Goal: Information Seeking & Learning: Learn about a topic

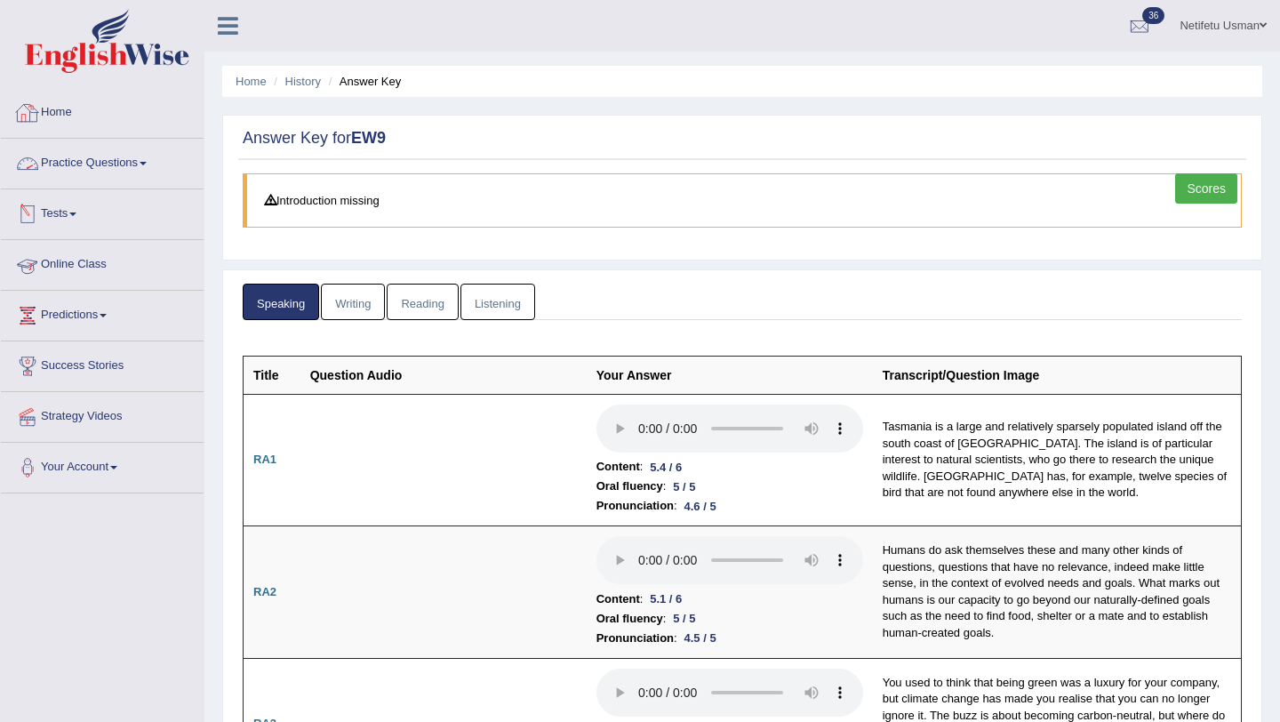
click at [76, 115] on link "Home" at bounding box center [102, 110] width 203 height 44
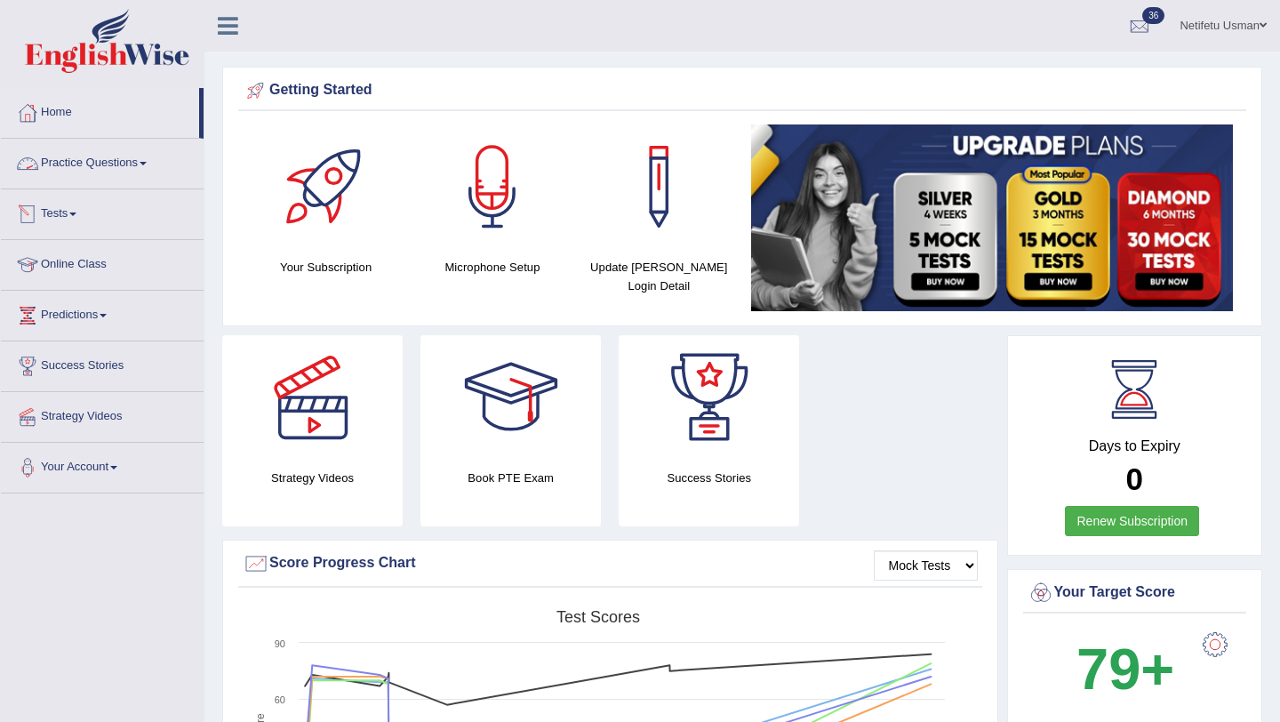
click at [83, 162] on link "Practice Questions" at bounding box center [102, 161] width 203 height 44
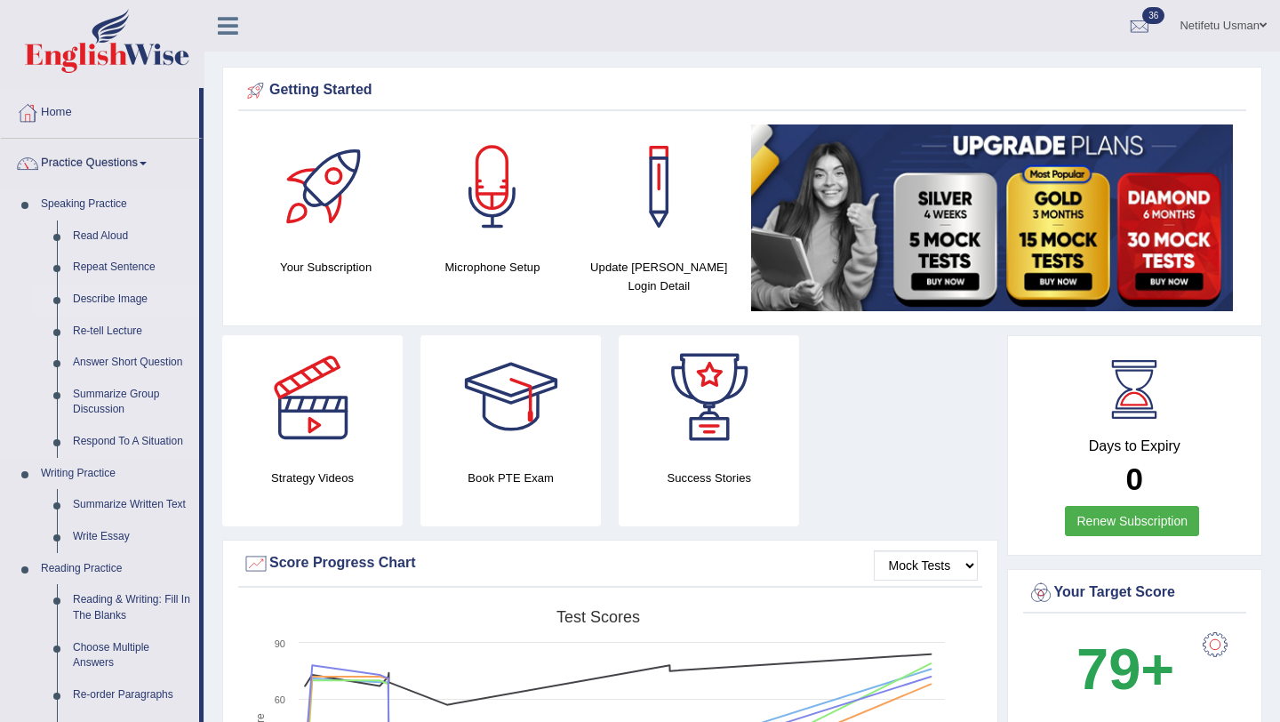
click at [124, 303] on link "Describe Image" at bounding box center [132, 300] width 134 height 32
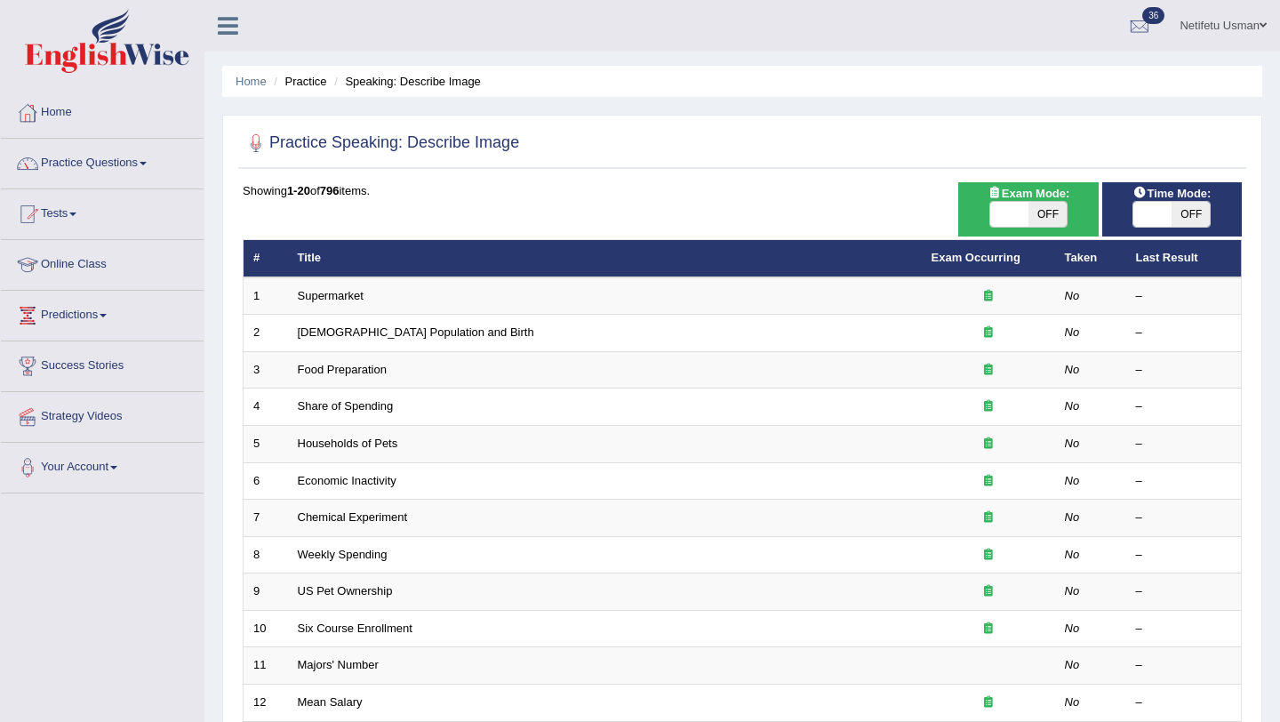
click at [1045, 214] on span "OFF" at bounding box center [1047, 214] width 38 height 25
checkbox input "true"
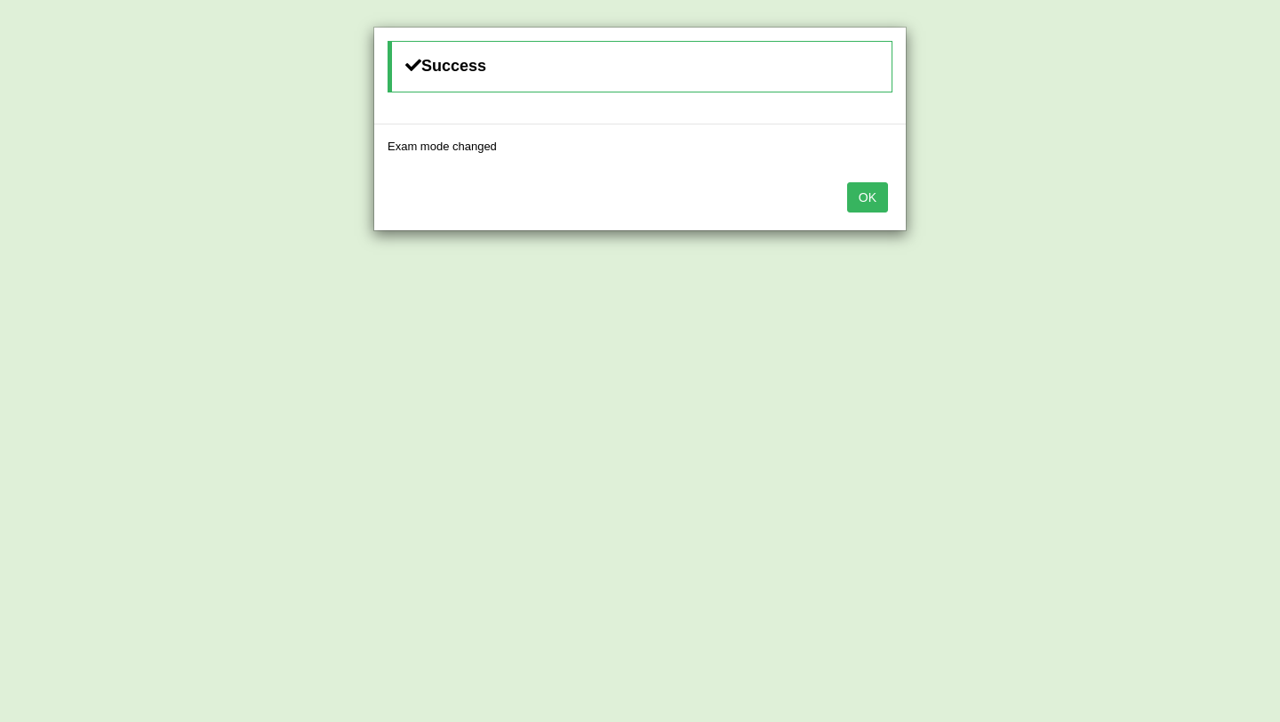
click at [876, 204] on button "OK" at bounding box center [867, 197] width 41 height 30
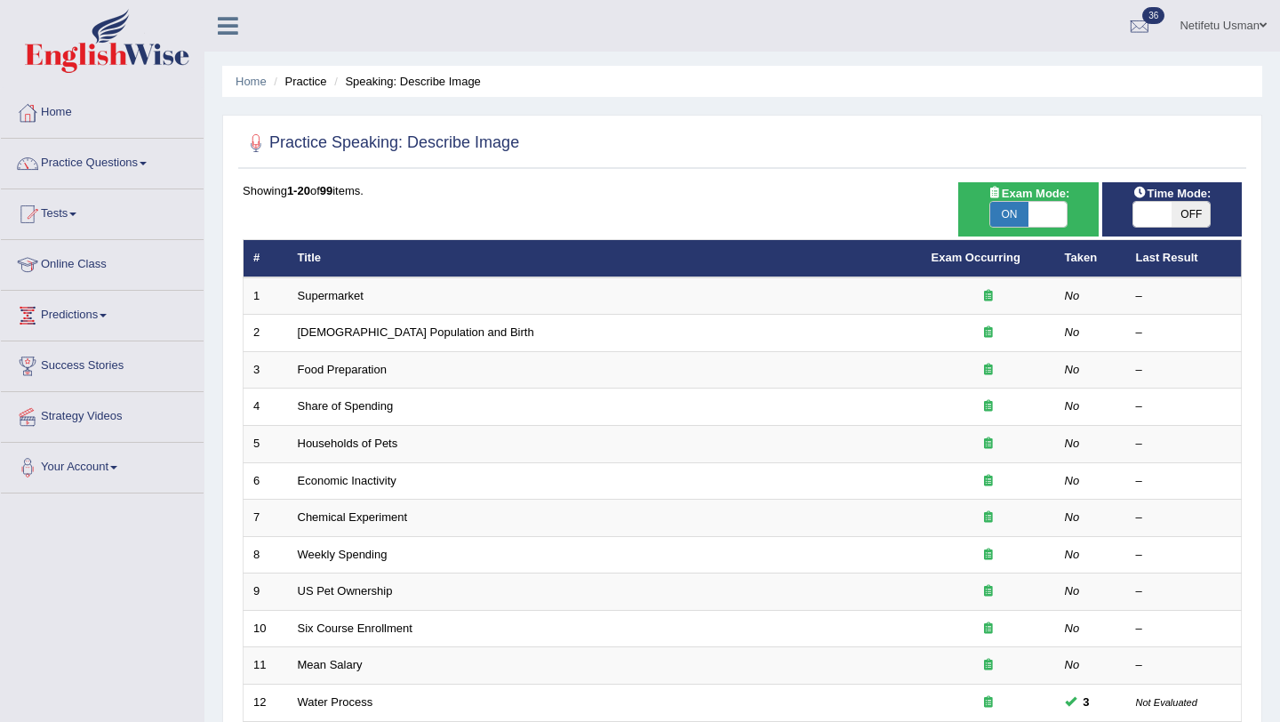
click at [1194, 206] on span "OFF" at bounding box center [1191, 214] width 38 height 25
checkbox input "true"
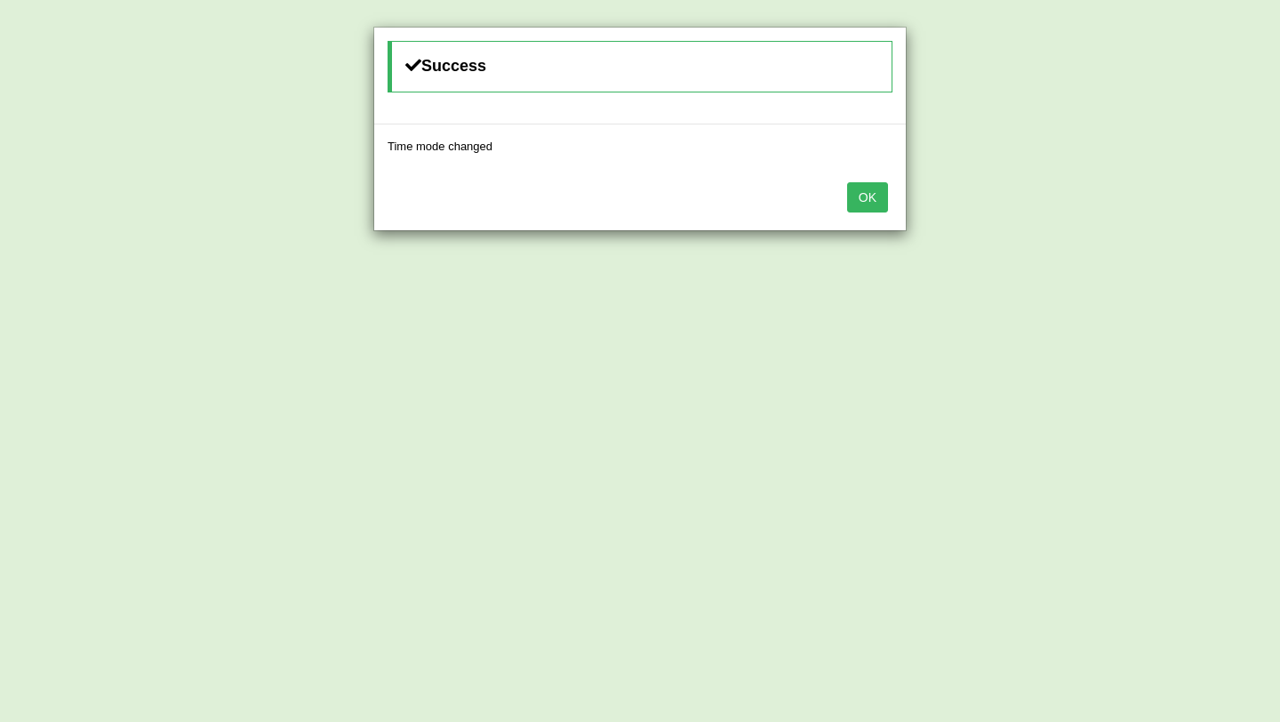
click at [884, 194] on button "OK" at bounding box center [867, 197] width 41 height 30
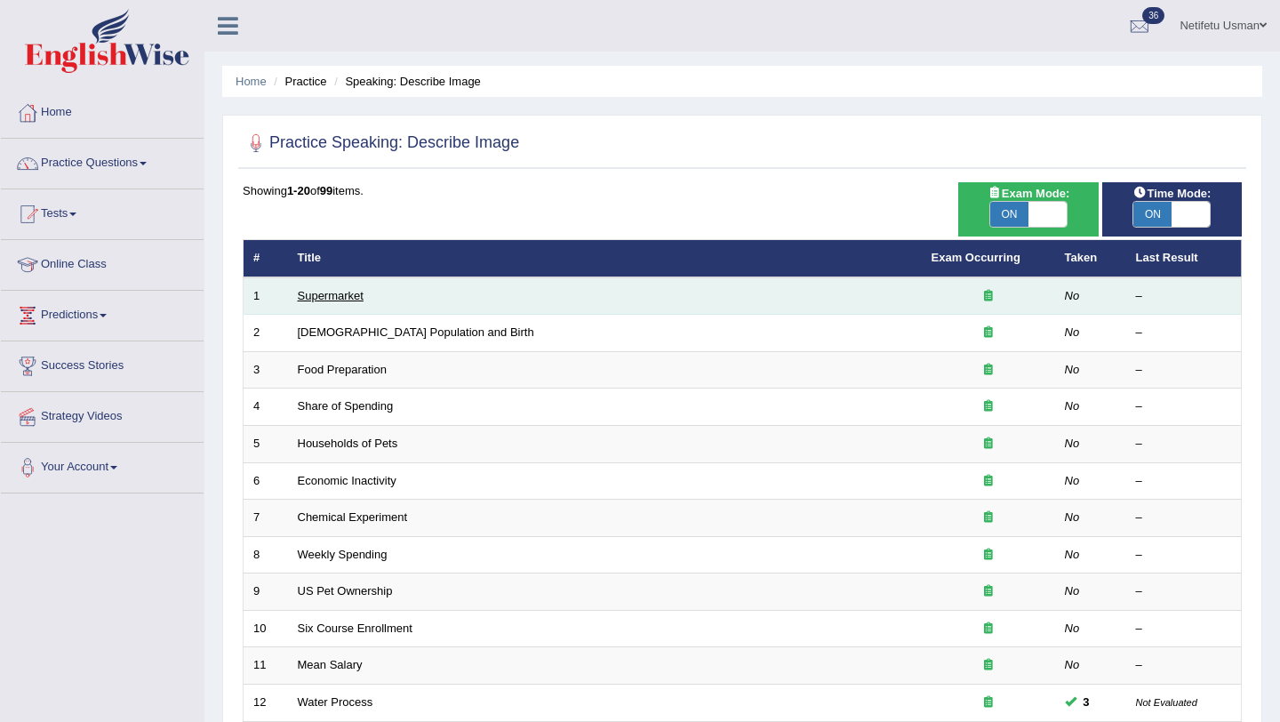
click at [343, 298] on link "Supermarket" at bounding box center [331, 295] width 66 height 13
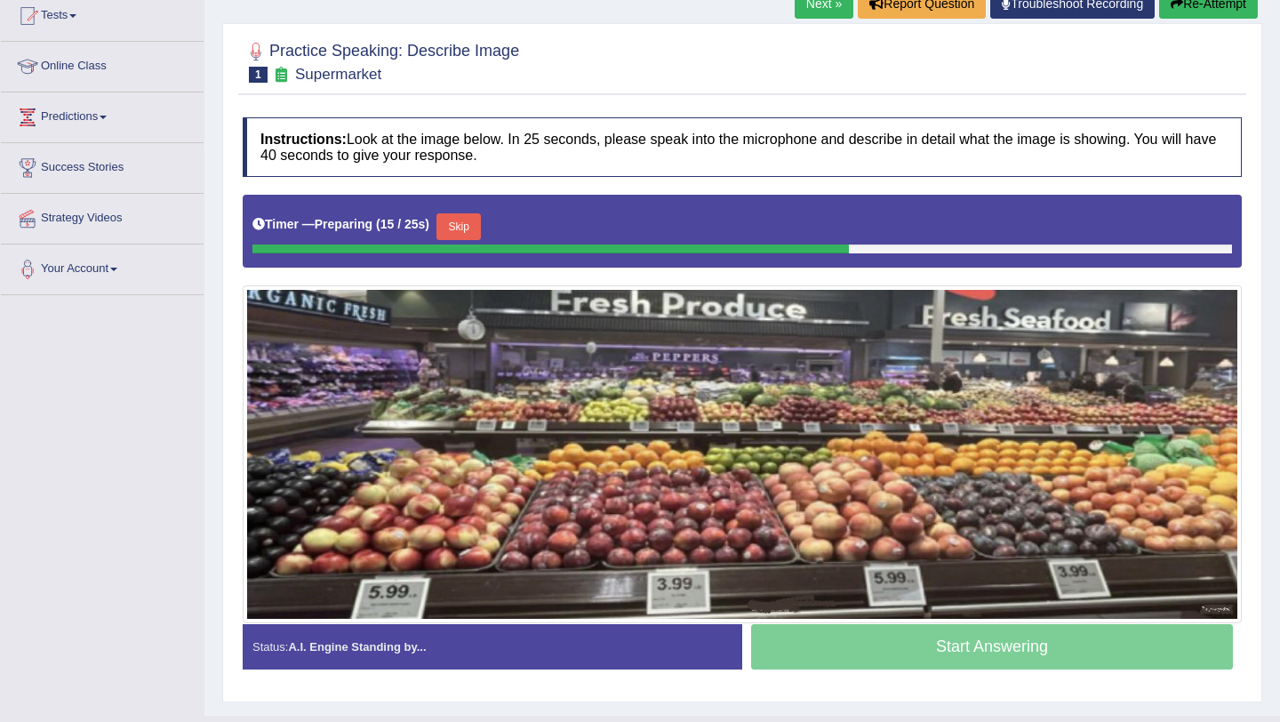
scroll to position [236, 0]
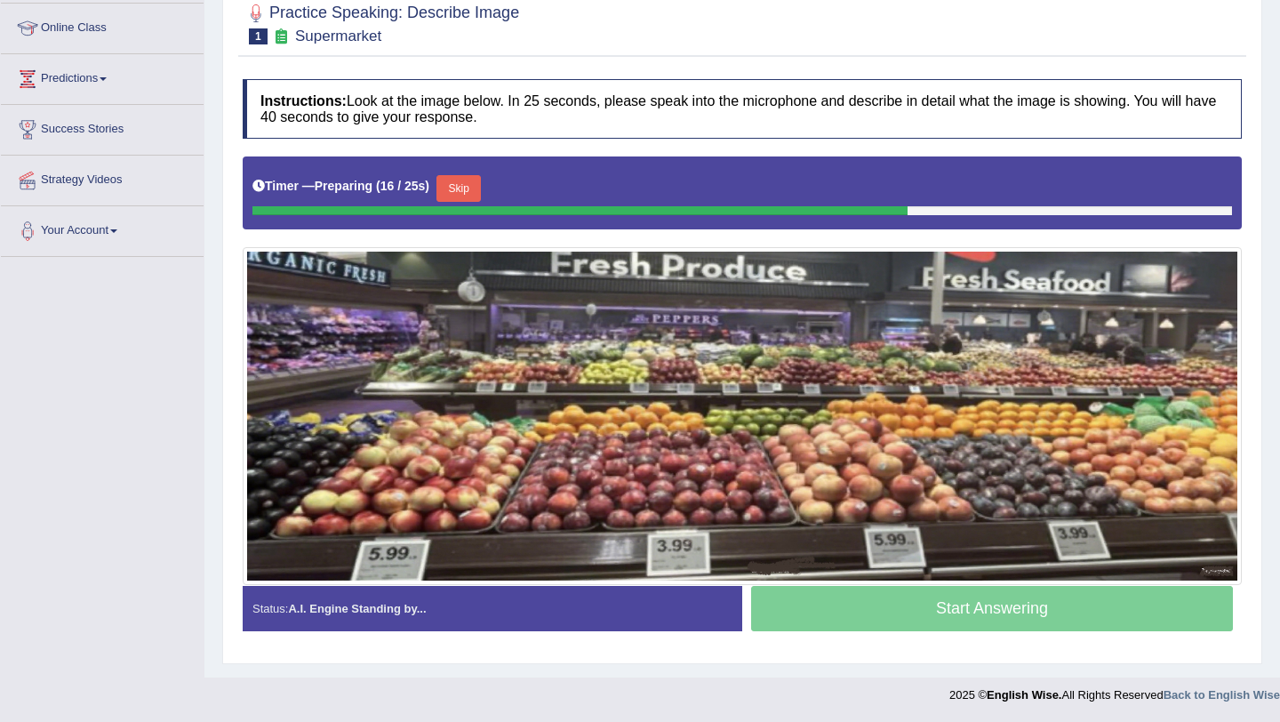
click at [469, 198] on button "Skip" at bounding box center [458, 188] width 44 height 27
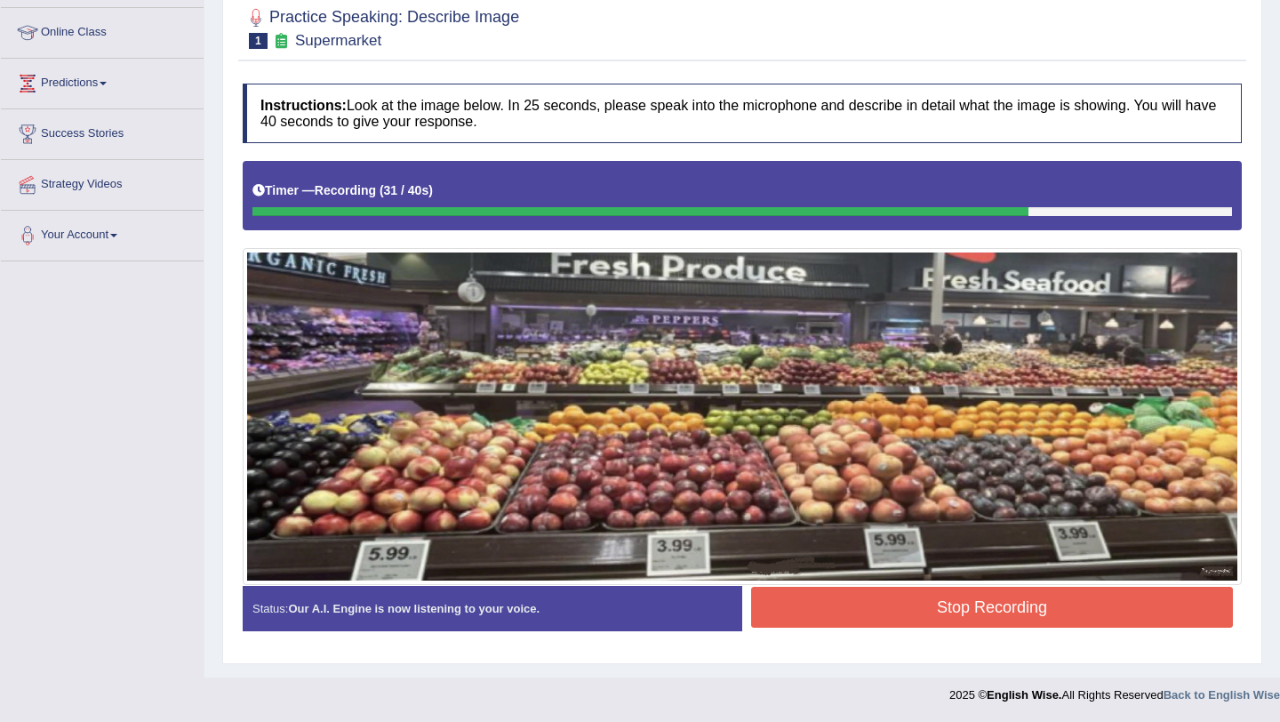
click at [797, 588] on button "Stop Recording" at bounding box center [992, 607] width 482 height 41
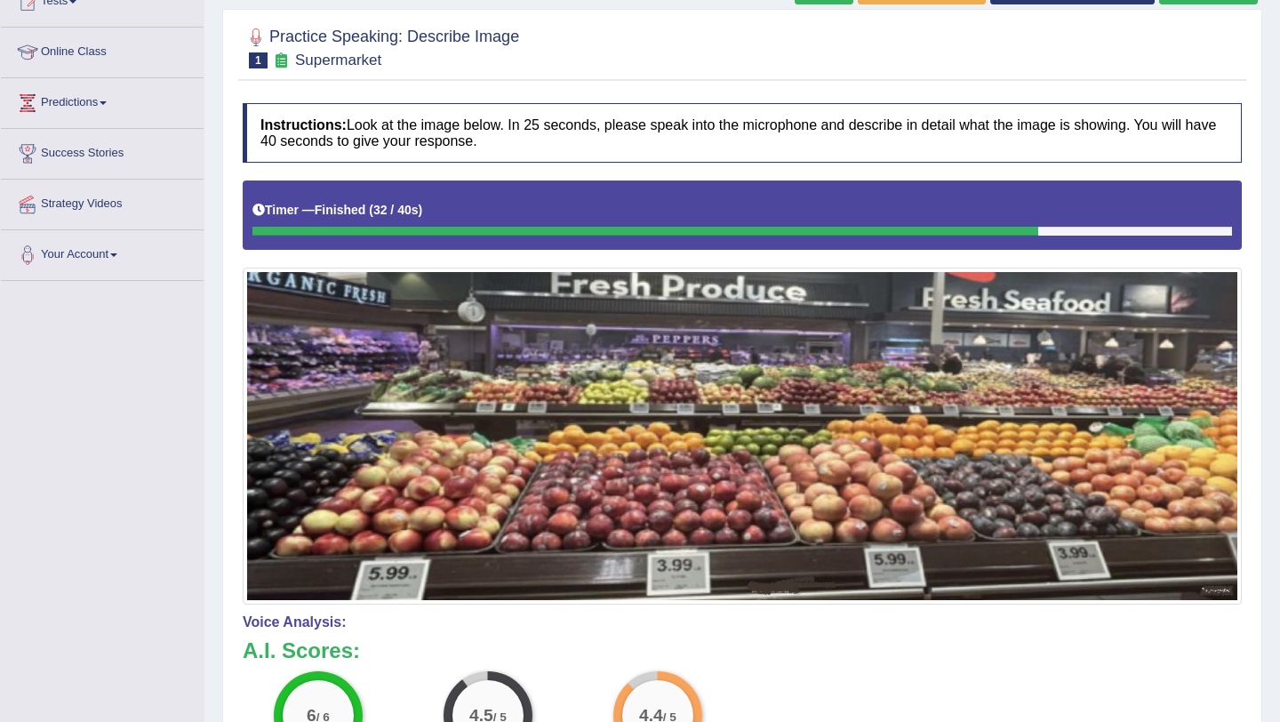
scroll to position [0, 0]
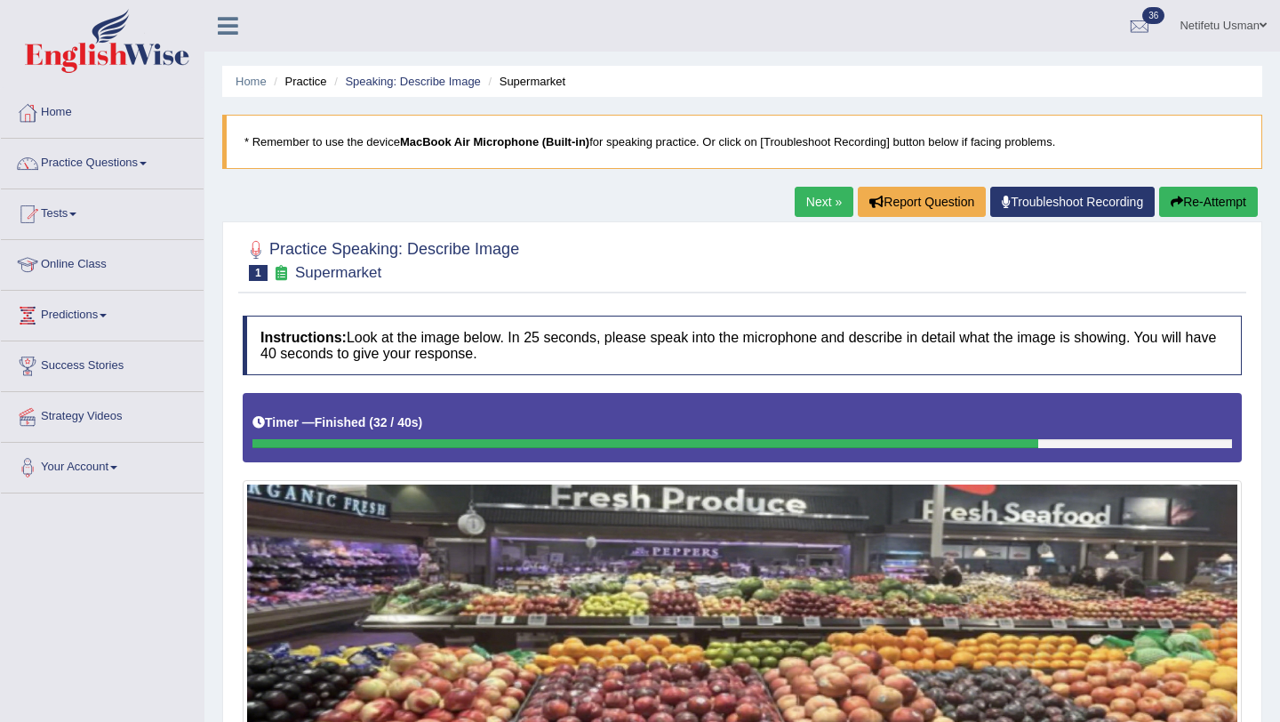
click at [1213, 199] on button "Re-Attempt" at bounding box center [1208, 202] width 99 height 30
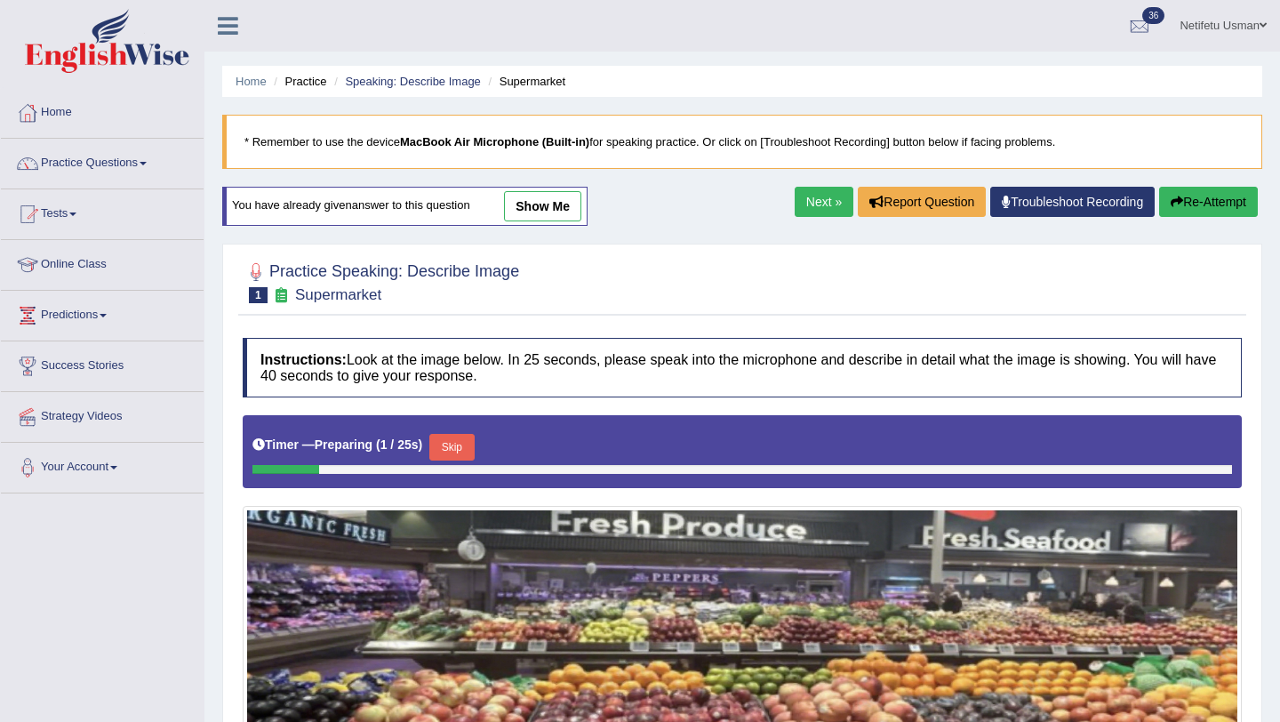
click at [458, 449] on button "Skip" at bounding box center [451, 447] width 44 height 27
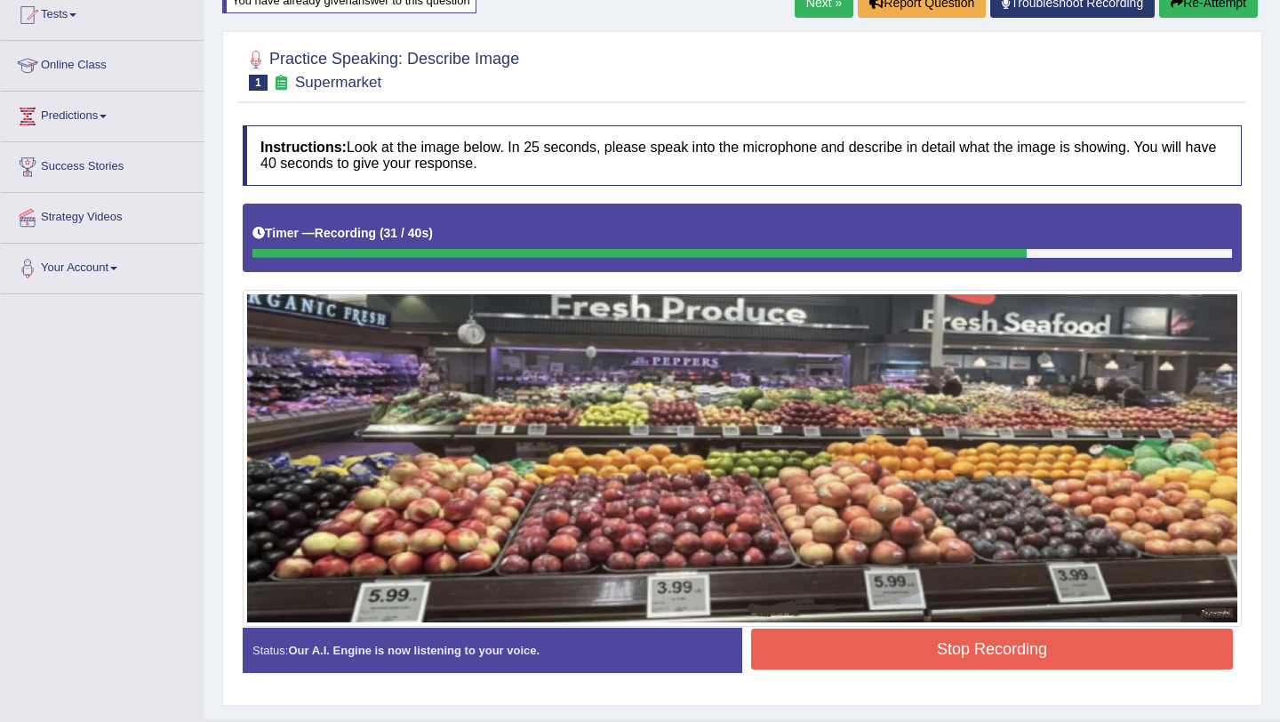
scroll to position [242, 0]
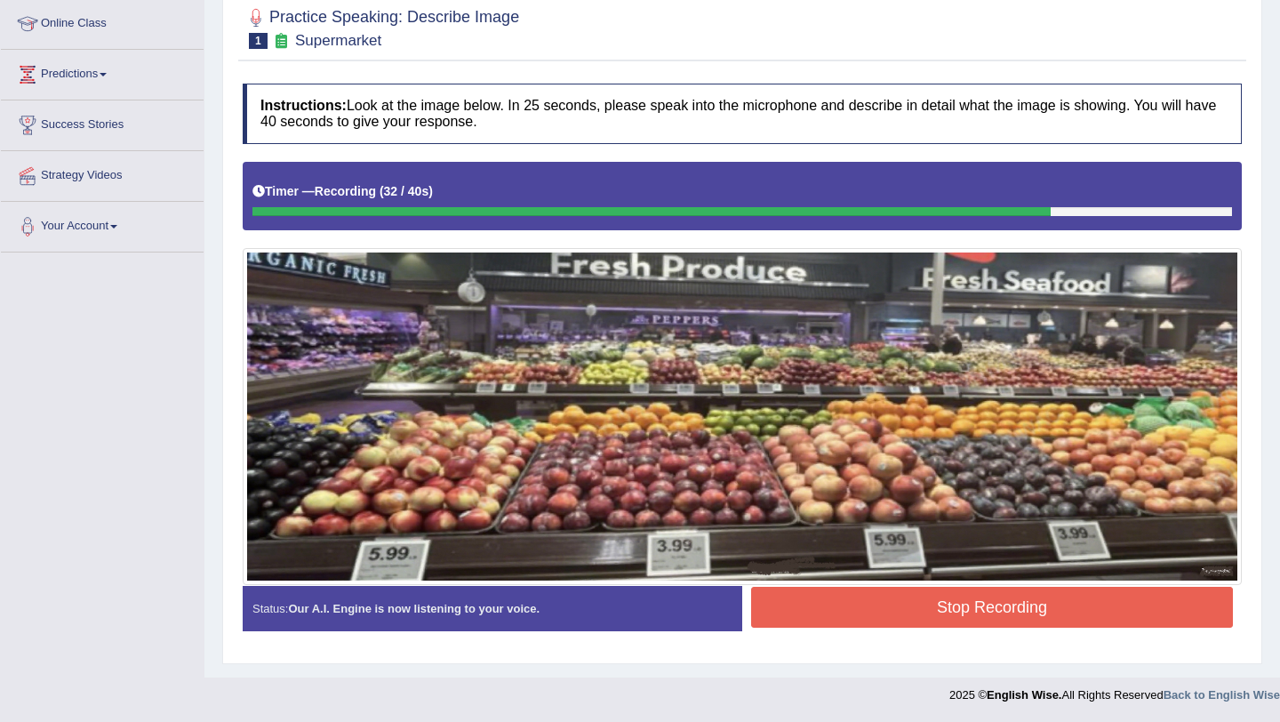
click at [848, 619] on button "Stop Recording" at bounding box center [992, 607] width 482 height 41
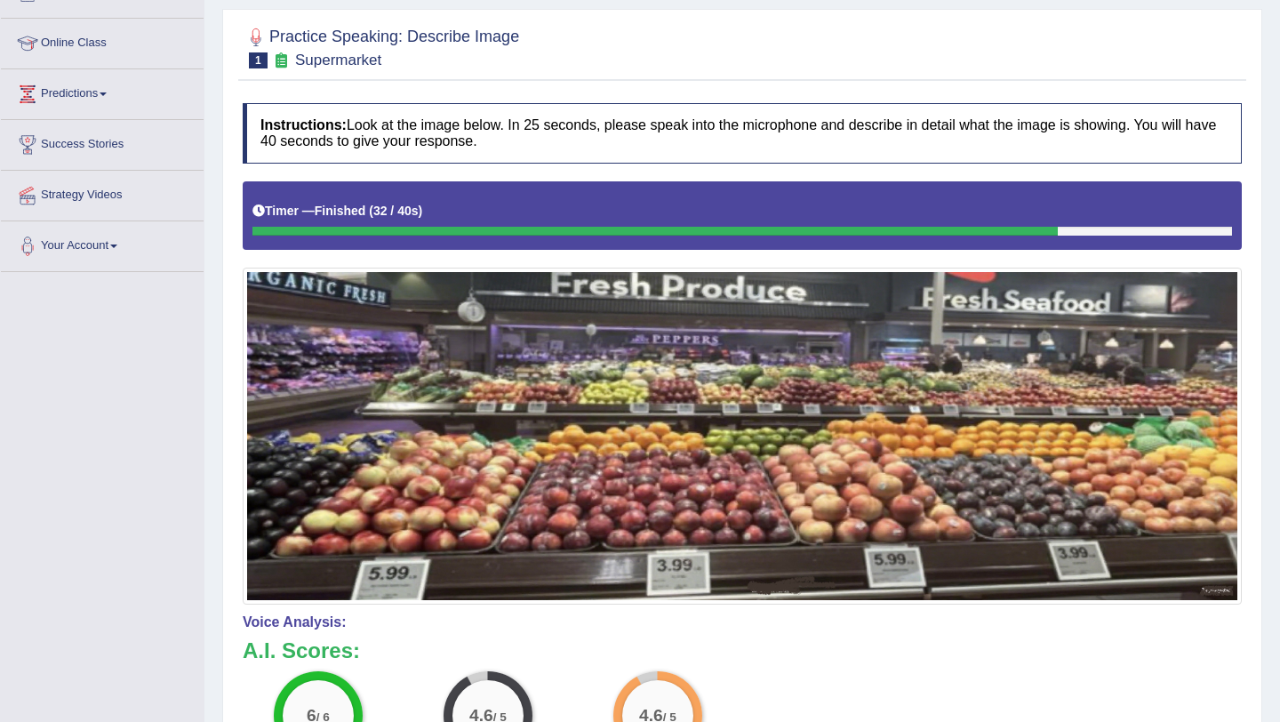
scroll to position [168, 0]
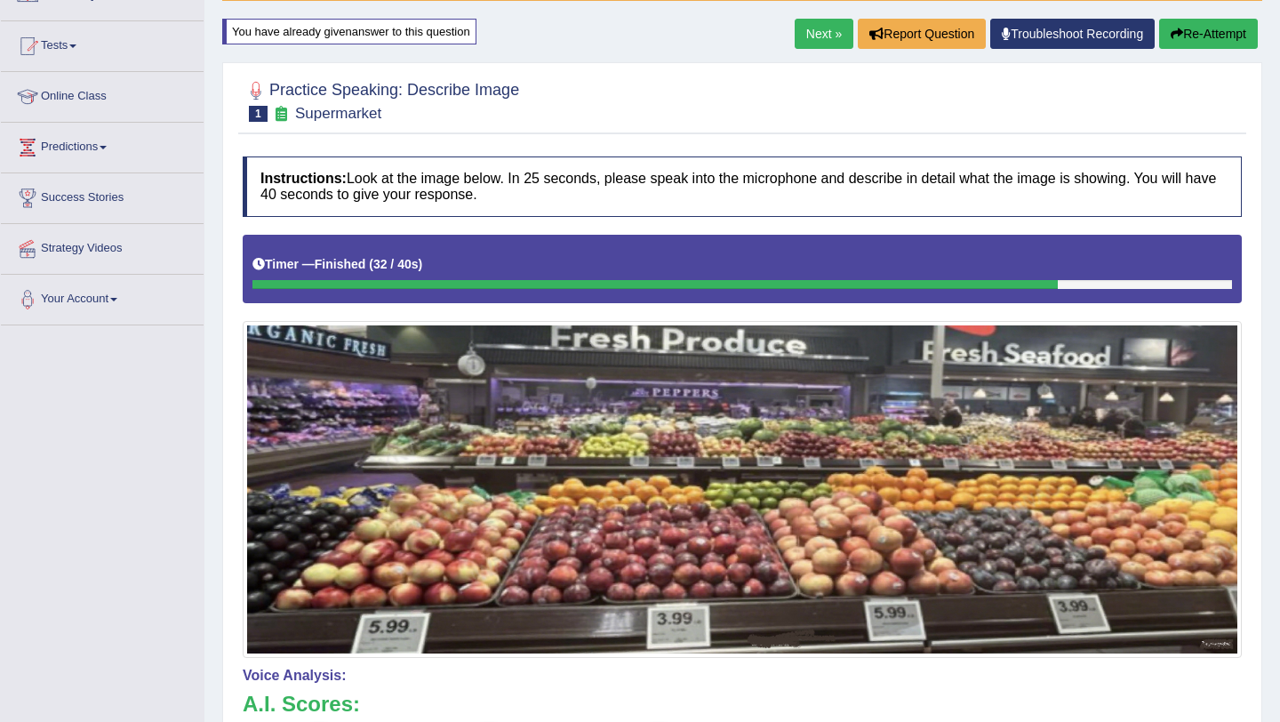
click at [805, 33] on link "Next »" at bounding box center [824, 34] width 59 height 30
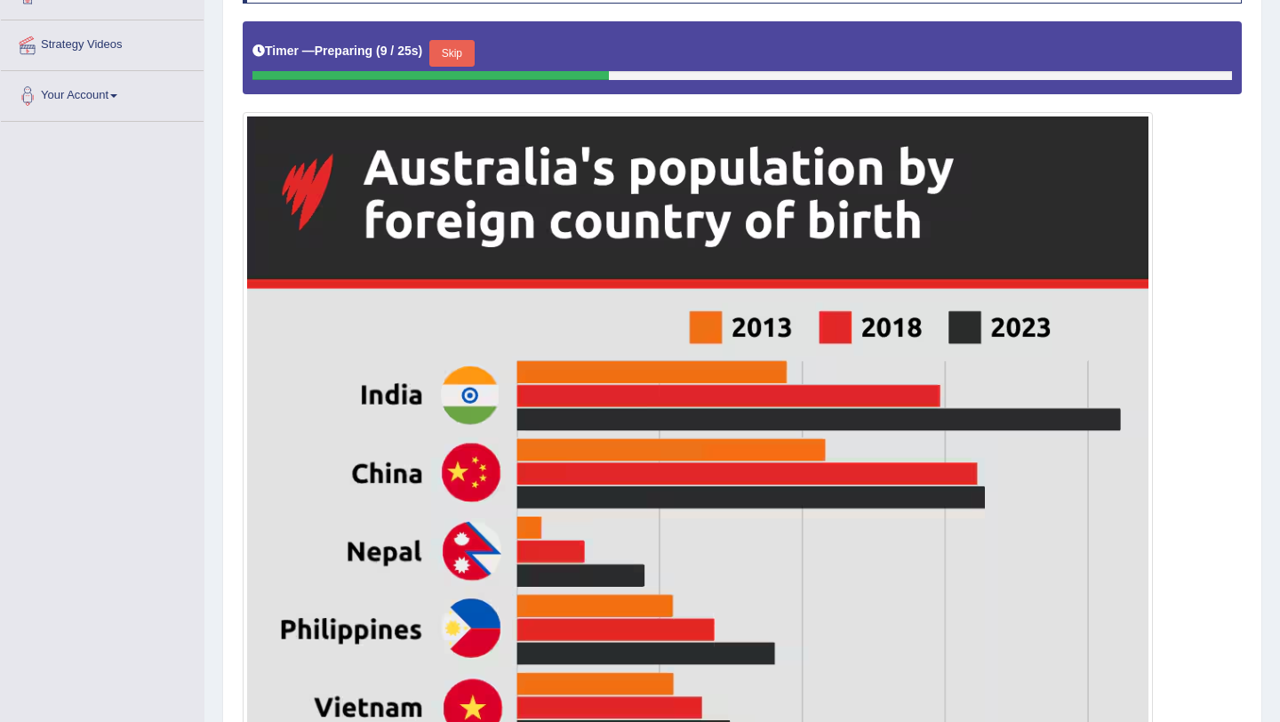
scroll to position [347, 0]
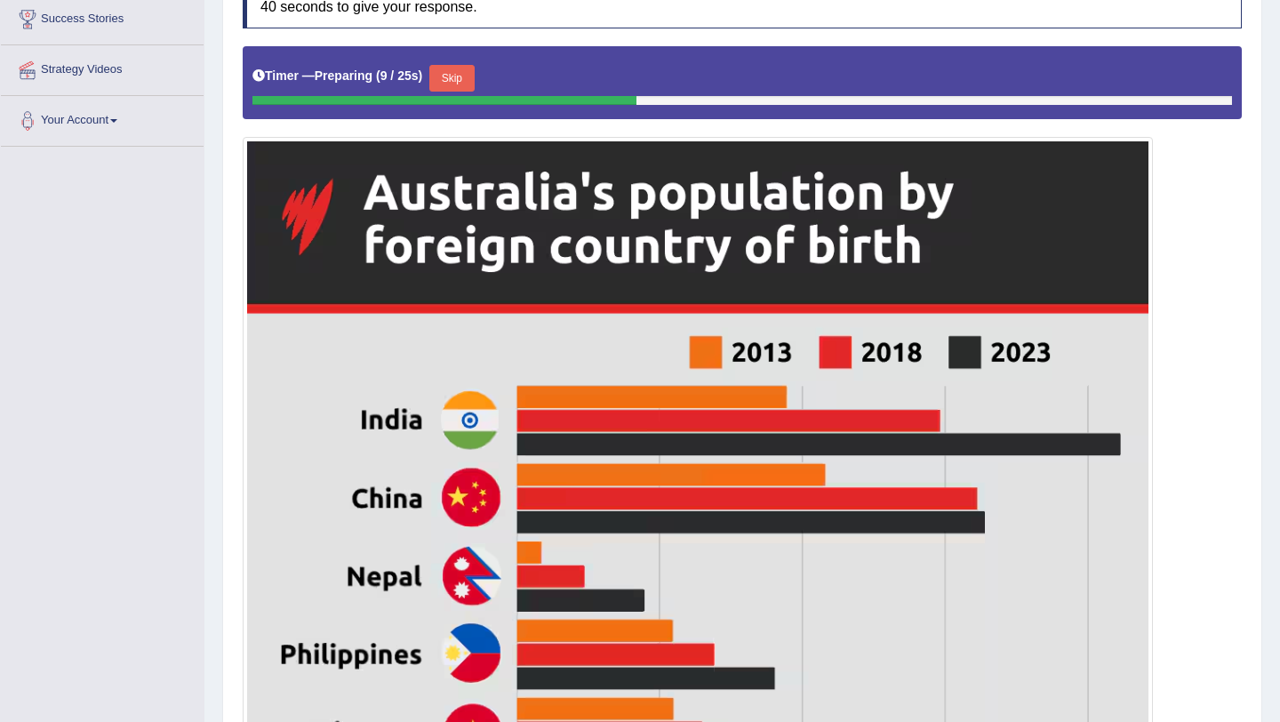
click at [450, 81] on button "Skip" at bounding box center [451, 78] width 44 height 27
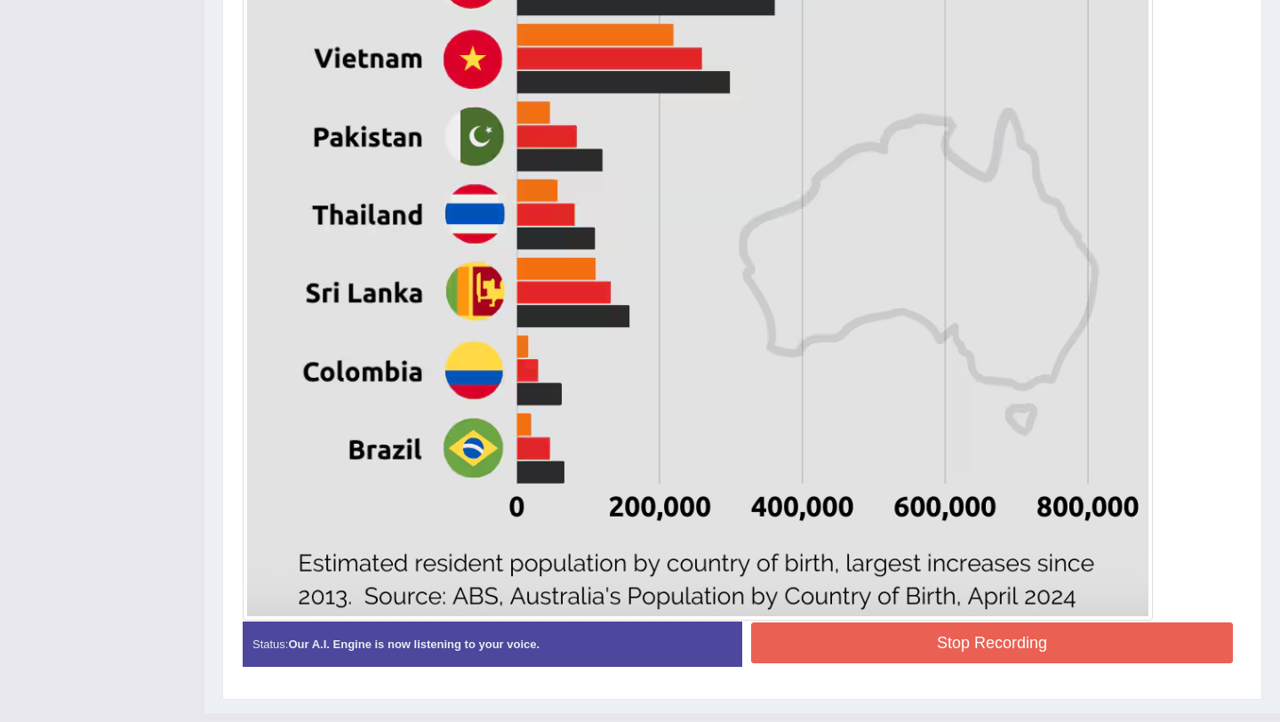
scroll to position [1040, 0]
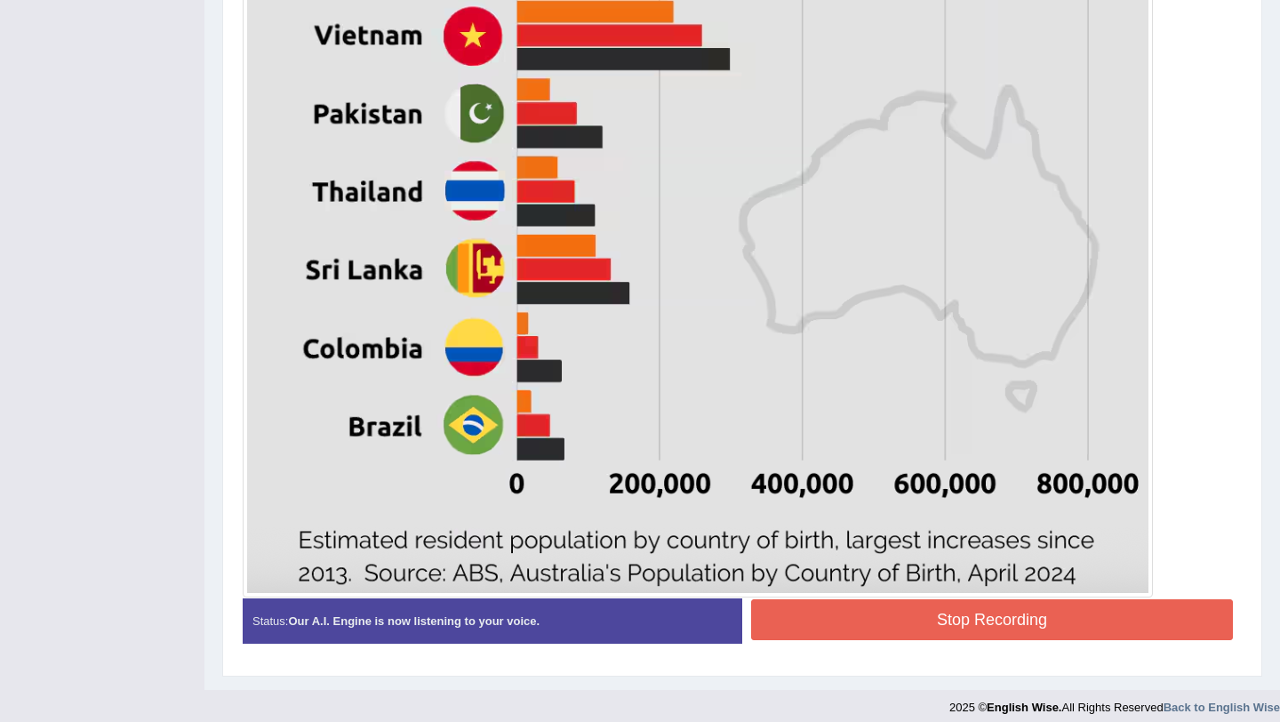
click at [838, 642] on div "Stop Recording" at bounding box center [992, 621] width 500 height 45
click at [833, 630] on button "Stop Recording" at bounding box center [992, 619] width 482 height 41
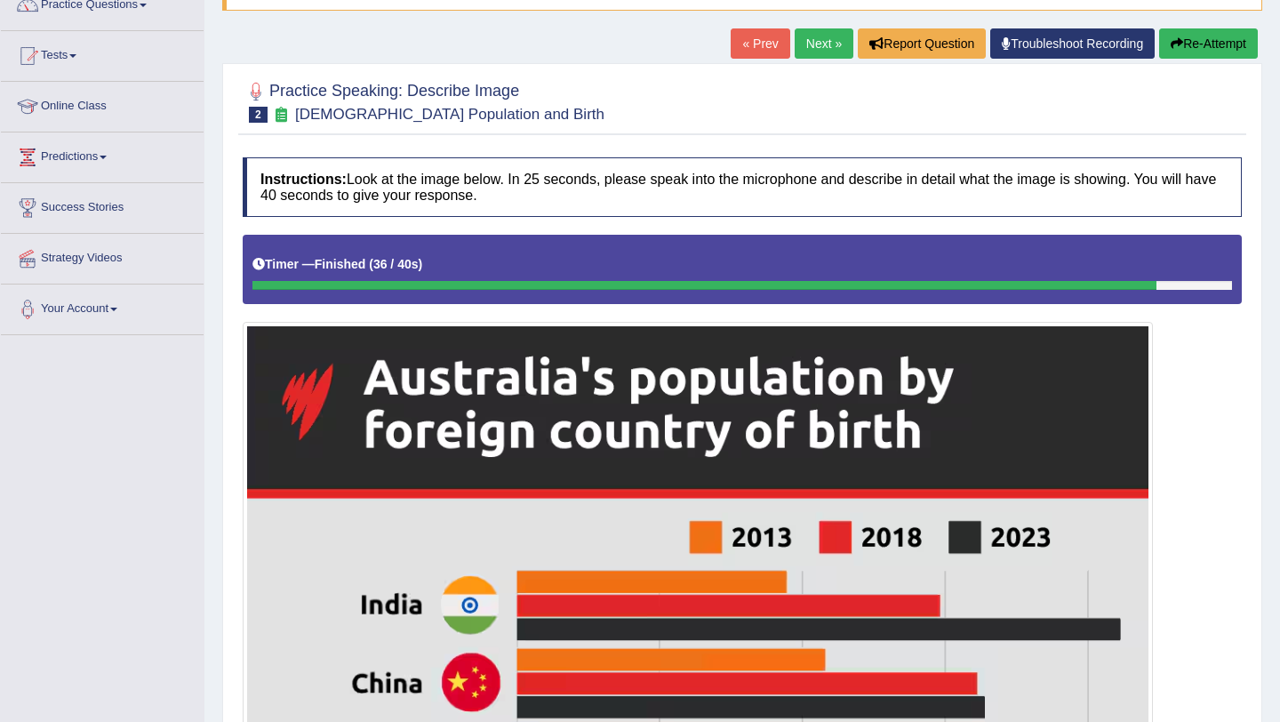
scroll to position [162, 0]
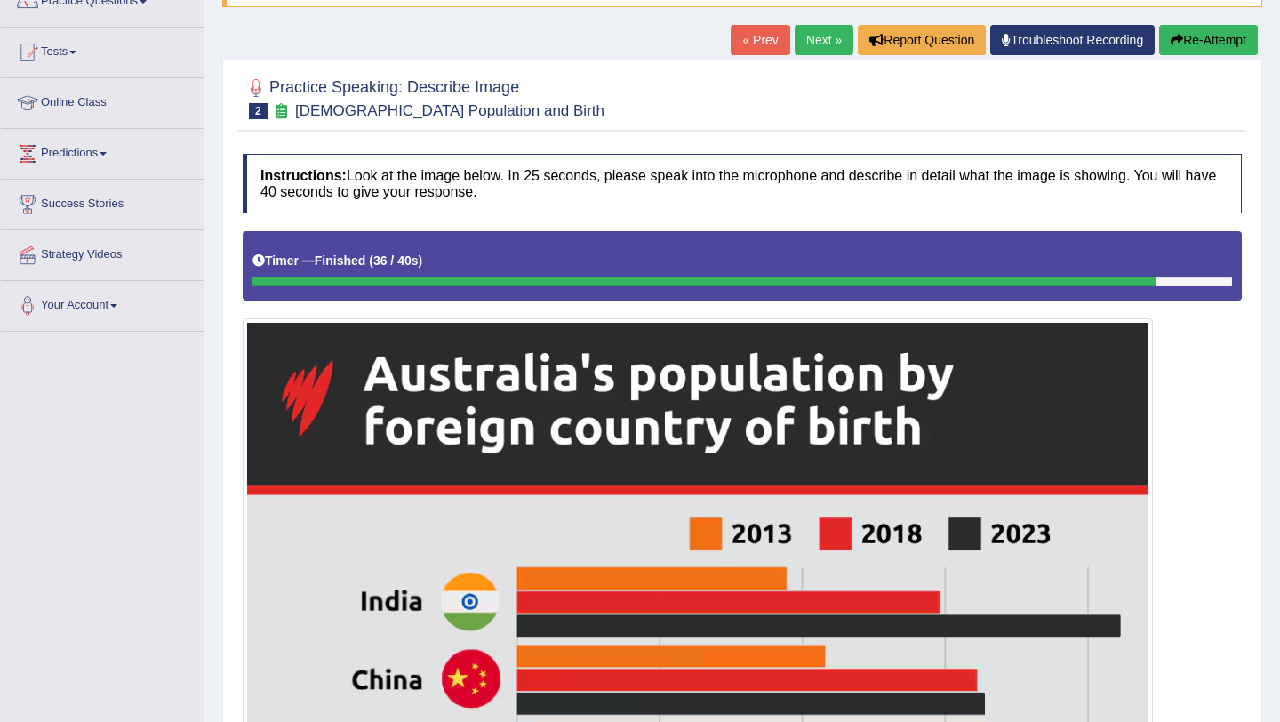
click at [1236, 40] on button "Re-Attempt" at bounding box center [1208, 40] width 99 height 30
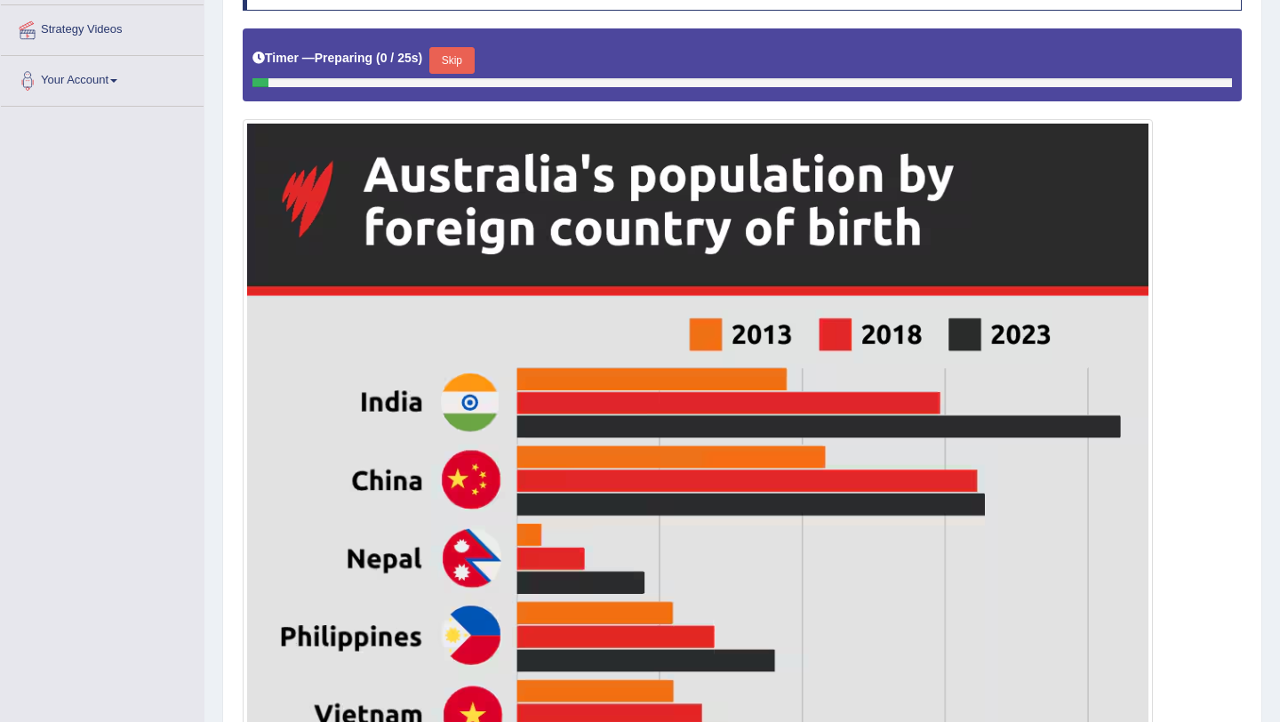
scroll to position [438, 0]
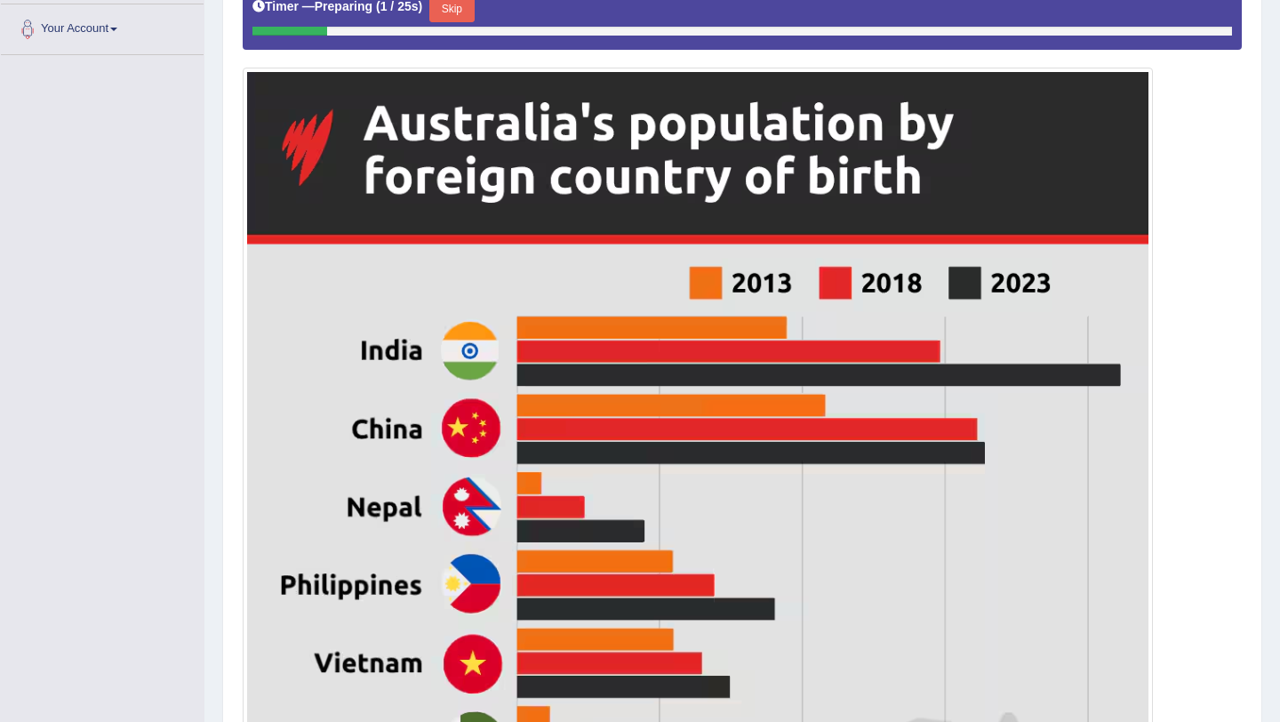
click at [453, 20] on button "Skip" at bounding box center [451, 9] width 44 height 27
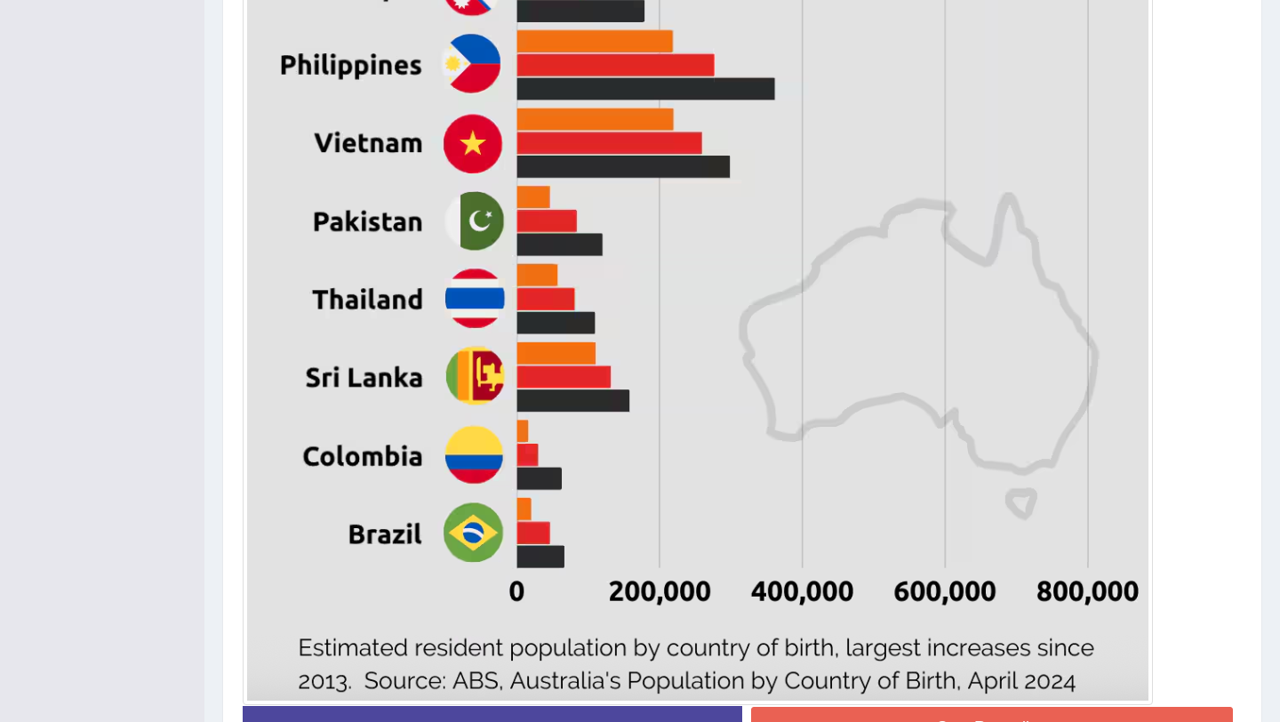
scroll to position [958, 0]
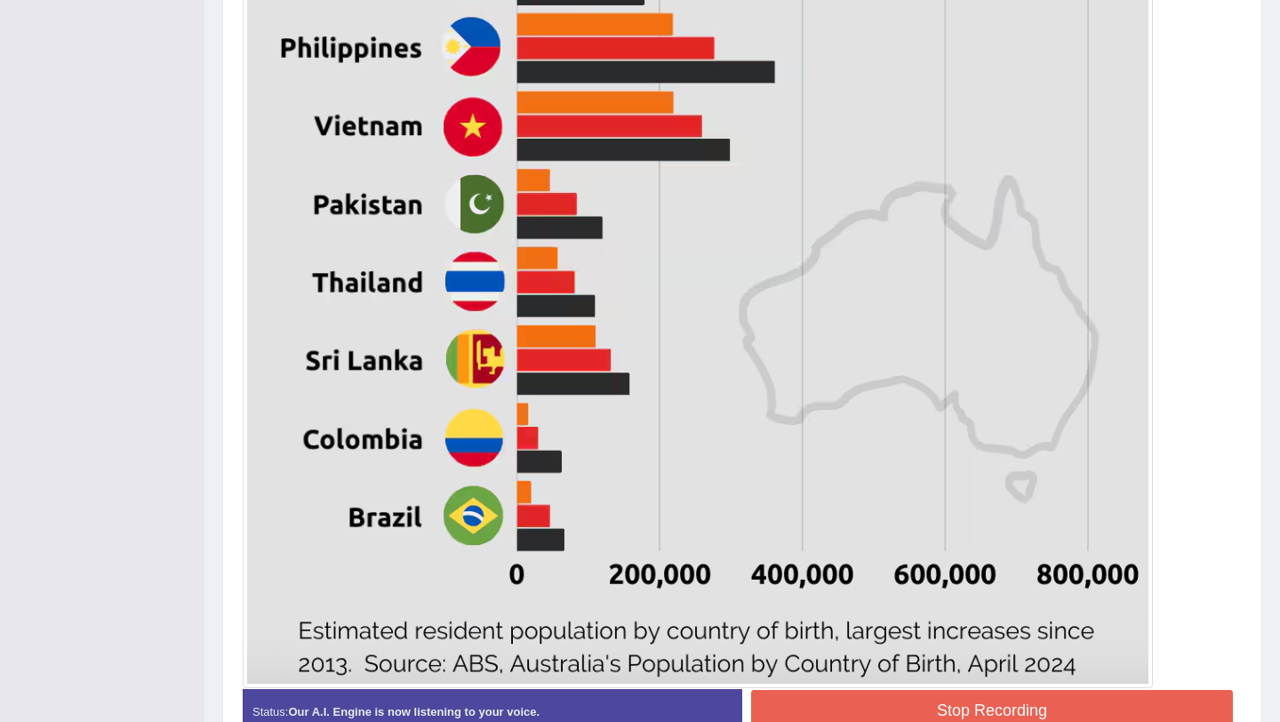
click at [834, 713] on button "Stop Recording" at bounding box center [992, 710] width 482 height 41
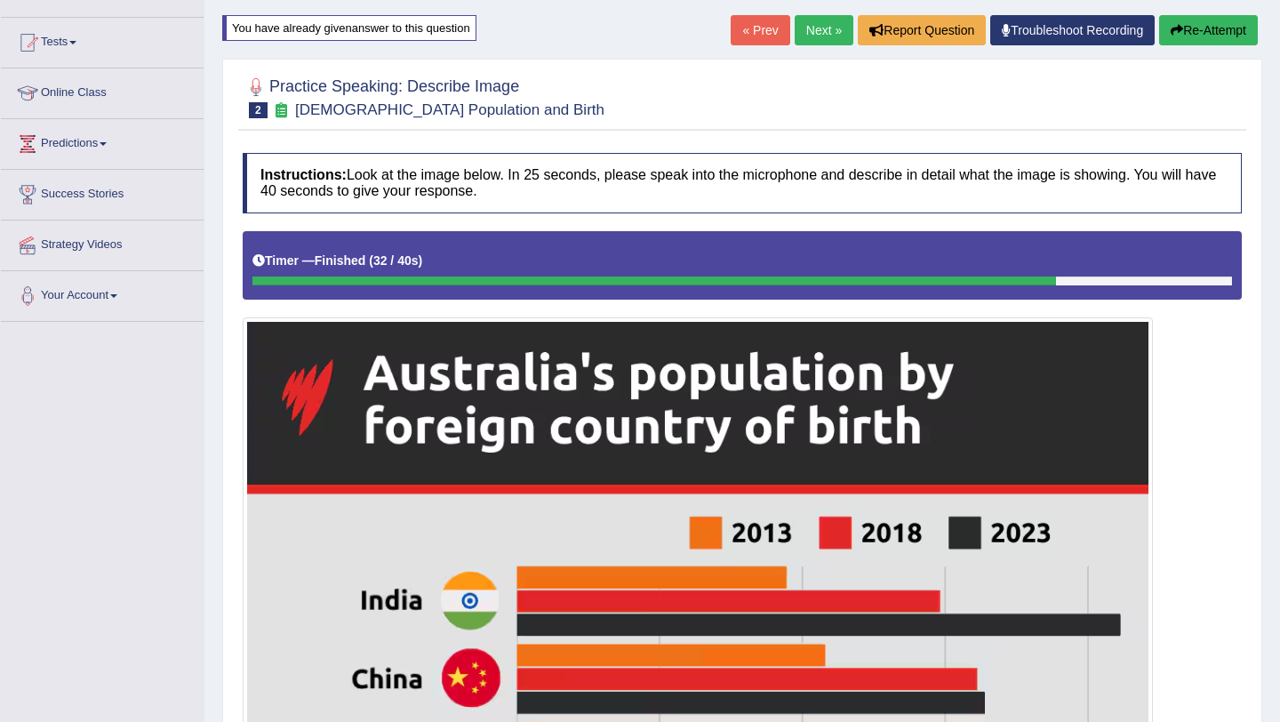
scroll to position [0, 0]
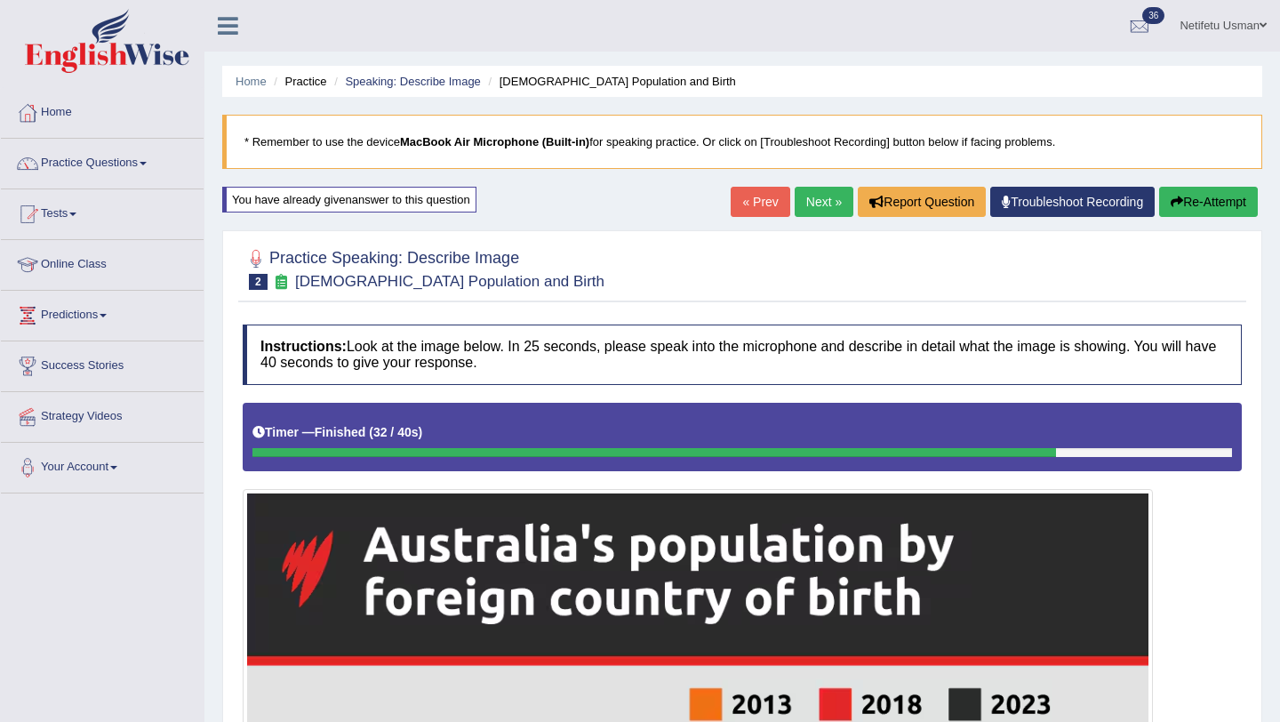
click at [801, 208] on link "Next »" at bounding box center [824, 202] width 59 height 30
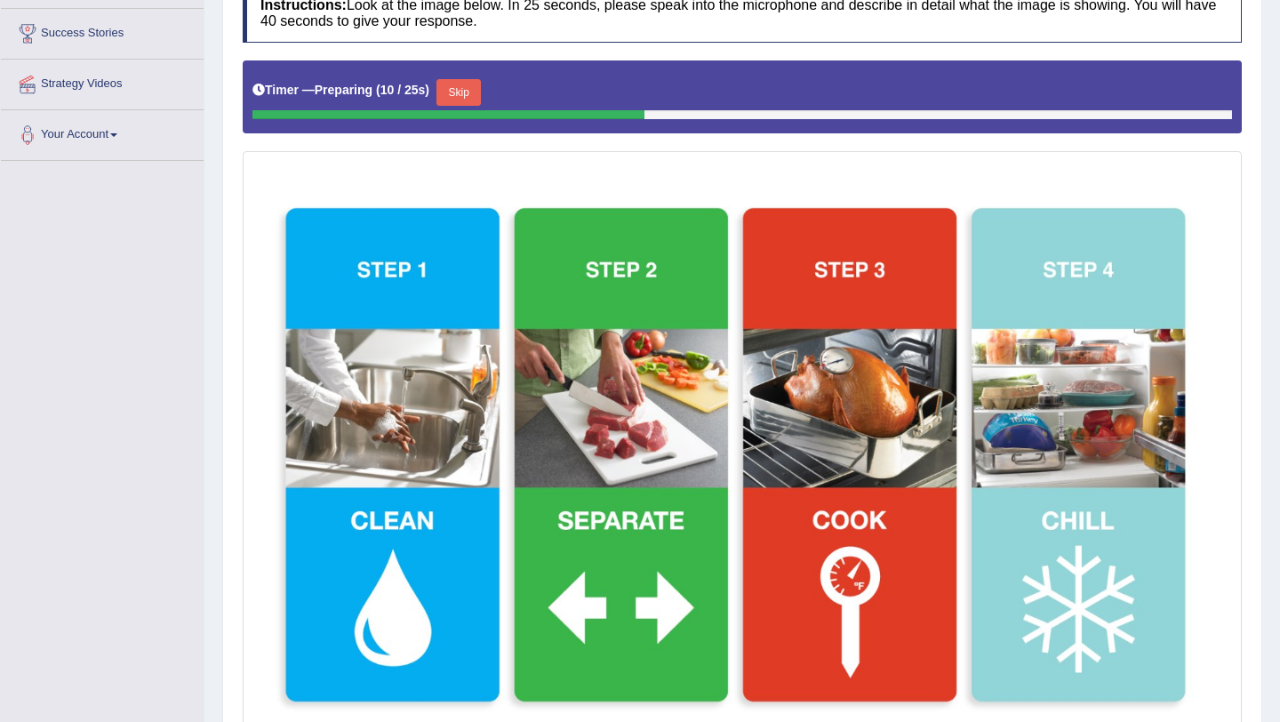
scroll to position [326, 0]
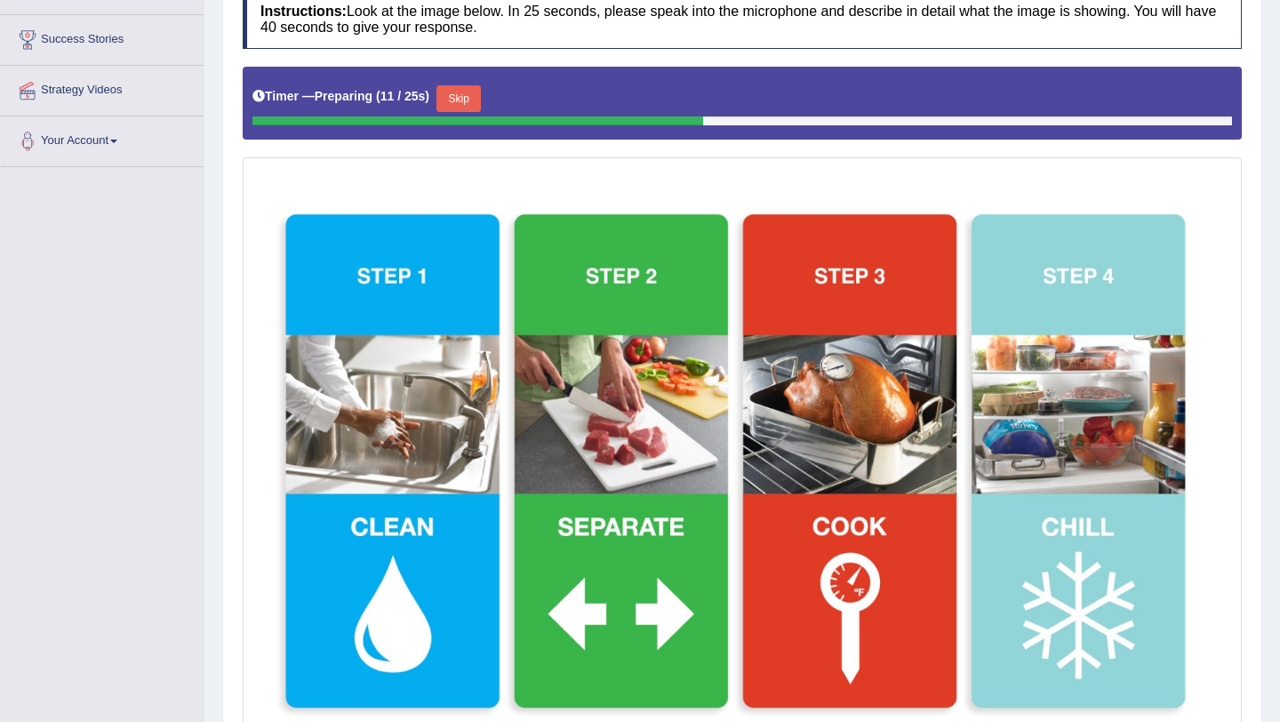
click at [468, 99] on button "Skip" at bounding box center [458, 98] width 44 height 27
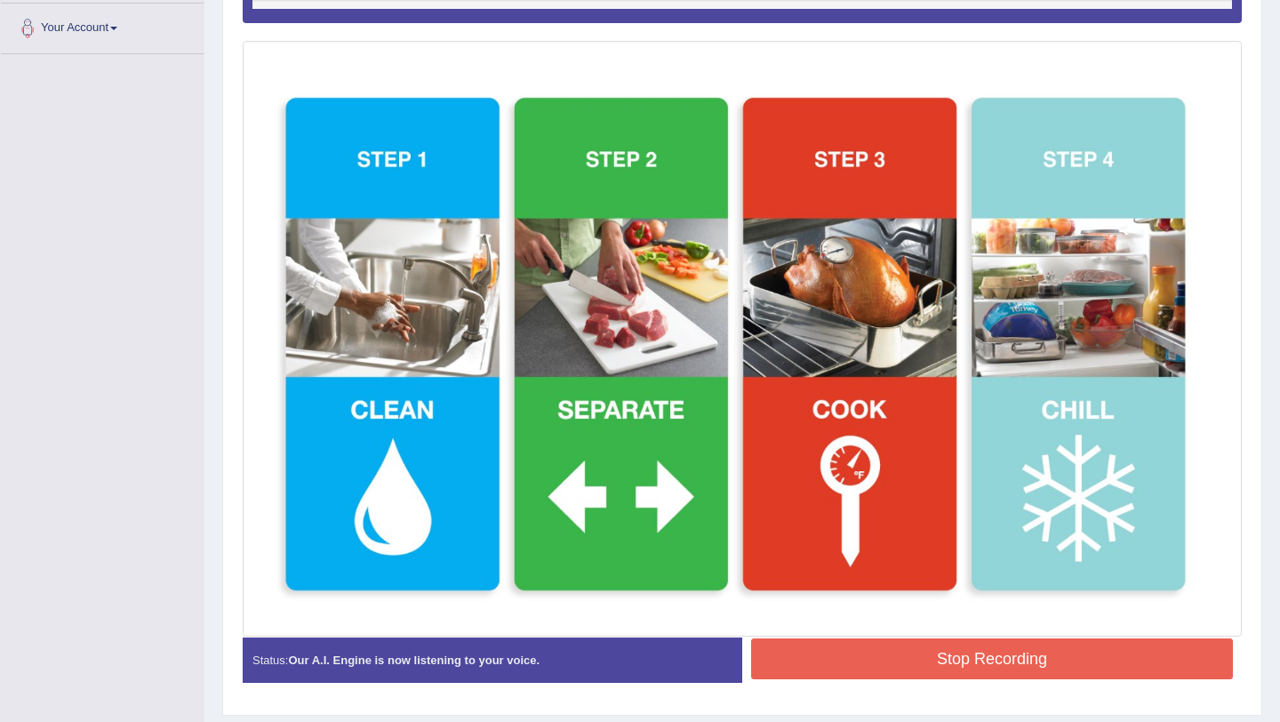
scroll to position [442, 0]
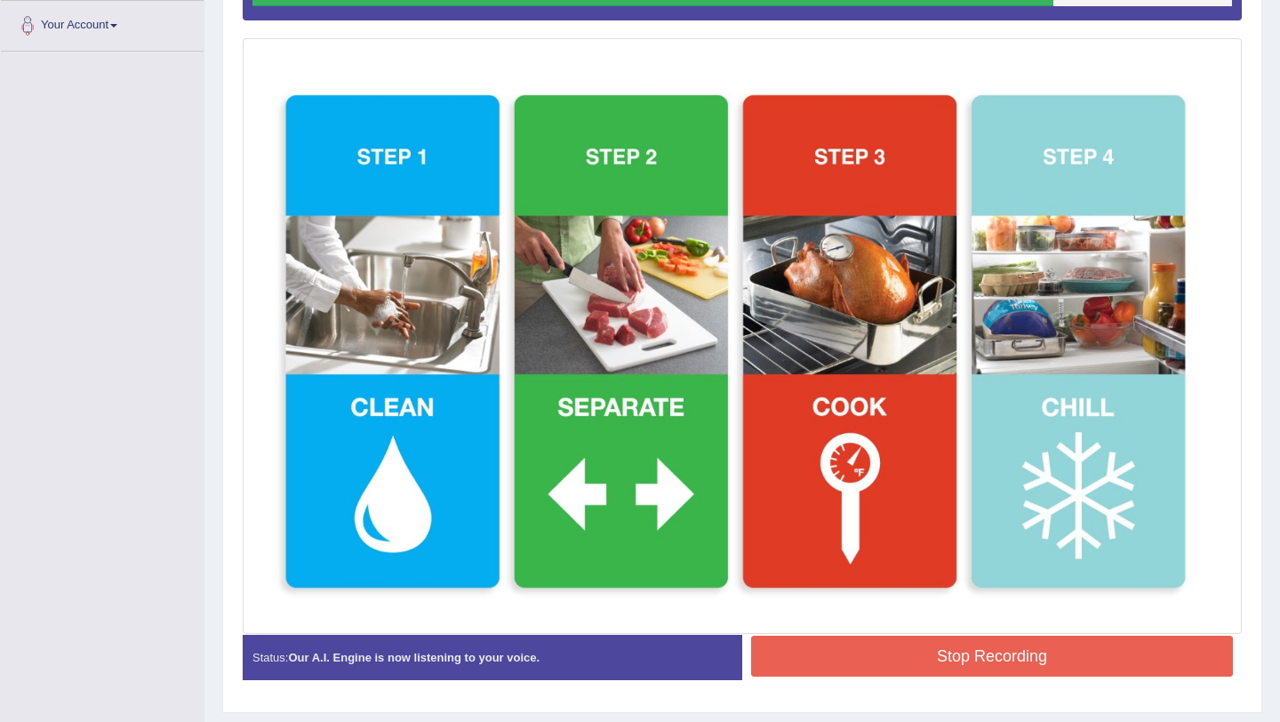
click at [823, 665] on button "Stop Recording" at bounding box center [992, 656] width 482 height 41
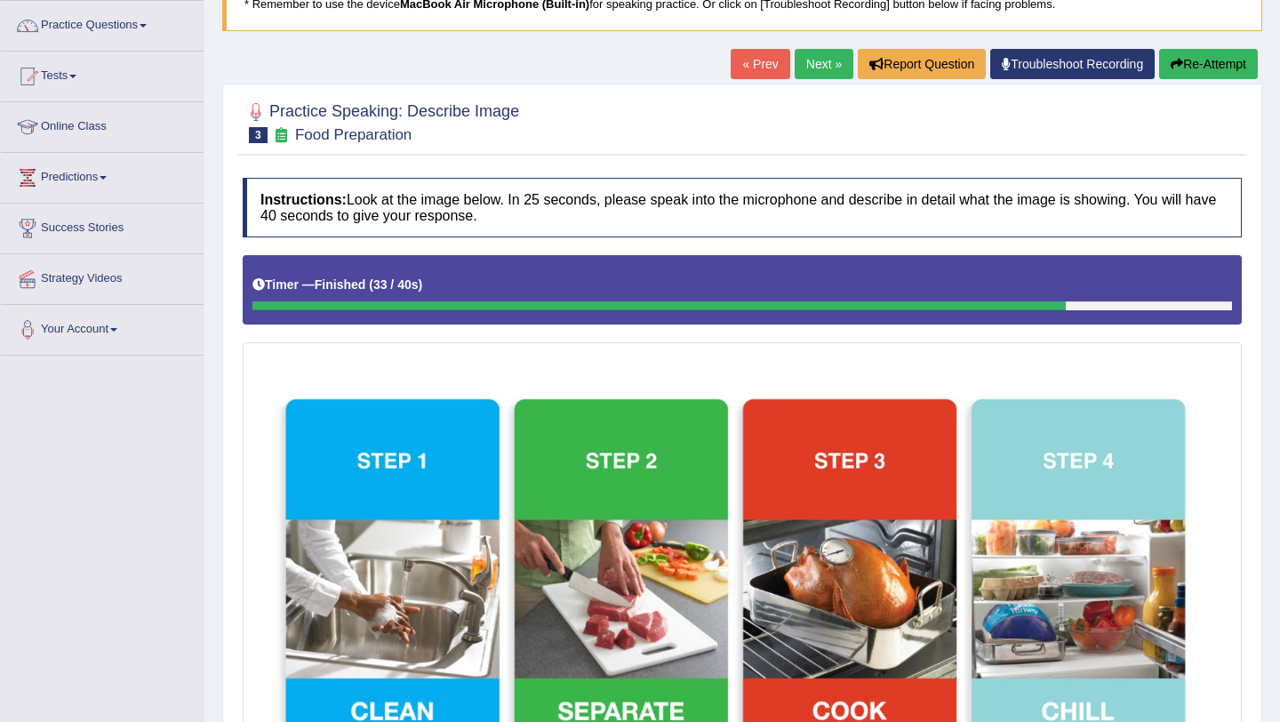
scroll to position [134, 0]
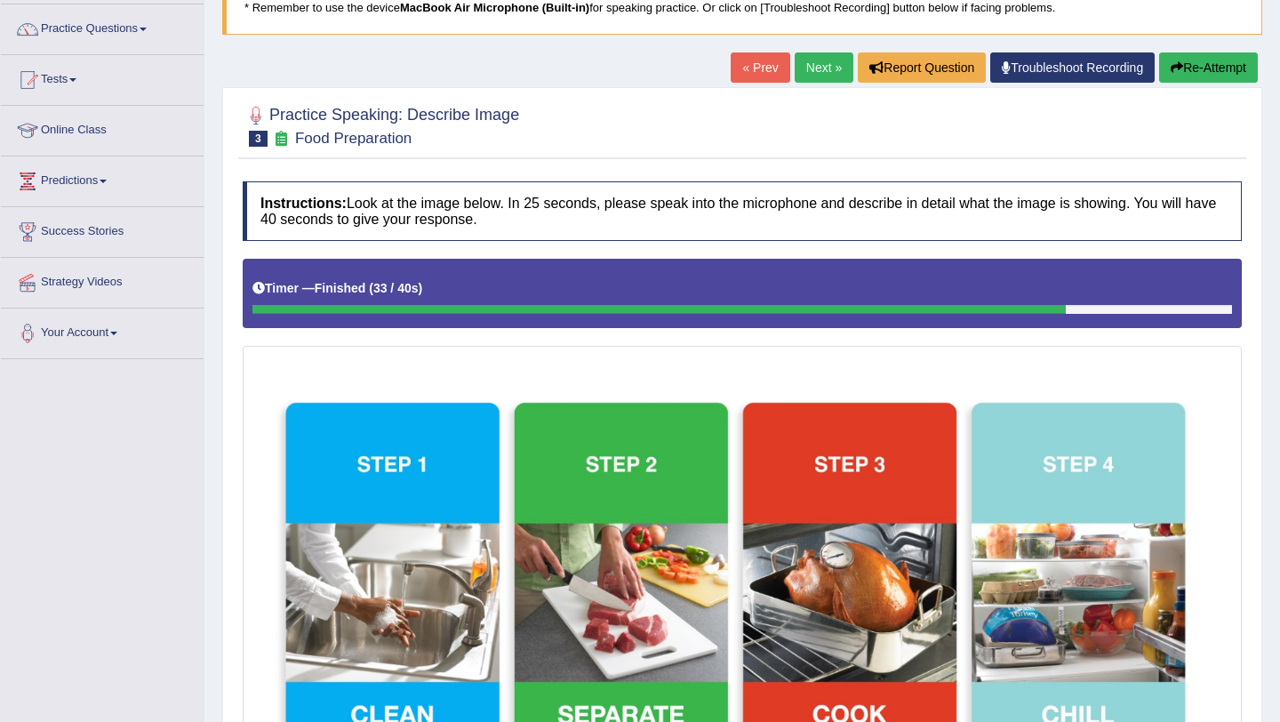
click at [809, 65] on link "Next »" at bounding box center [824, 67] width 59 height 30
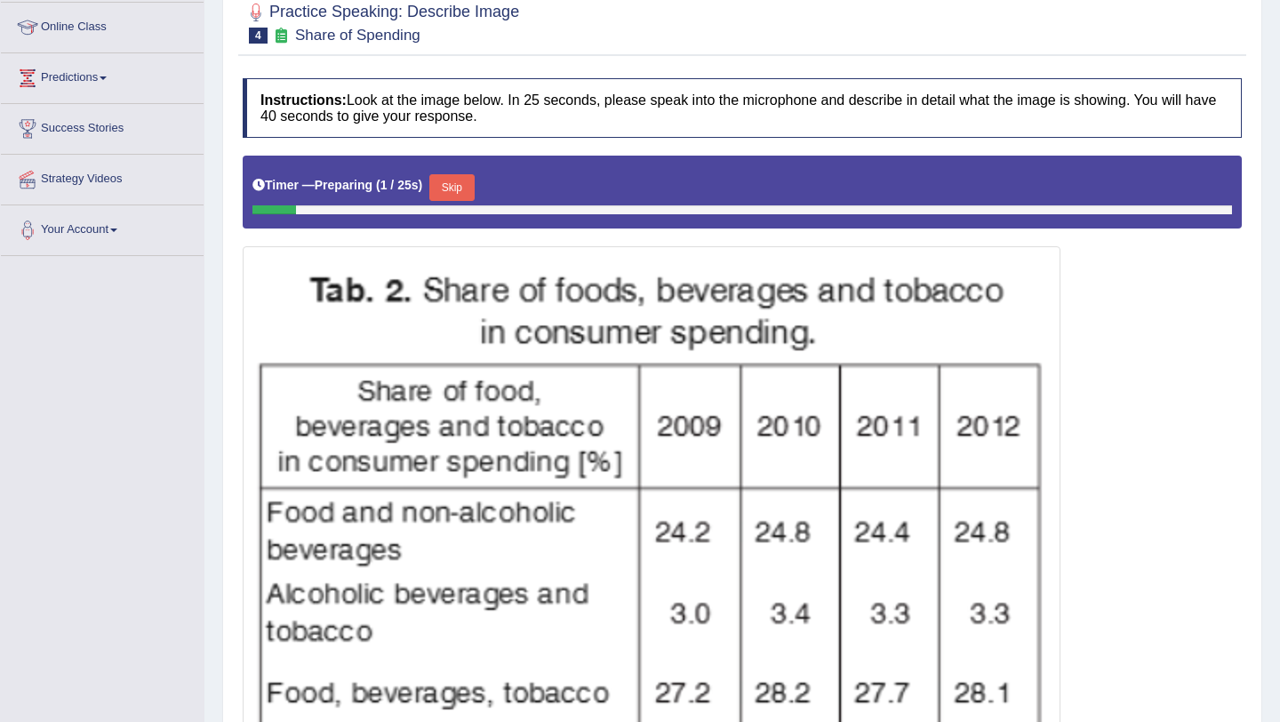
scroll to position [268, 0]
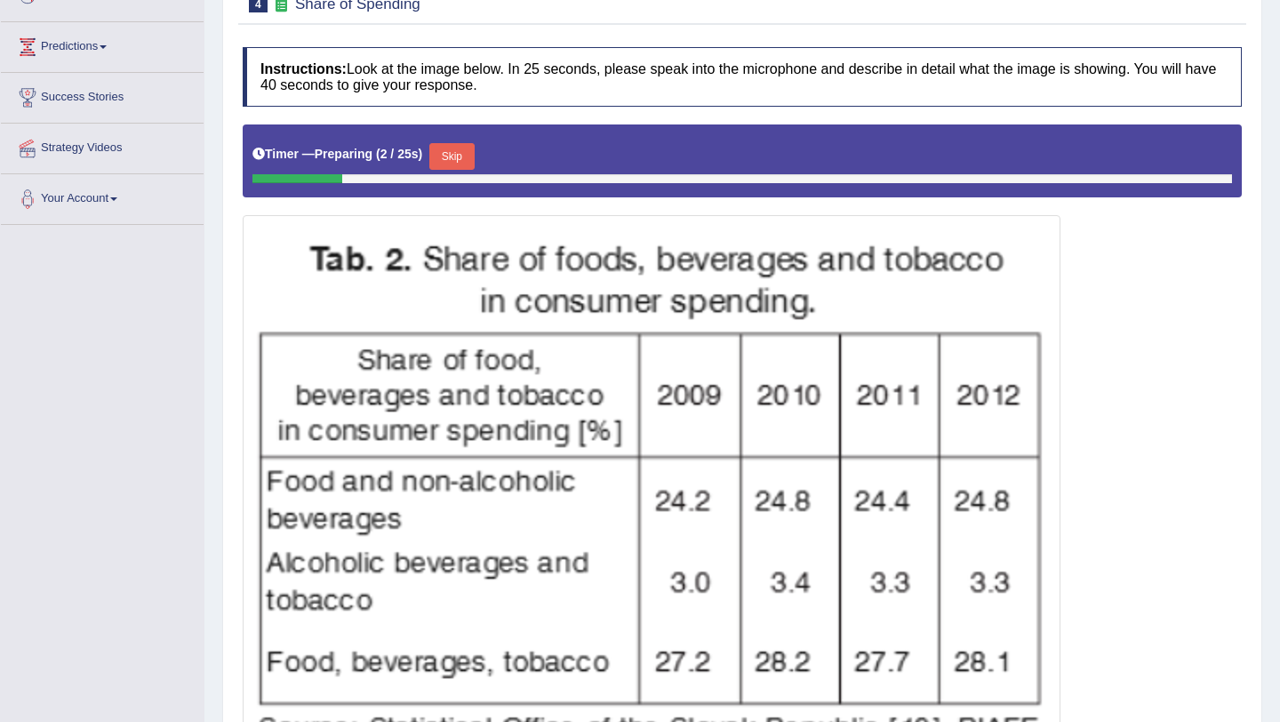
click at [452, 160] on button "Skip" at bounding box center [451, 156] width 44 height 27
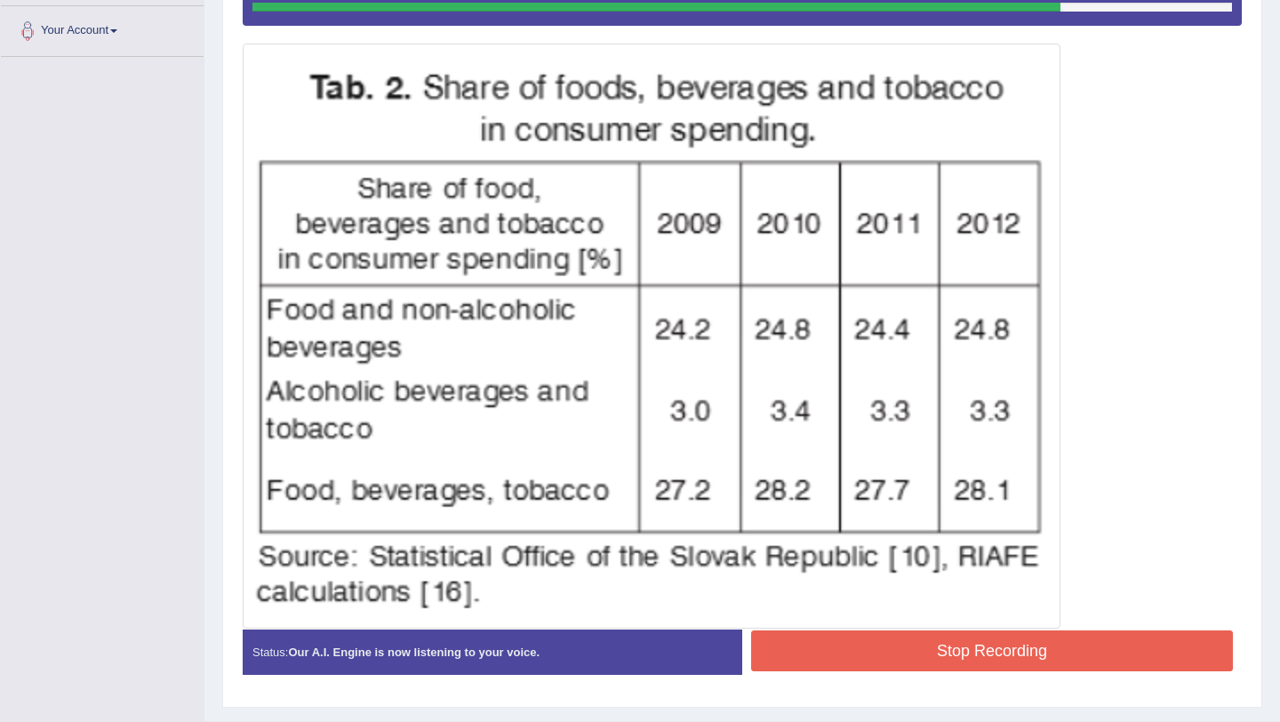
scroll to position [480, 0]
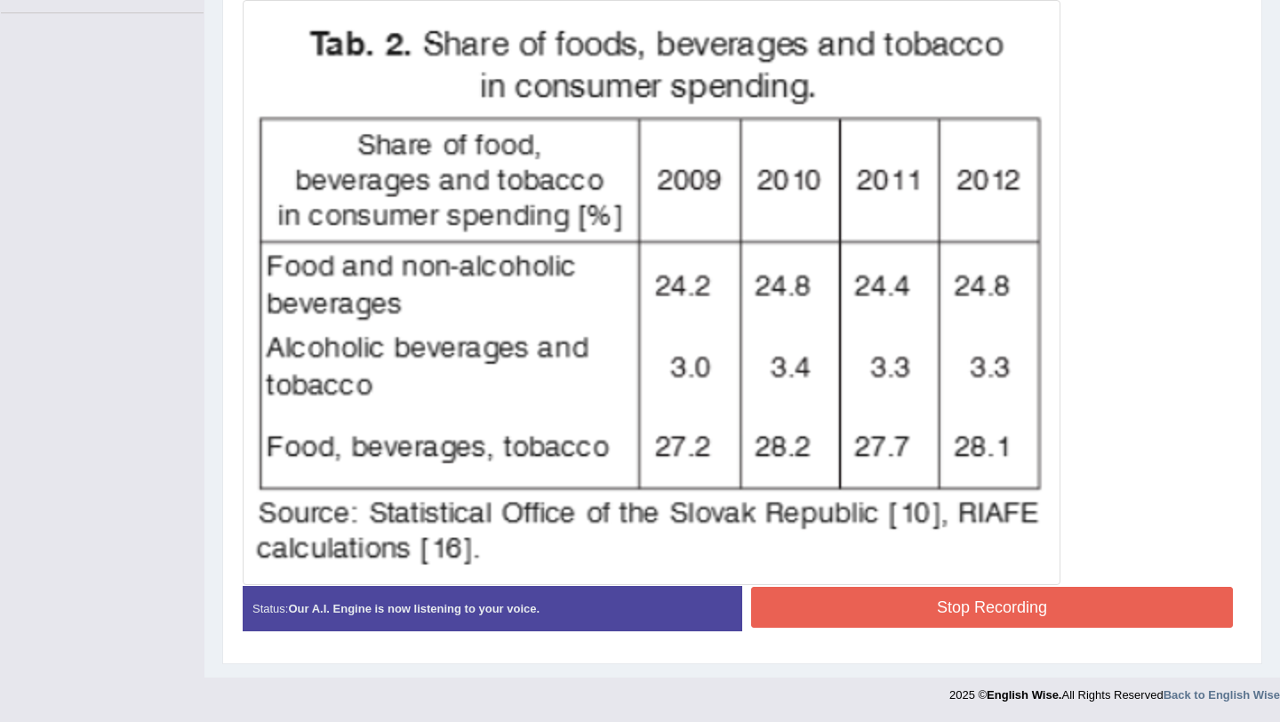
click at [822, 612] on button "Stop Recording" at bounding box center [992, 607] width 482 height 41
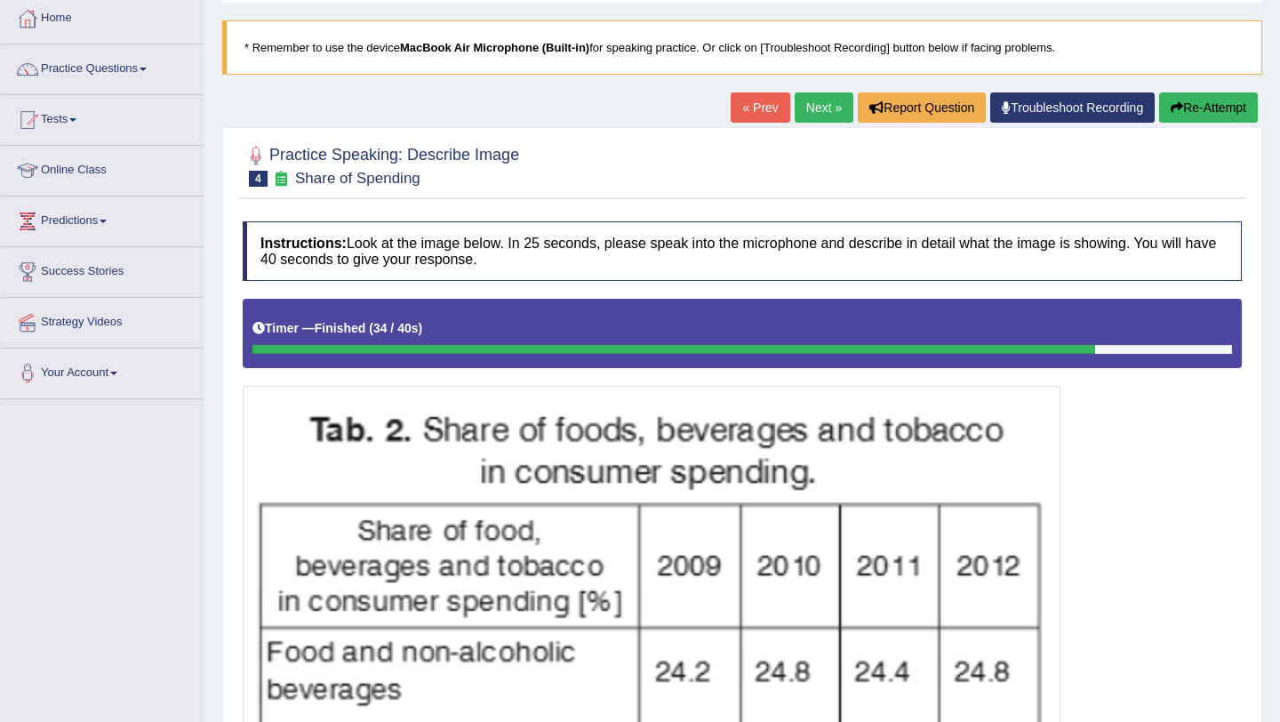
scroll to position [41, 0]
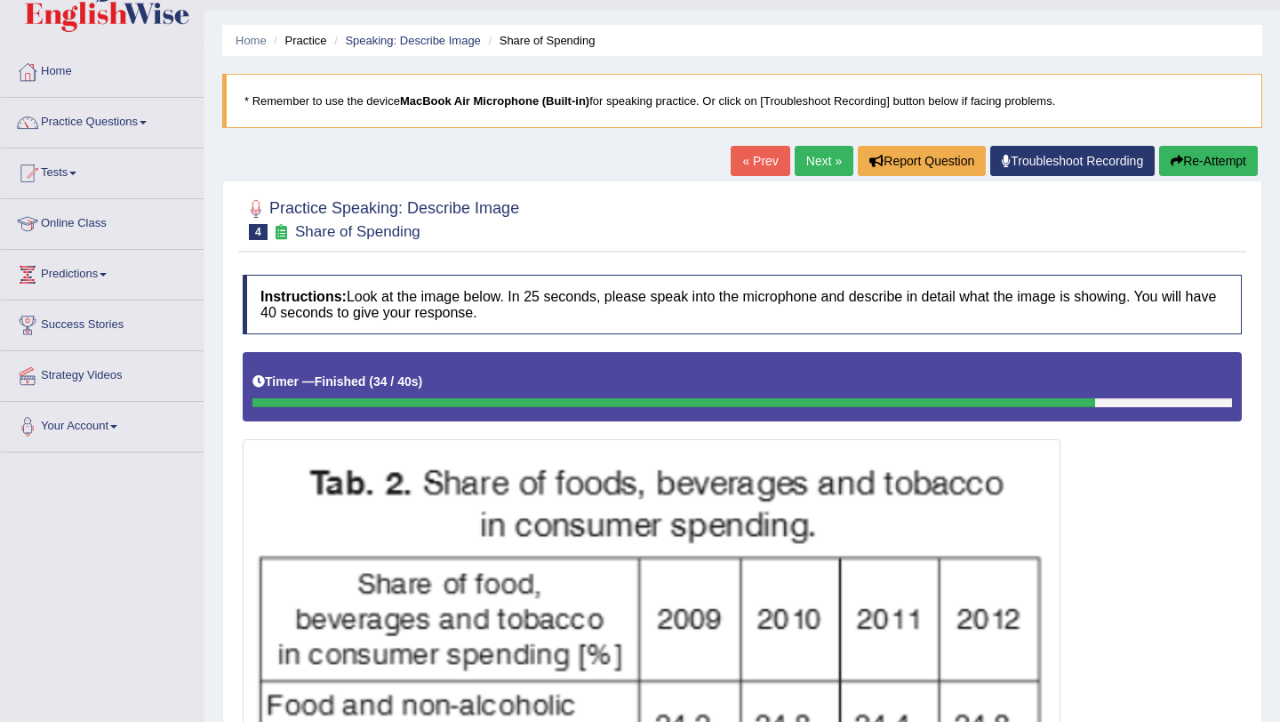
click at [804, 156] on link "Next »" at bounding box center [824, 161] width 59 height 30
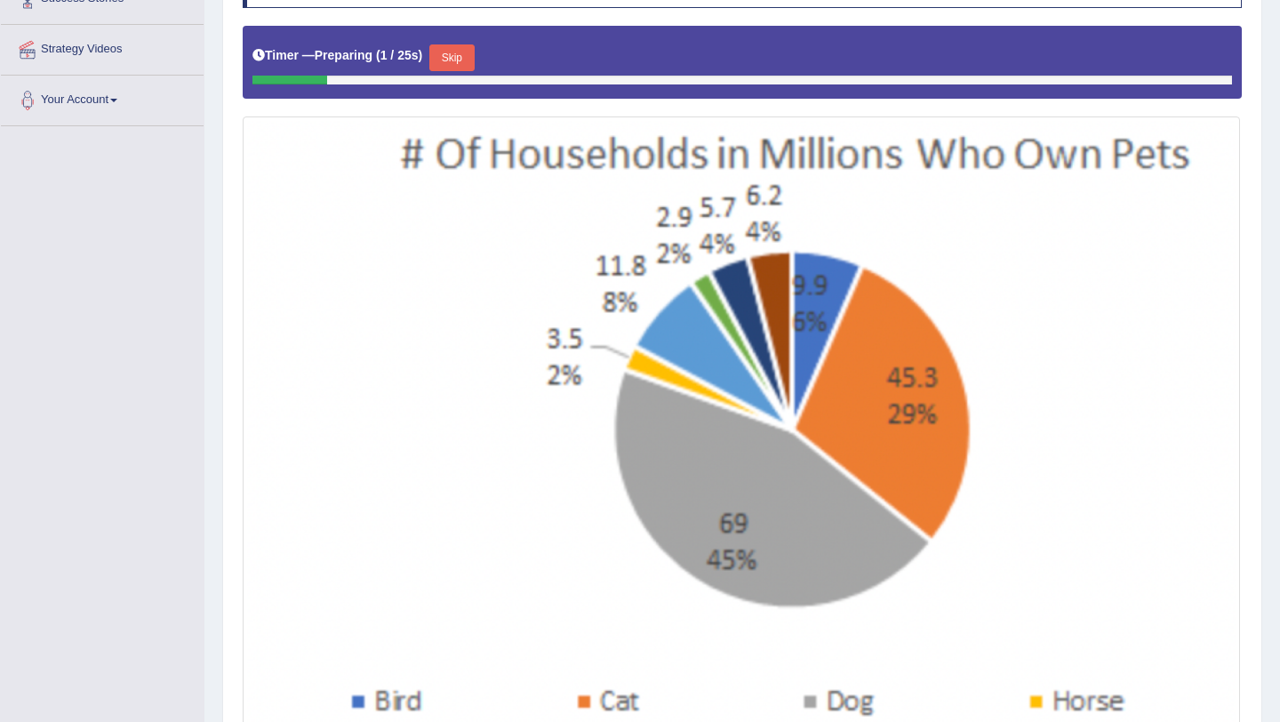
scroll to position [366, 0]
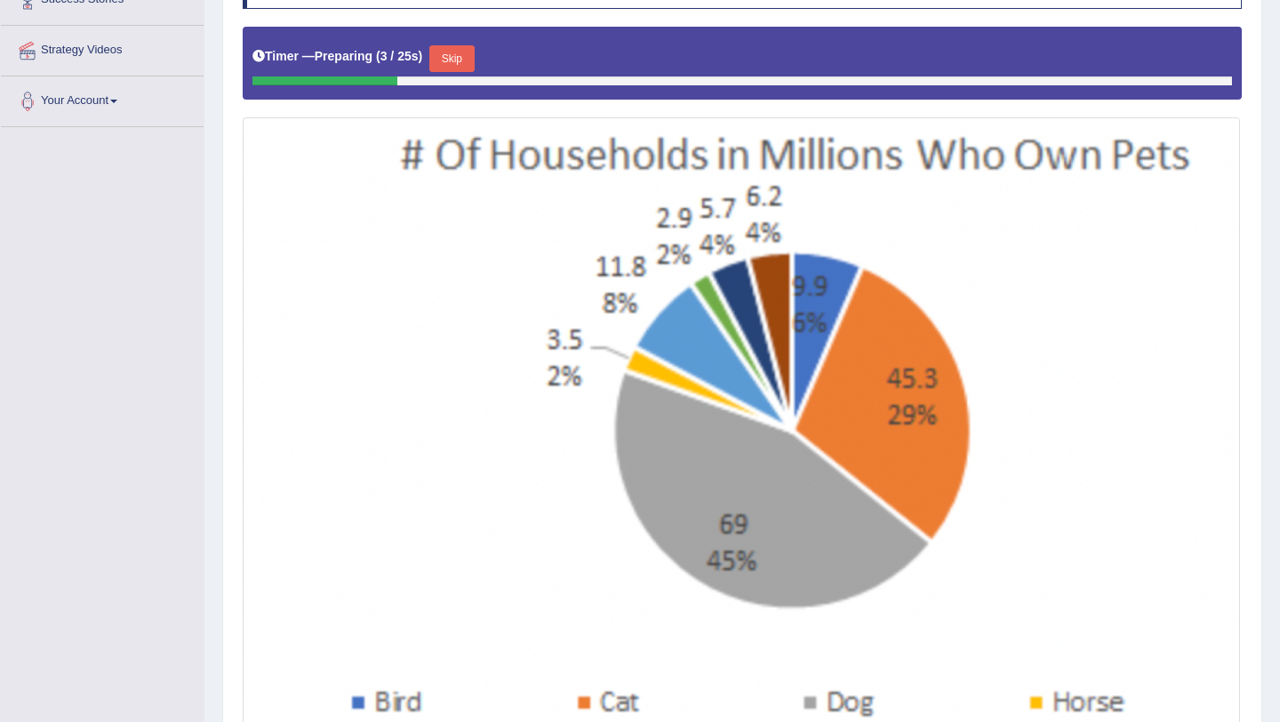
click at [464, 53] on button "Skip" at bounding box center [451, 58] width 44 height 27
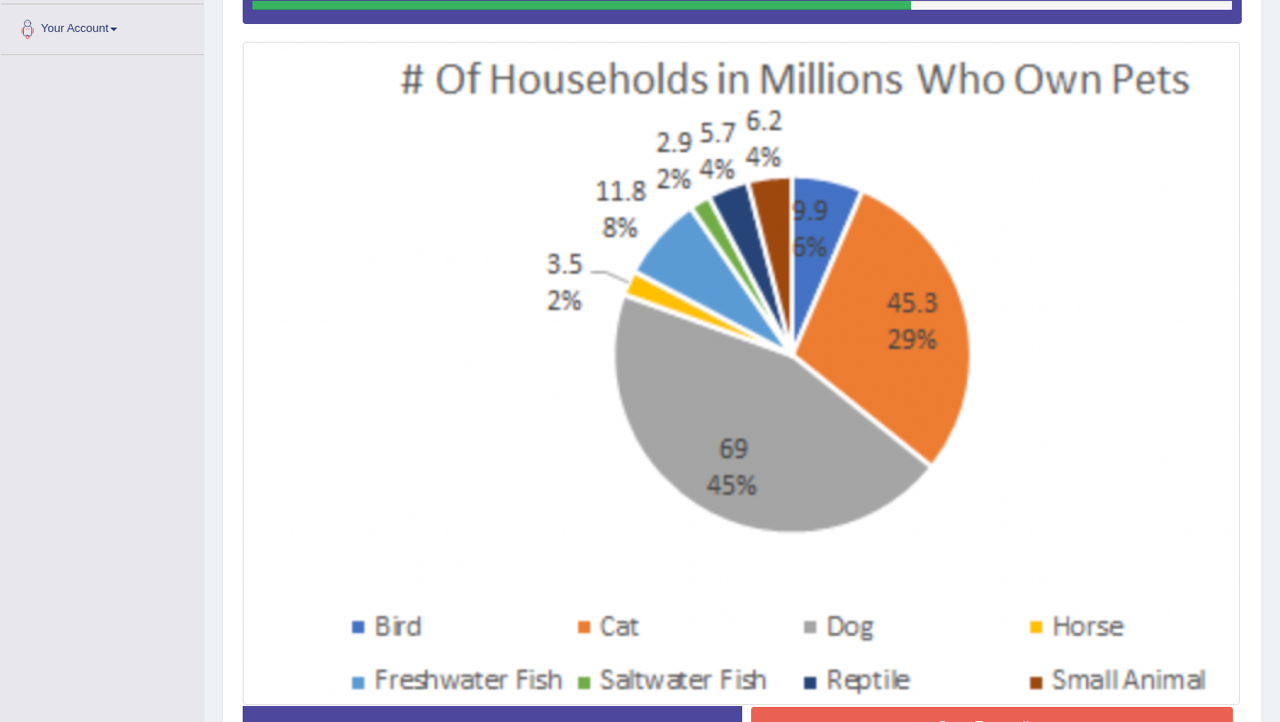
scroll to position [558, 0]
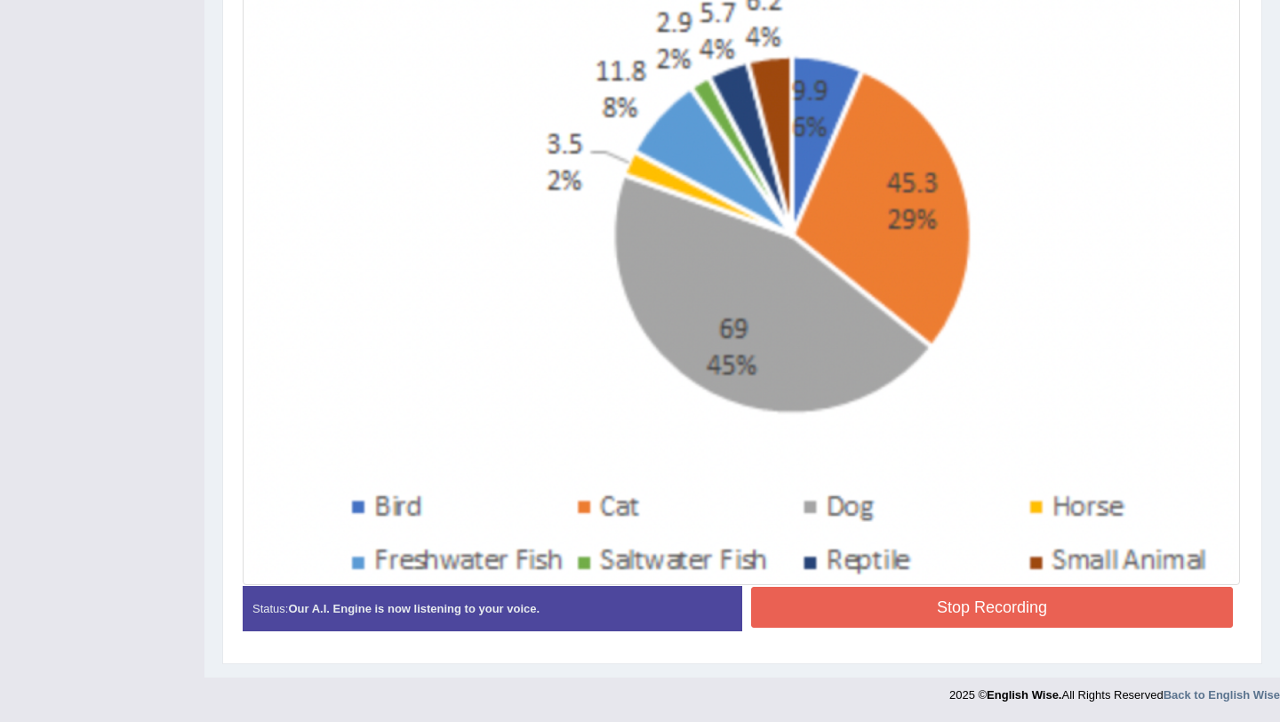
click at [898, 616] on button "Stop Recording" at bounding box center [992, 607] width 482 height 41
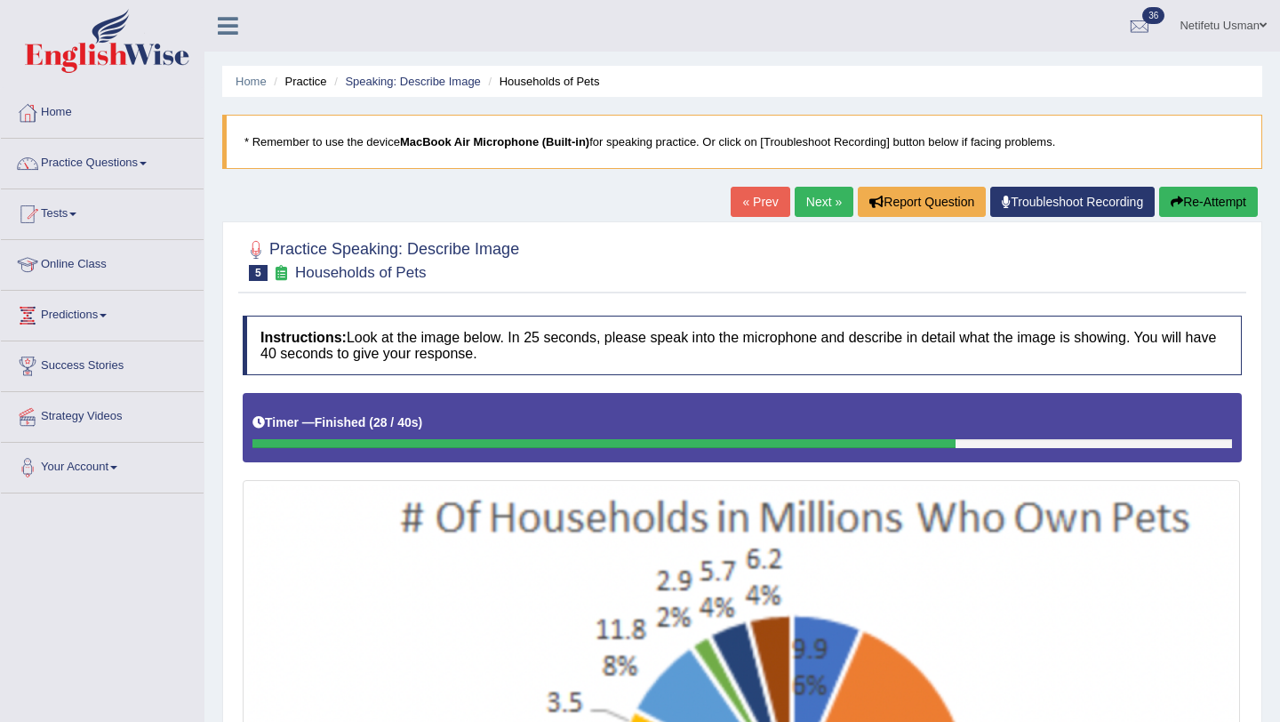
scroll to position [65, 0]
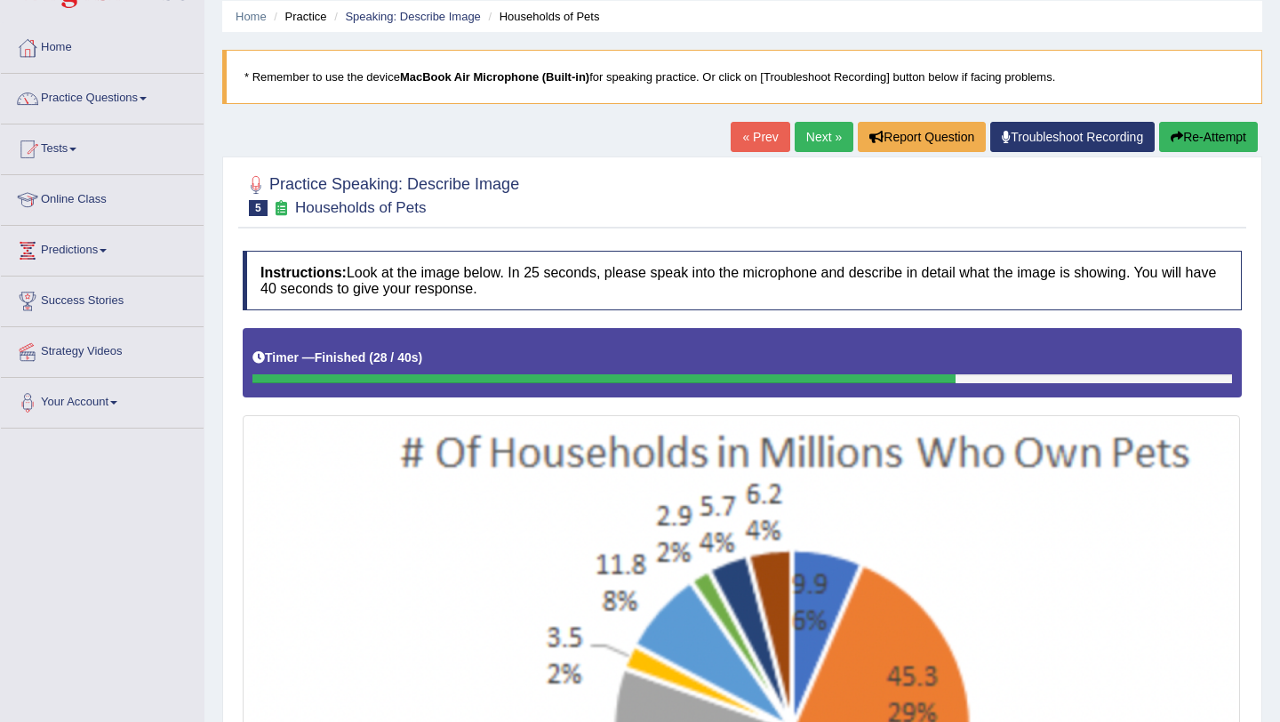
click at [805, 143] on link "Next »" at bounding box center [824, 137] width 59 height 30
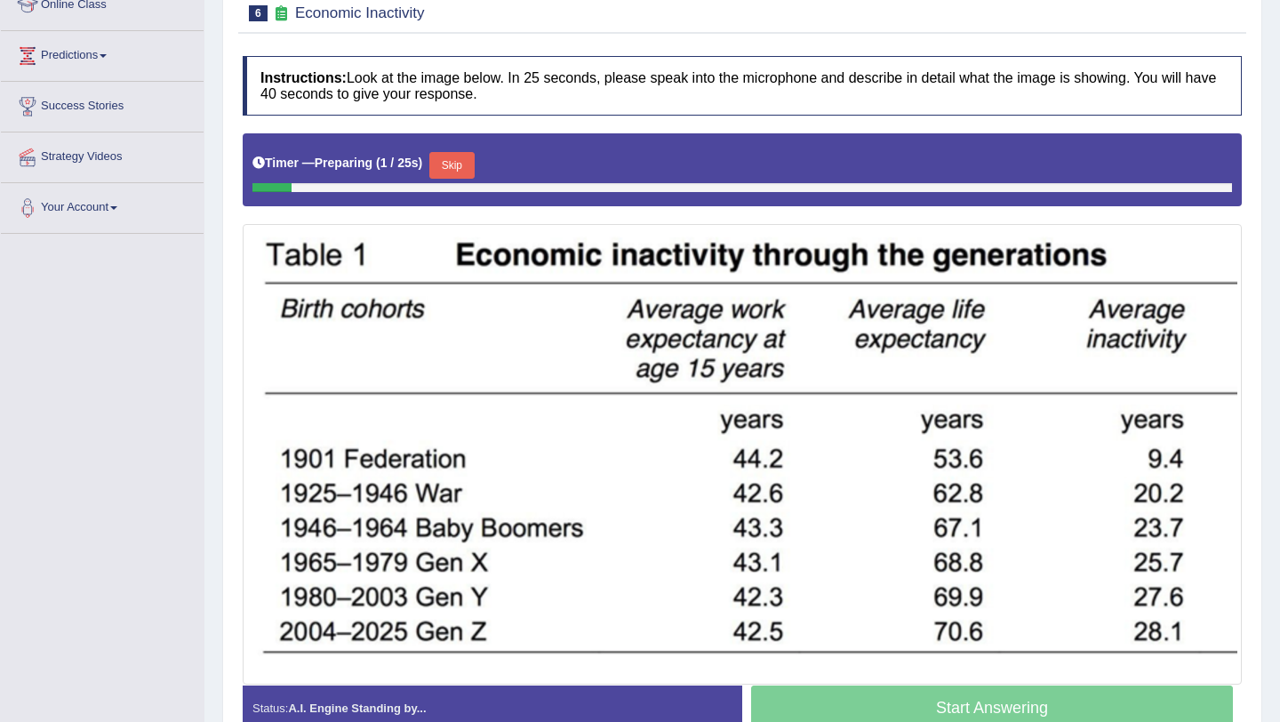
scroll to position [255, 0]
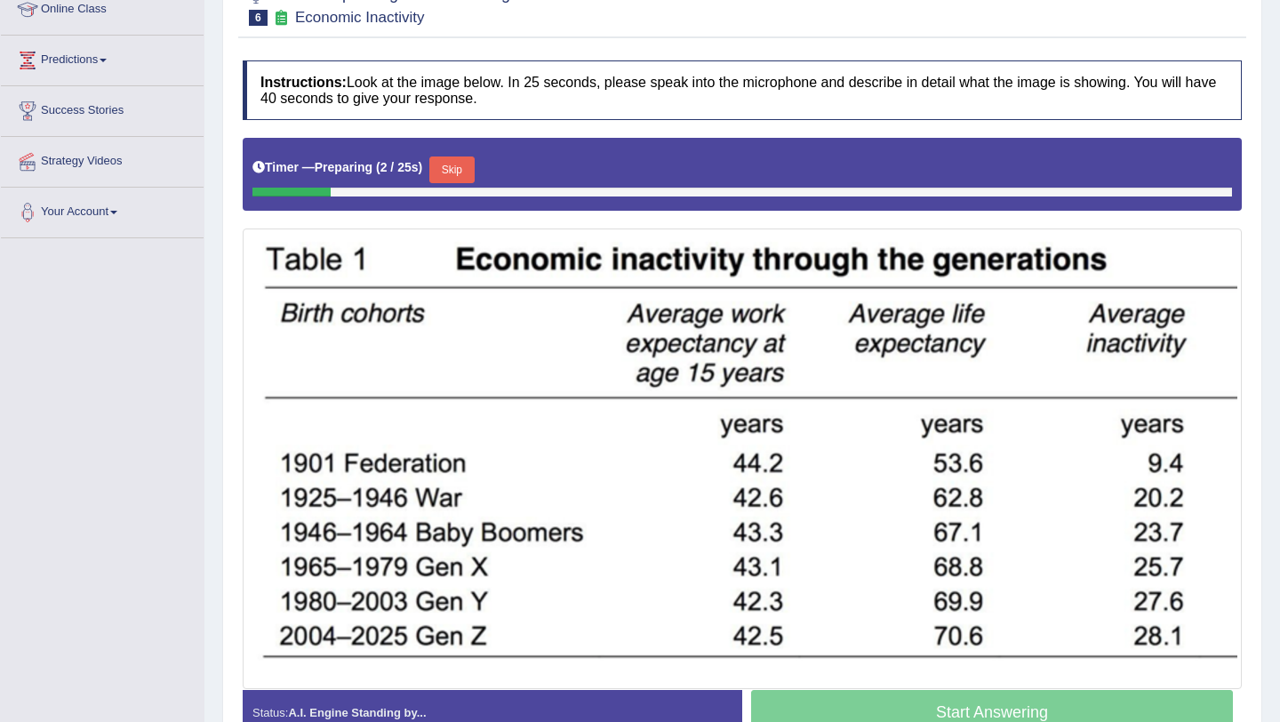
click at [474, 169] on button "Skip" at bounding box center [451, 169] width 44 height 27
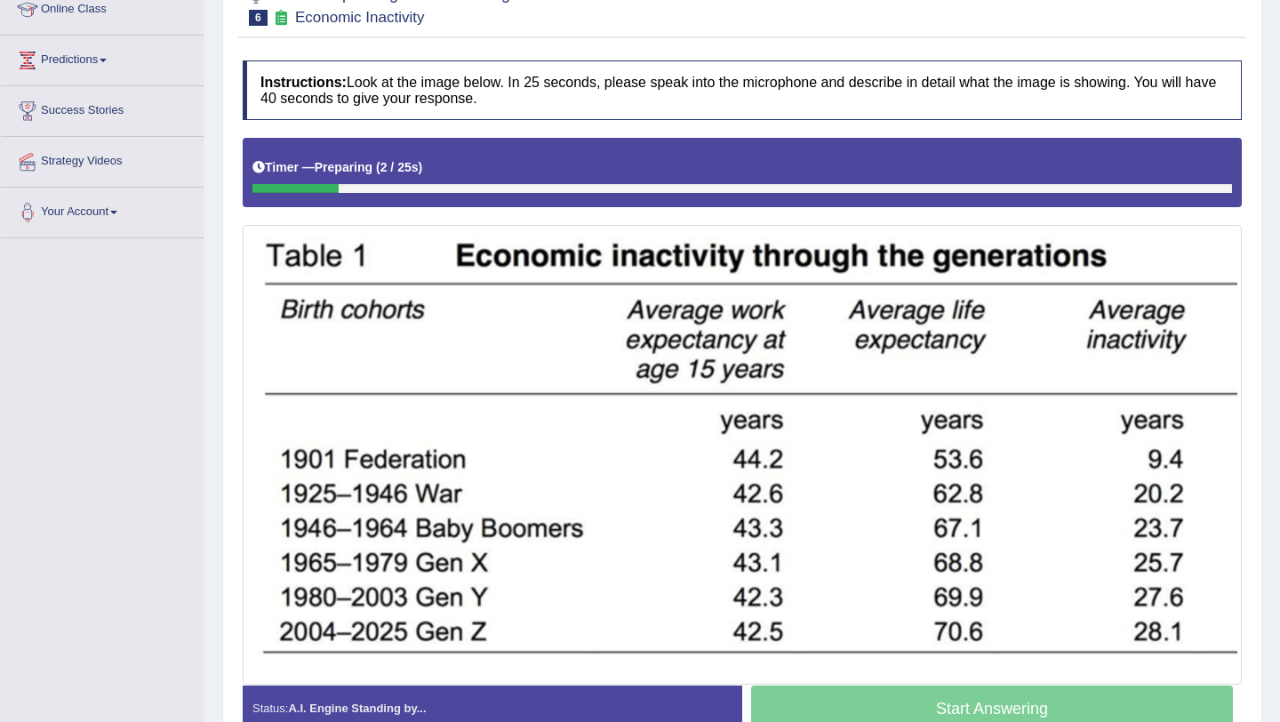
scroll to position [311, 0]
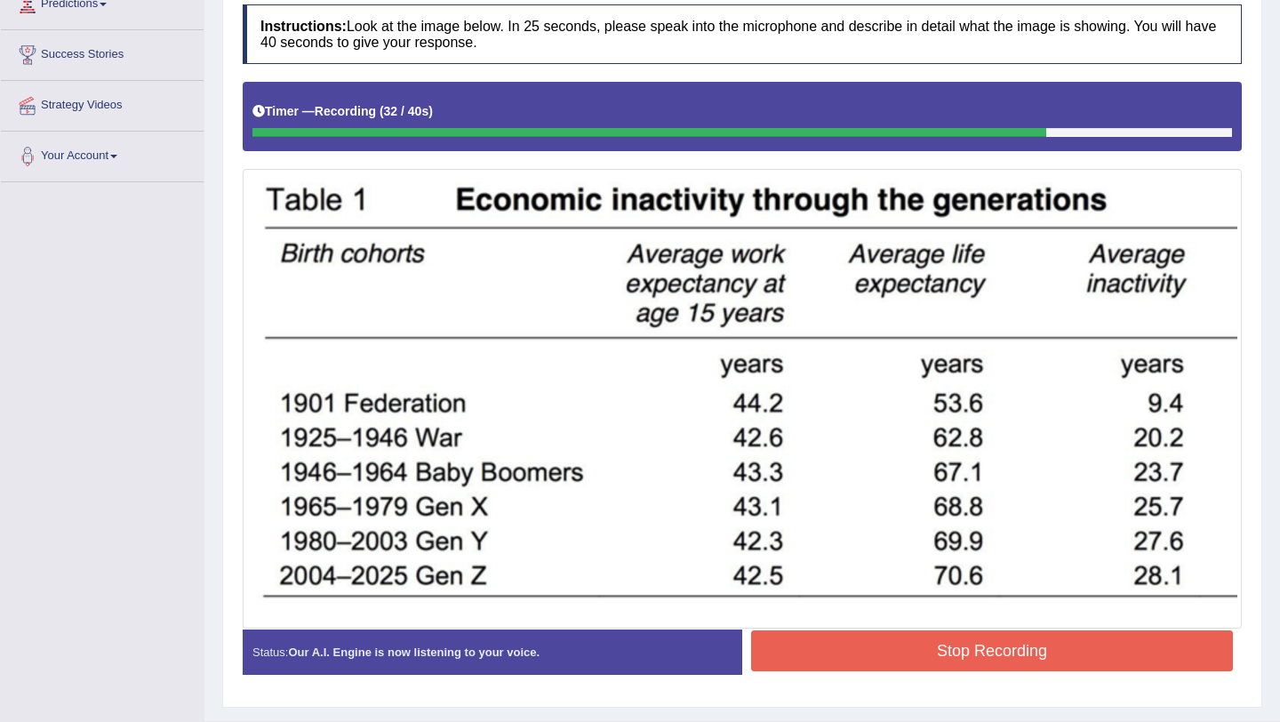
click at [823, 646] on button "Stop Recording" at bounding box center [992, 650] width 482 height 41
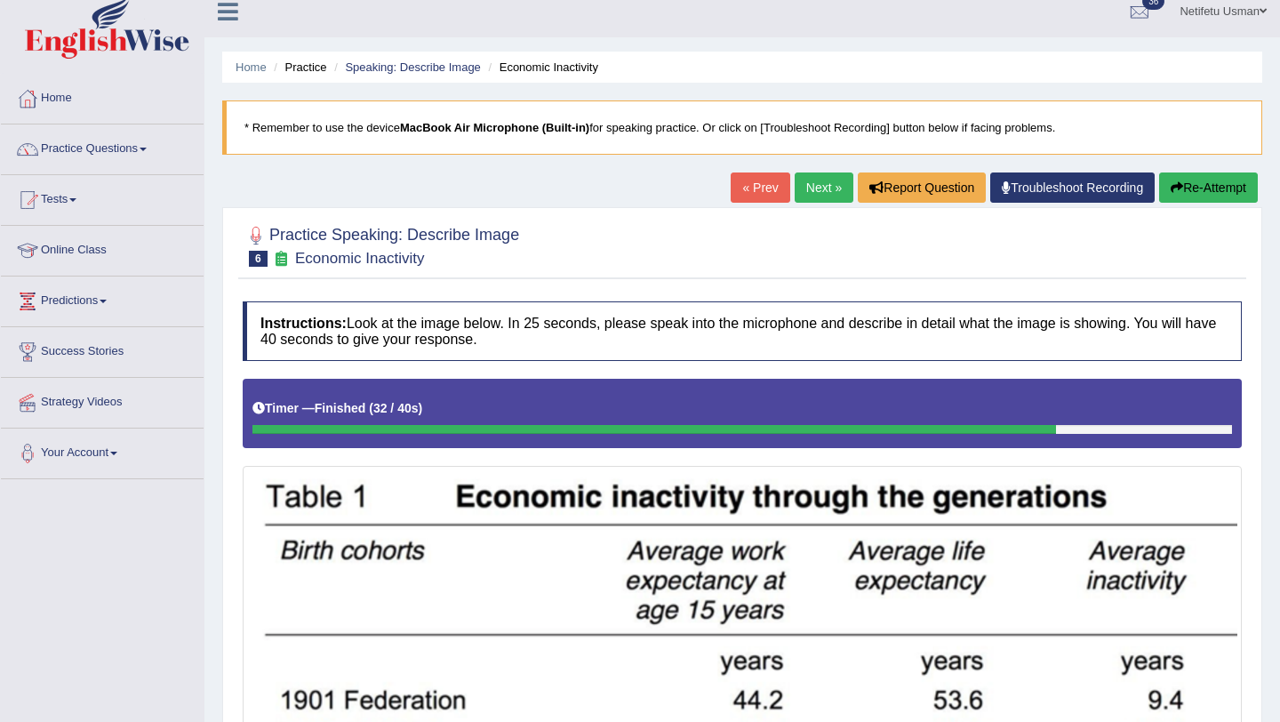
scroll to position [0, 0]
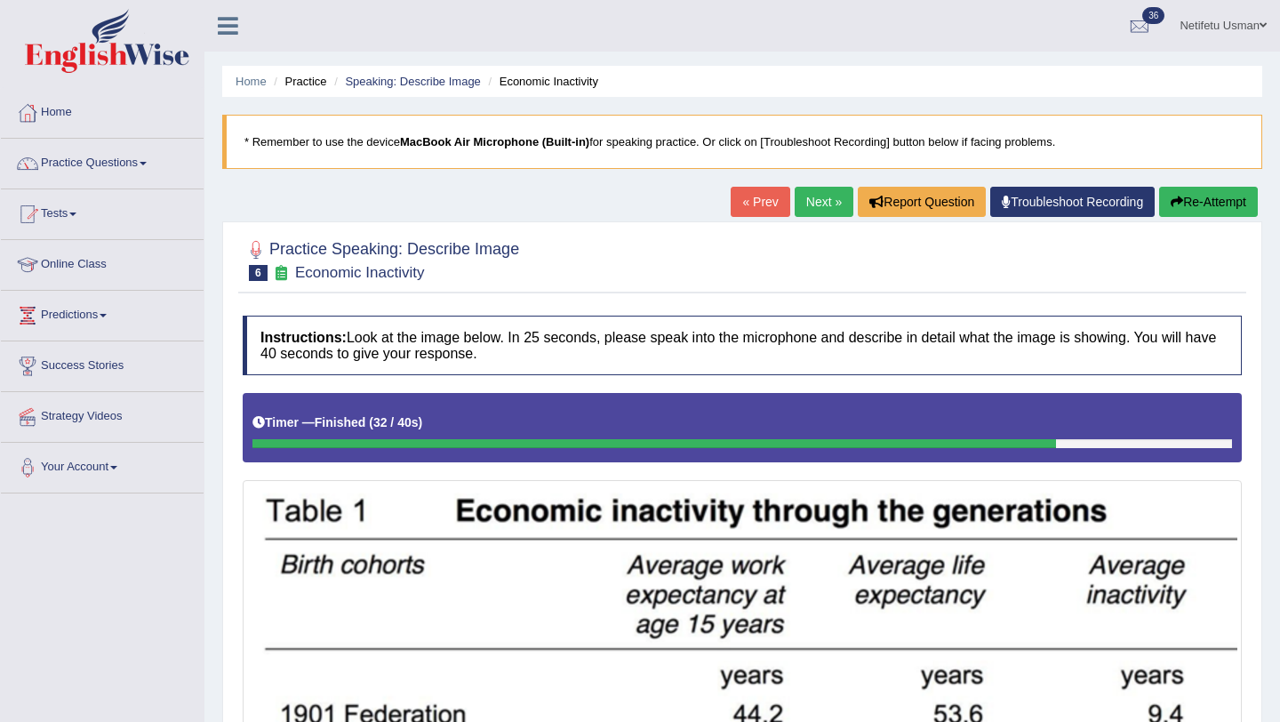
click at [804, 206] on link "Next »" at bounding box center [824, 202] width 59 height 30
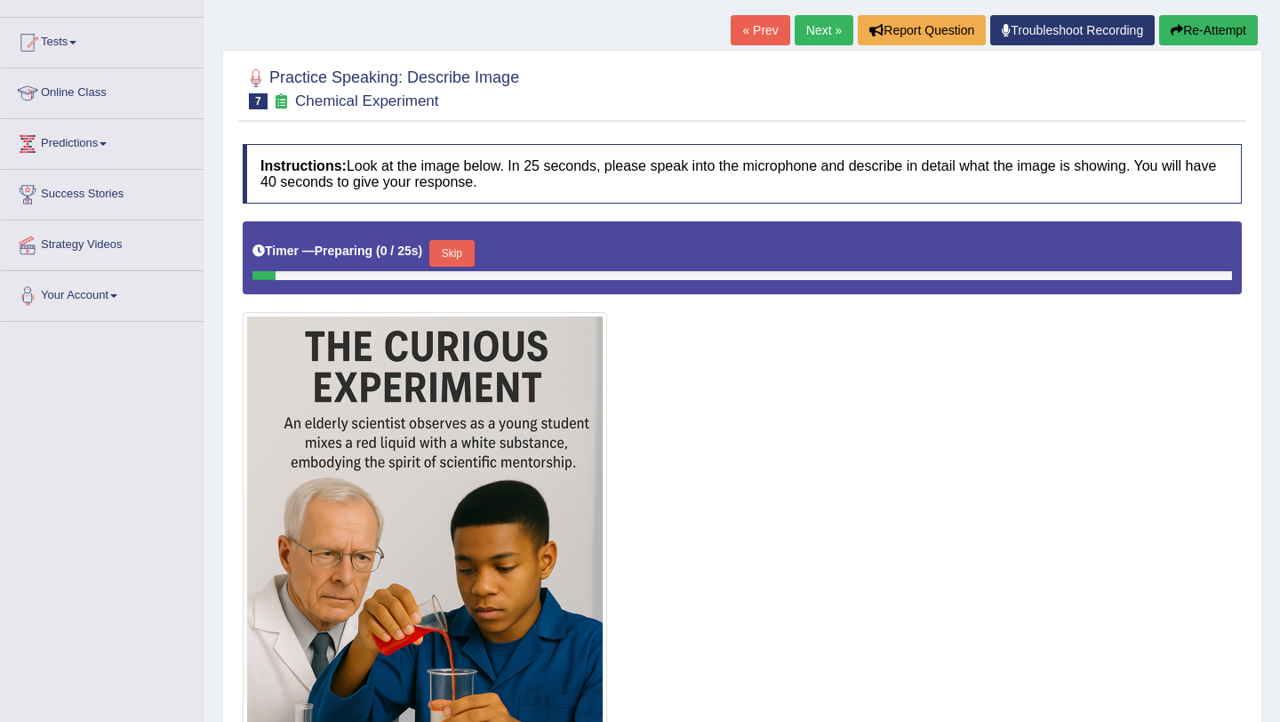
scroll to position [203, 0]
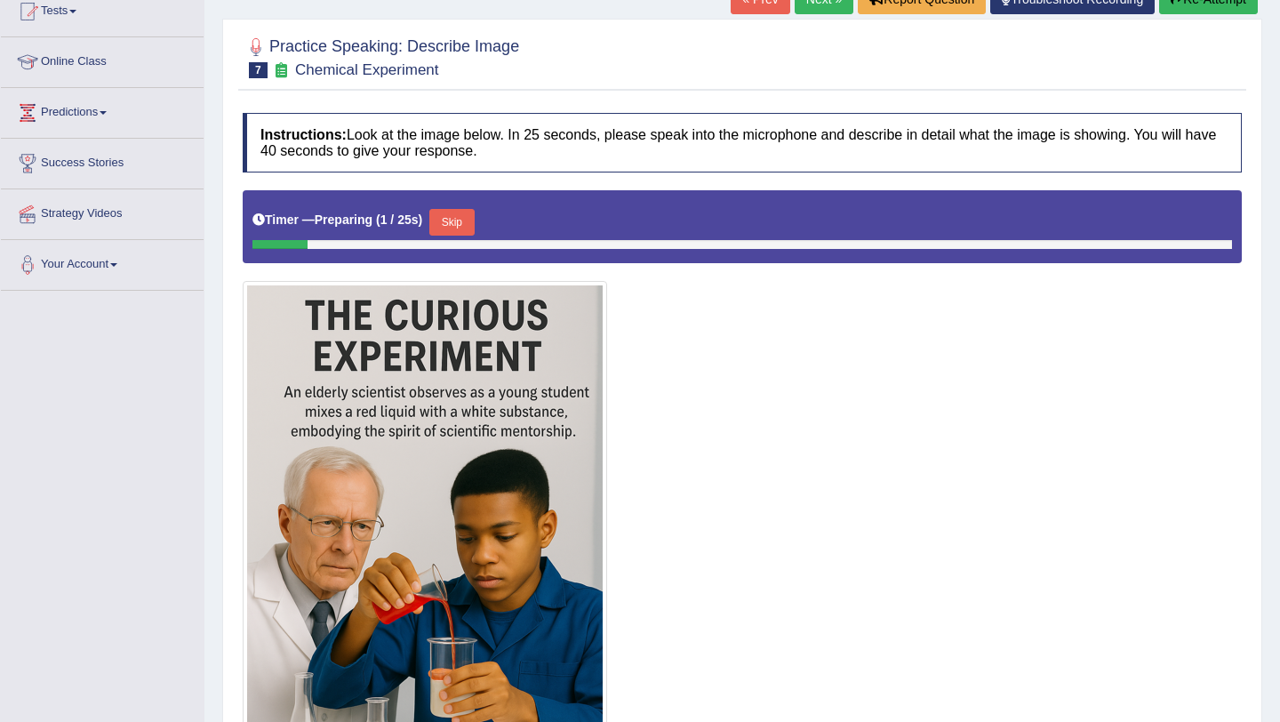
click at [452, 228] on button "Skip" at bounding box center [451, 222] width 44 height 27
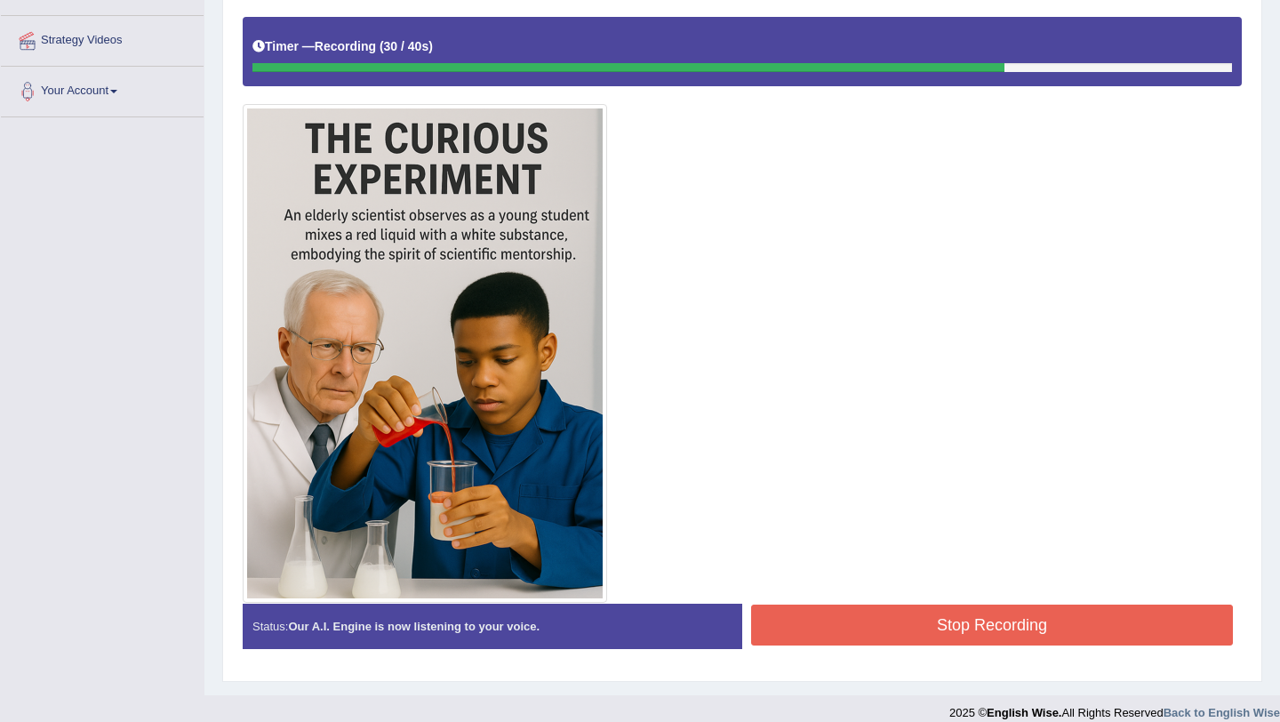
scroll to position [394, 0]
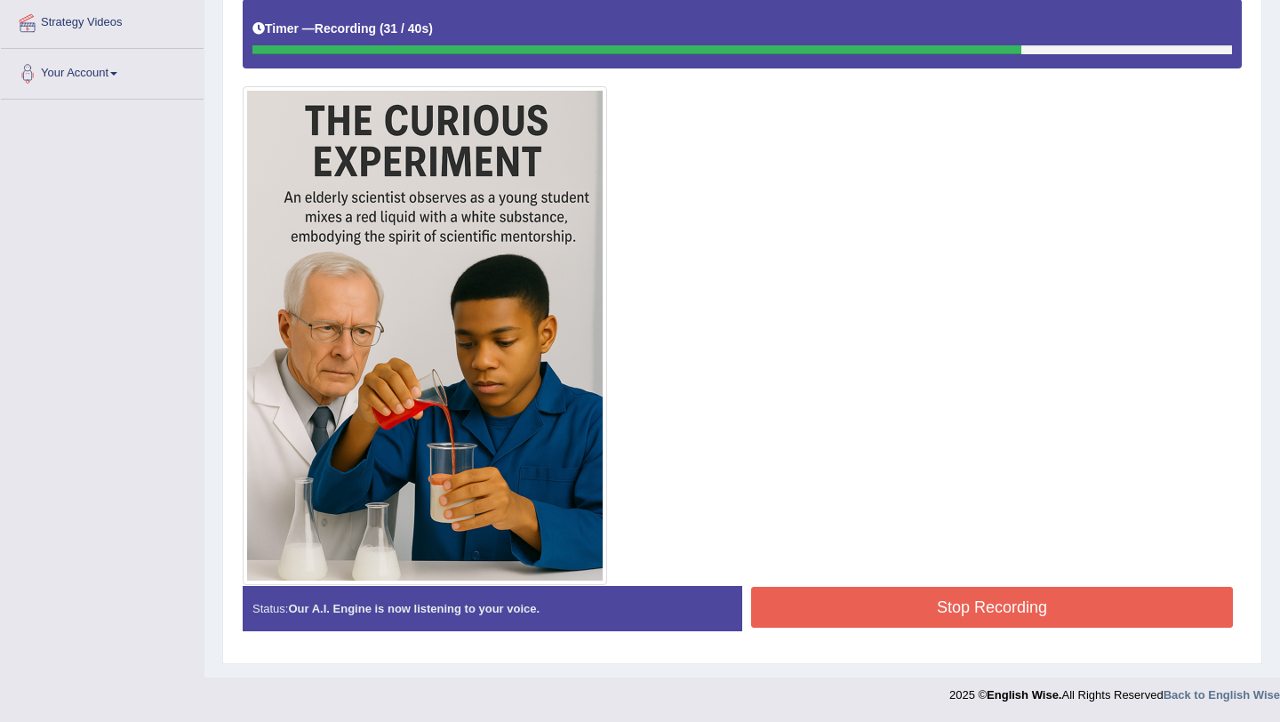
click at [993, 618] on button "Stop Recording" at bounding box center [992, 607] width 482 height 41
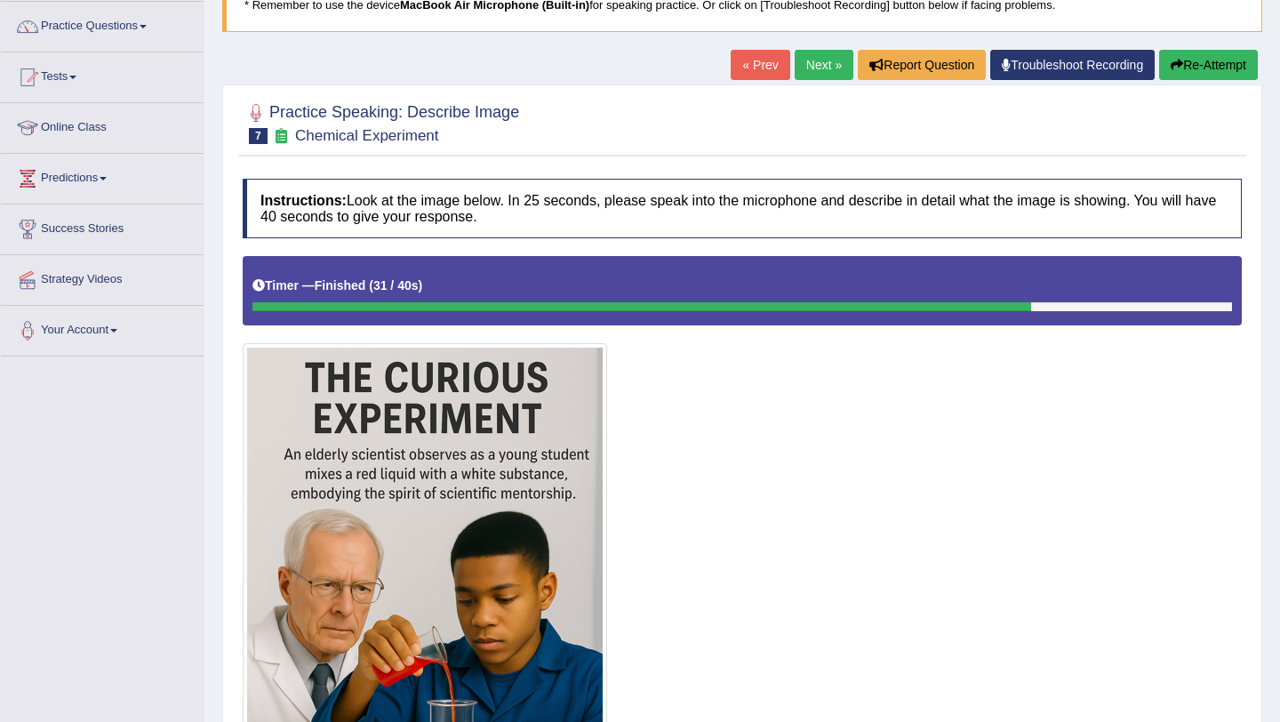
scroll to position [74, 0]
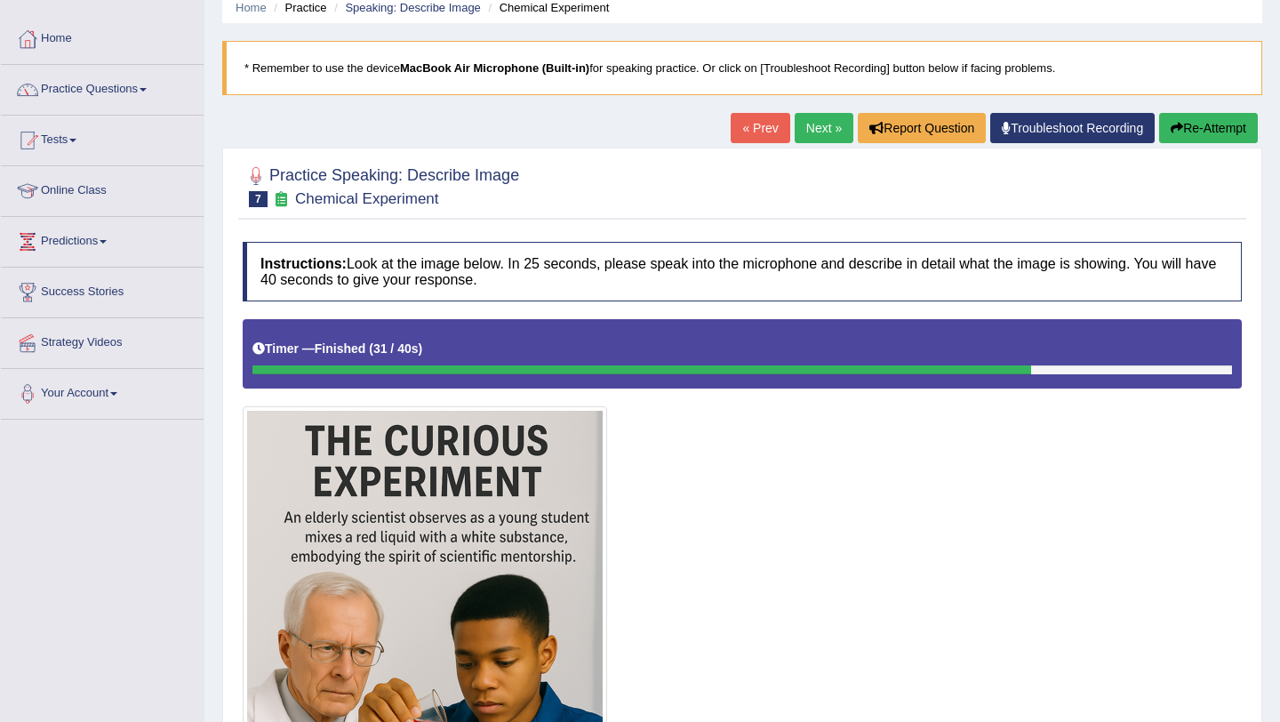
click at [802, 135] on link "Next »" at bounding box center [824, 128] width 59 height 30
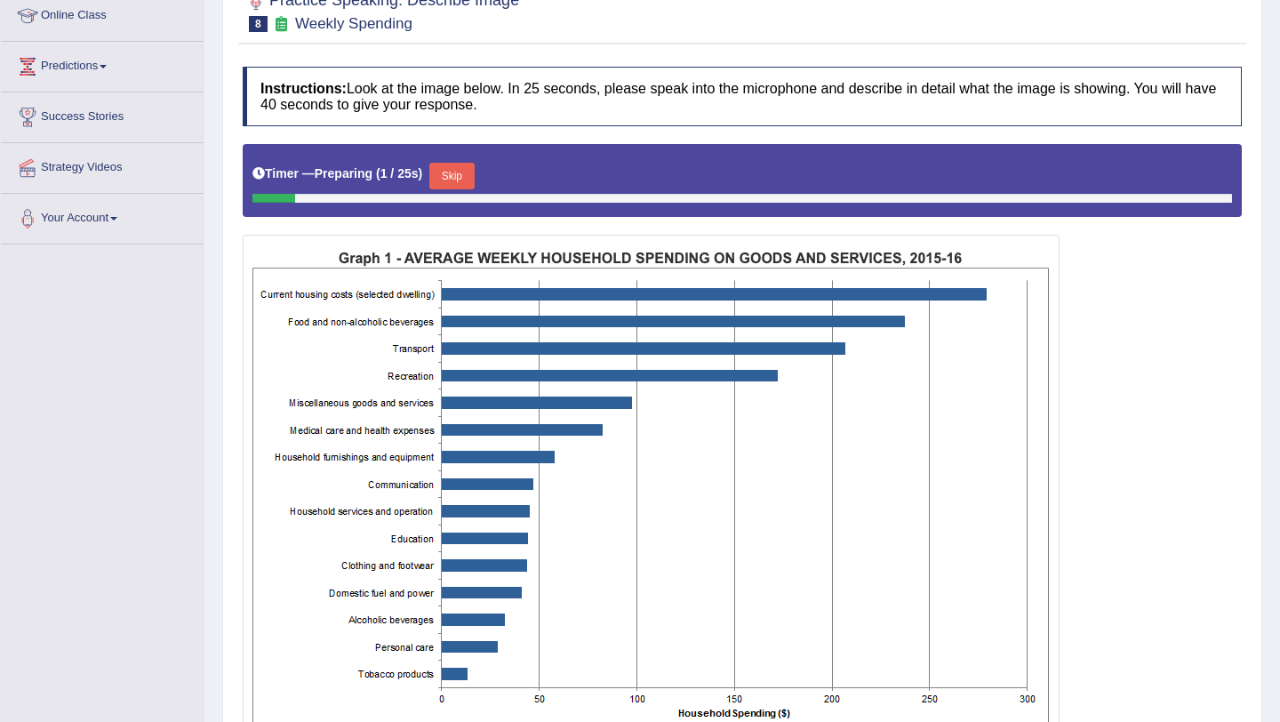
scroll to position [284, 0]
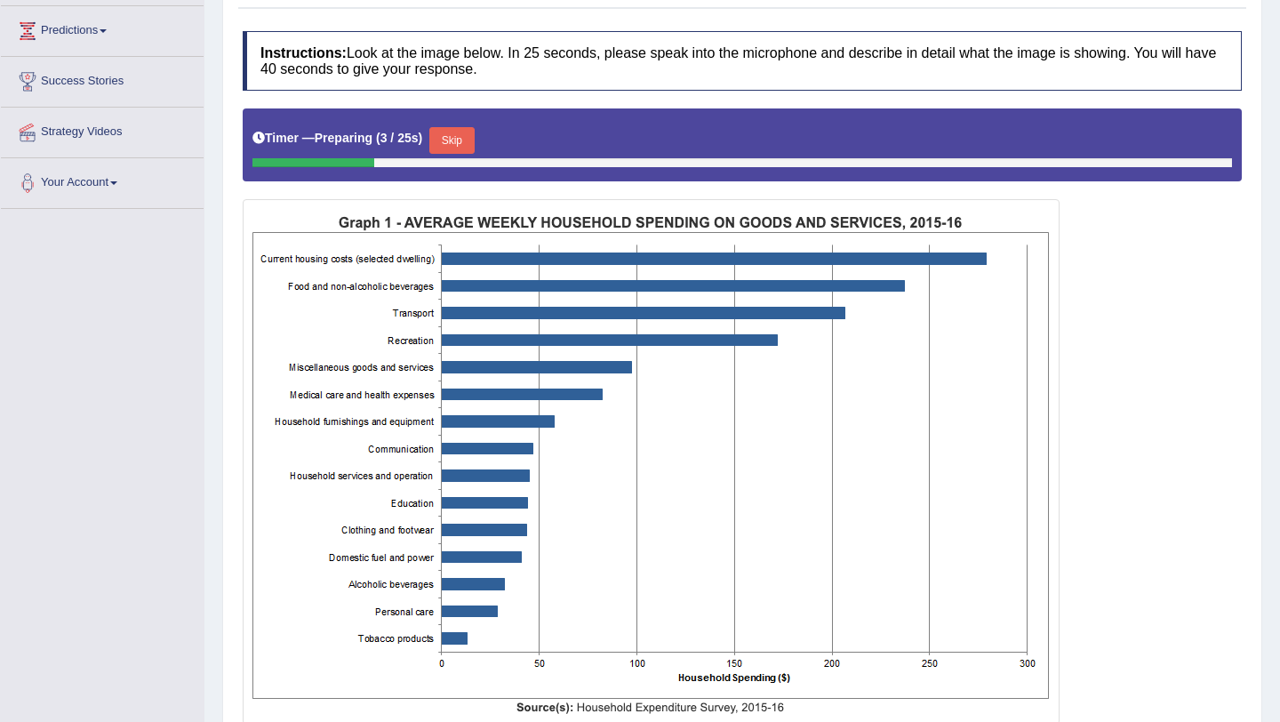
click at [458, 139] on button "Skip" at bounding box center [451, 140] width 44 height 27
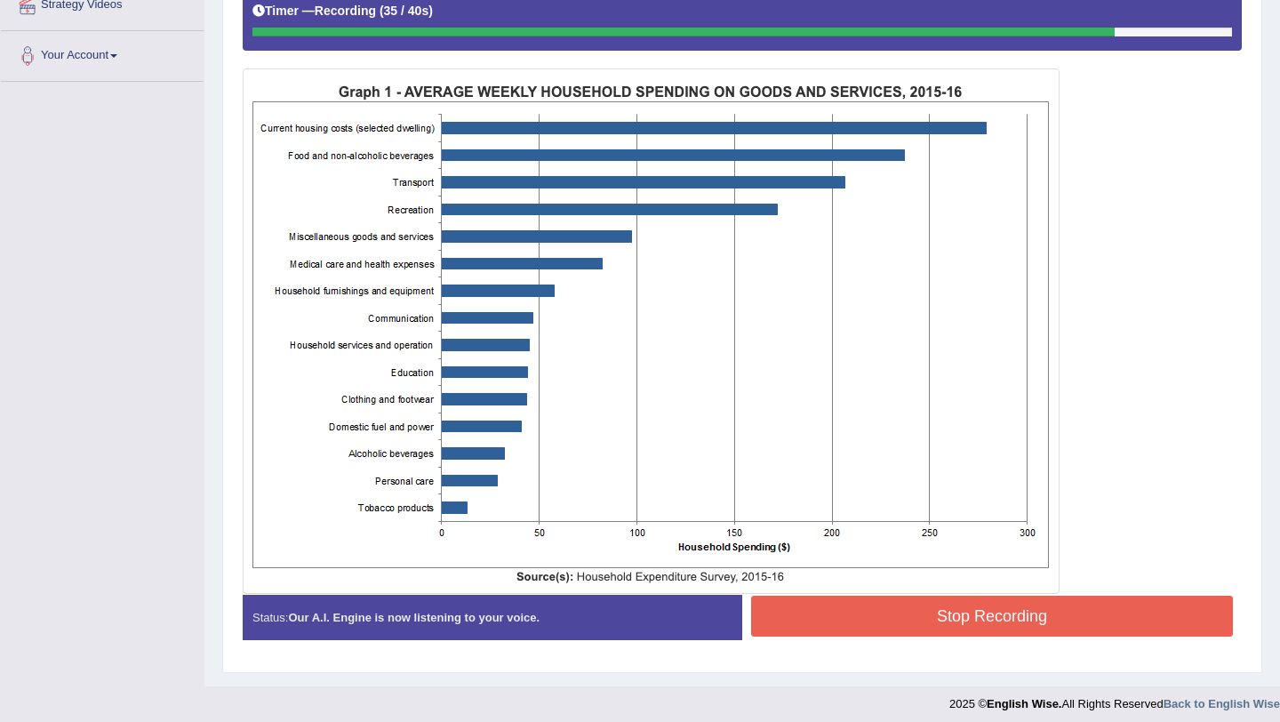
scroll to position [420, 0]
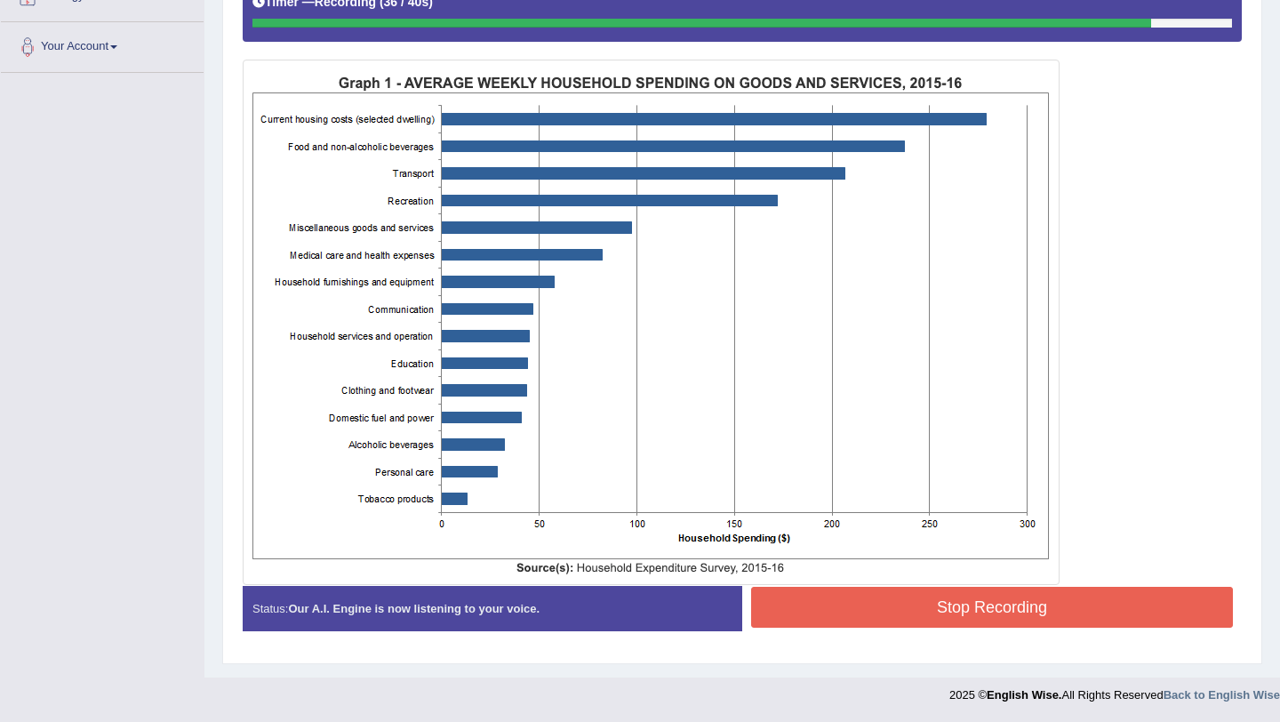
click at [819, 620] on button "Stop Recording" at bounding box center [992, 607] width 482 height 41
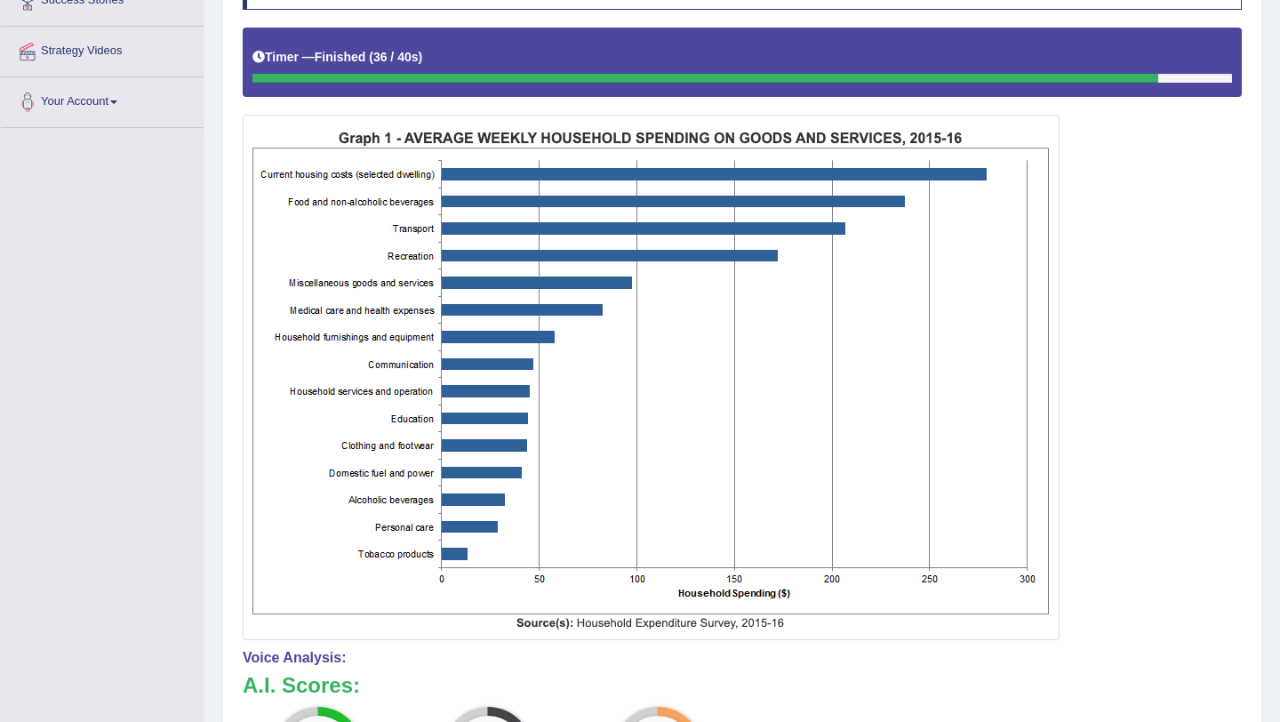
scroll to position [33, 0]
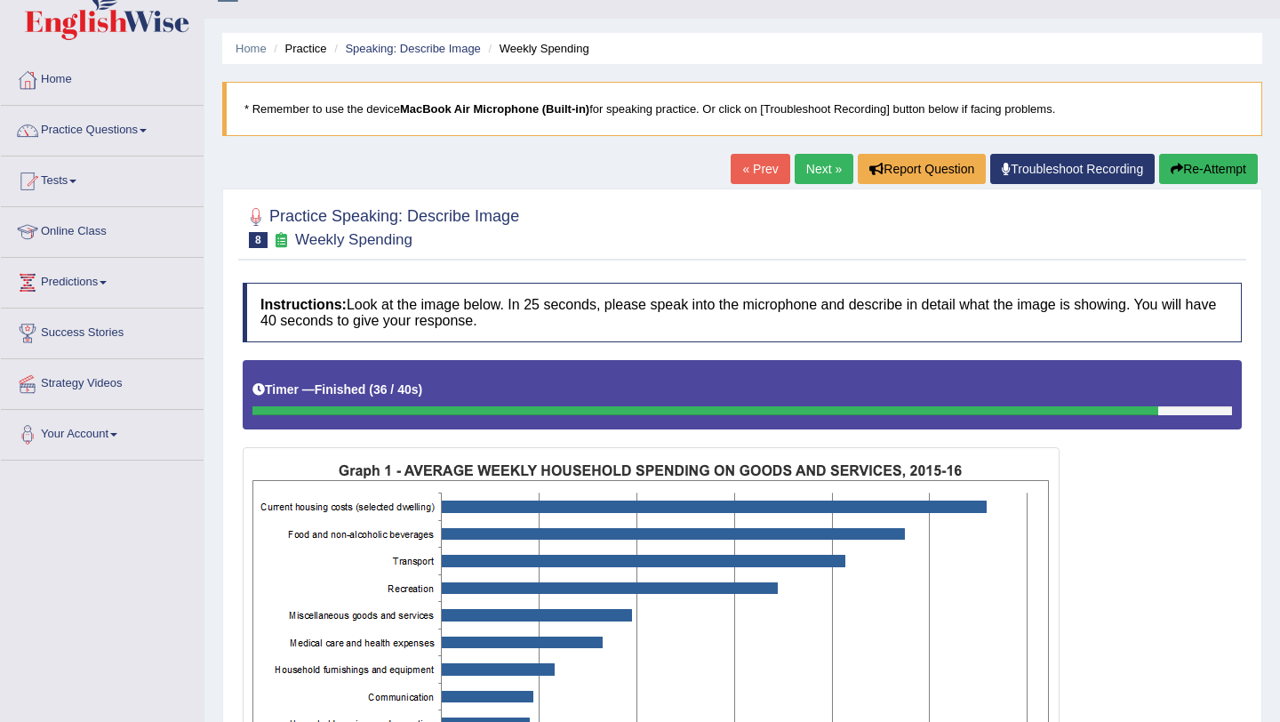
click at [1199, 175] on button "Re-Attempt" at bounding box center [1208, 169] width 99 height 30
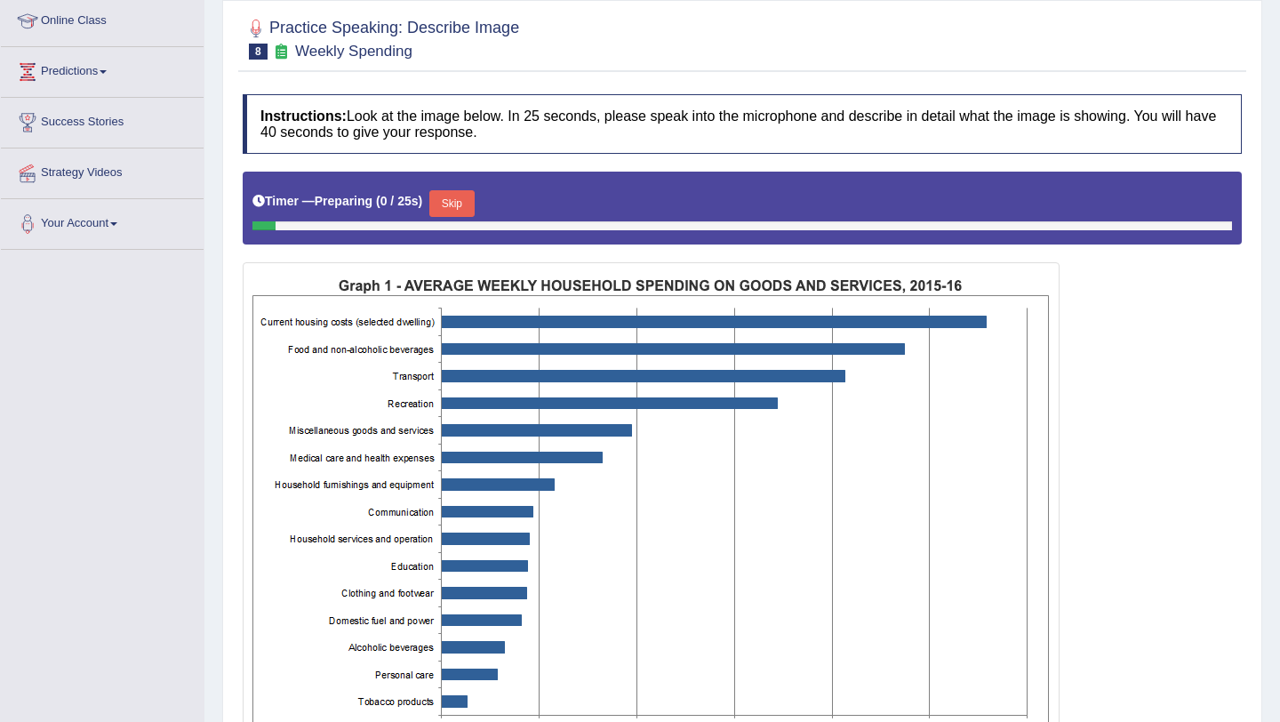
scroll to position [269, 0]
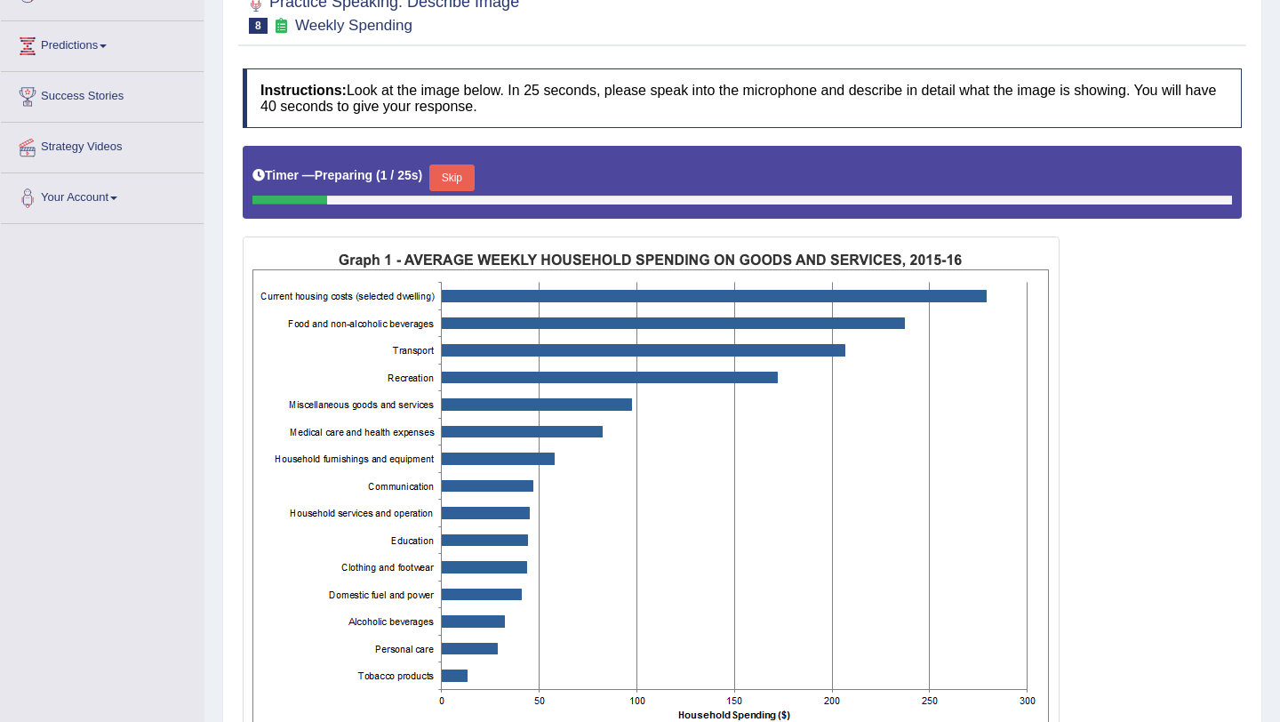
click at [461, 181] on button "Skip" at bounding box center [451, 177] width 44 height 27
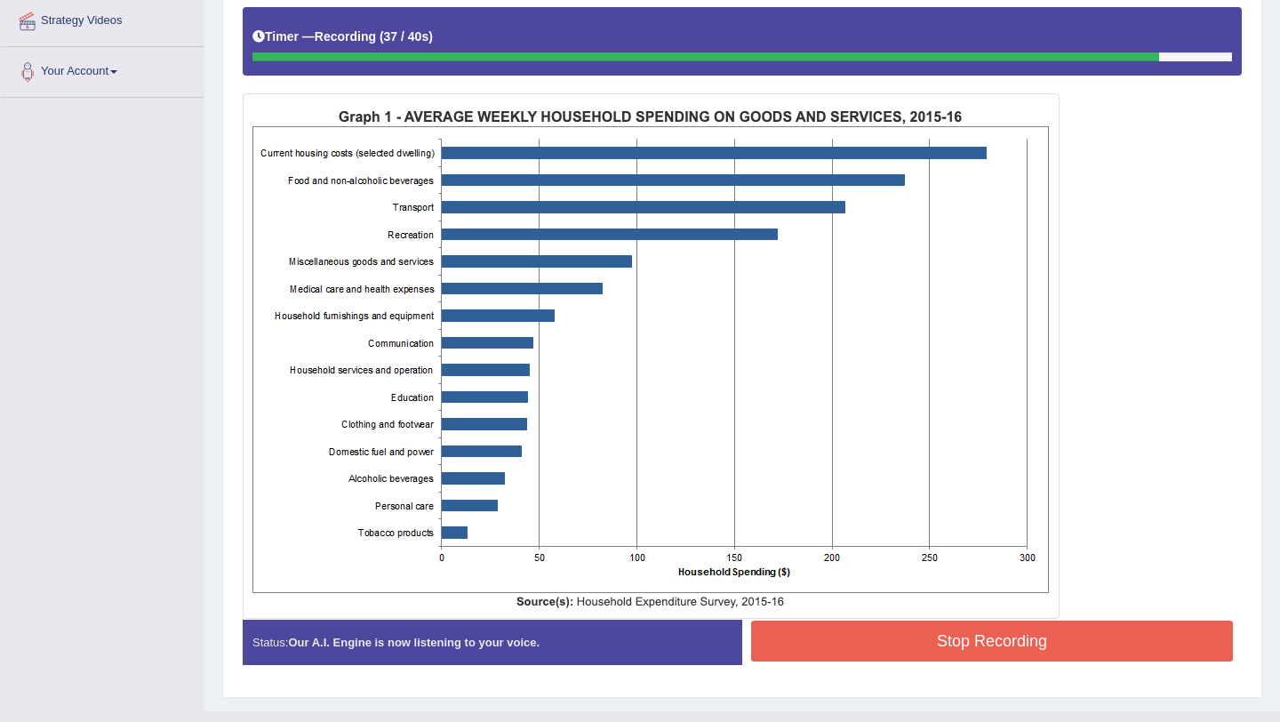
scroll to position [405, 0]
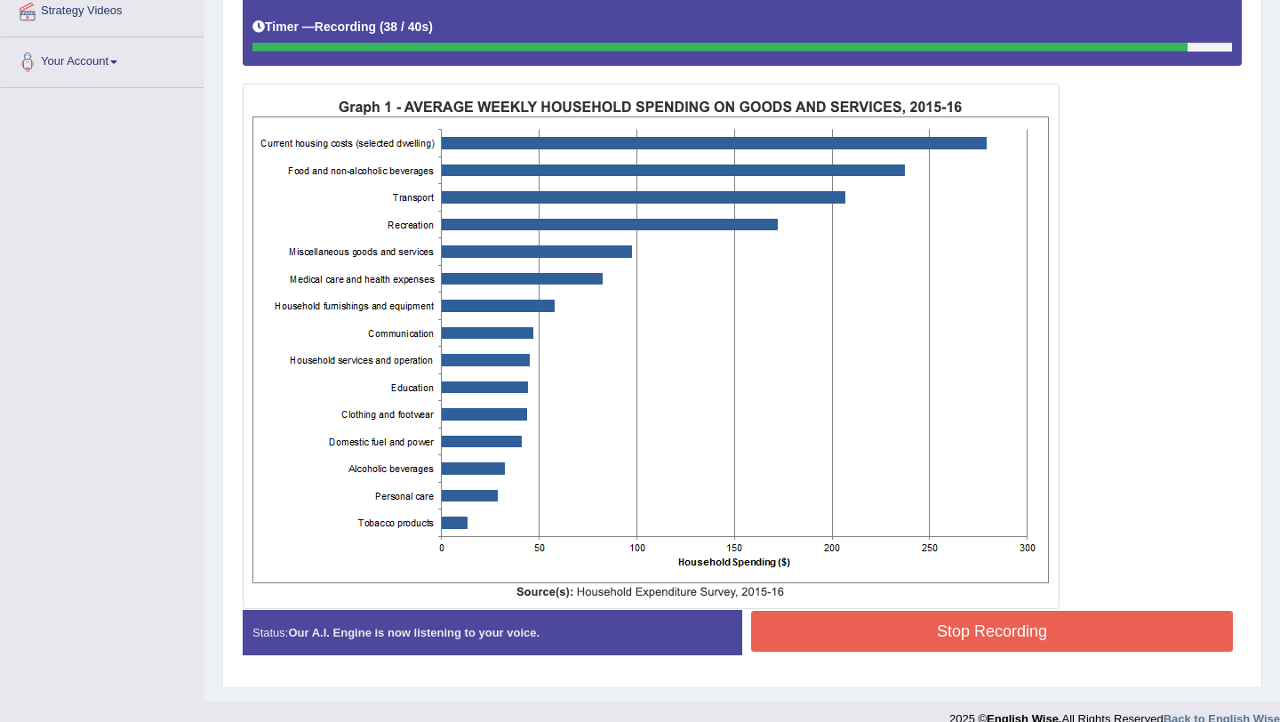
click at [818, 613] on button "Stop Recording" at bounding box center [992, 631] width 482 height 41
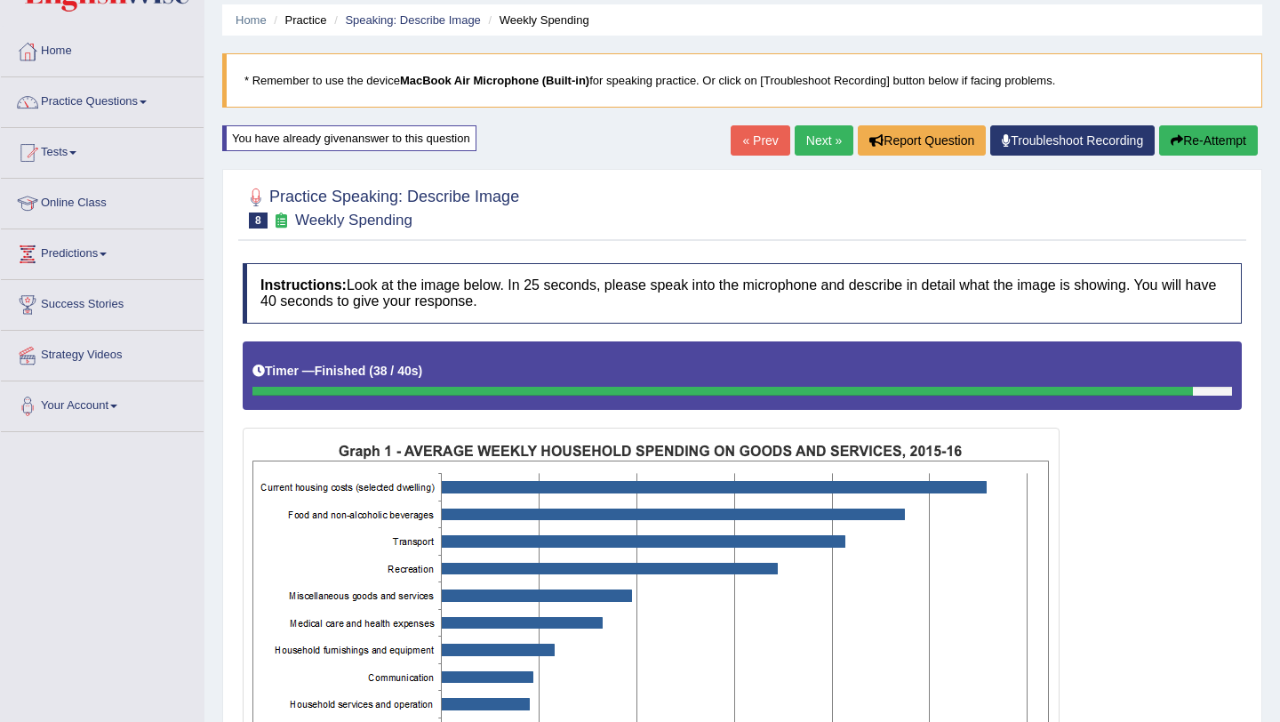
scroll to position [54, 0]
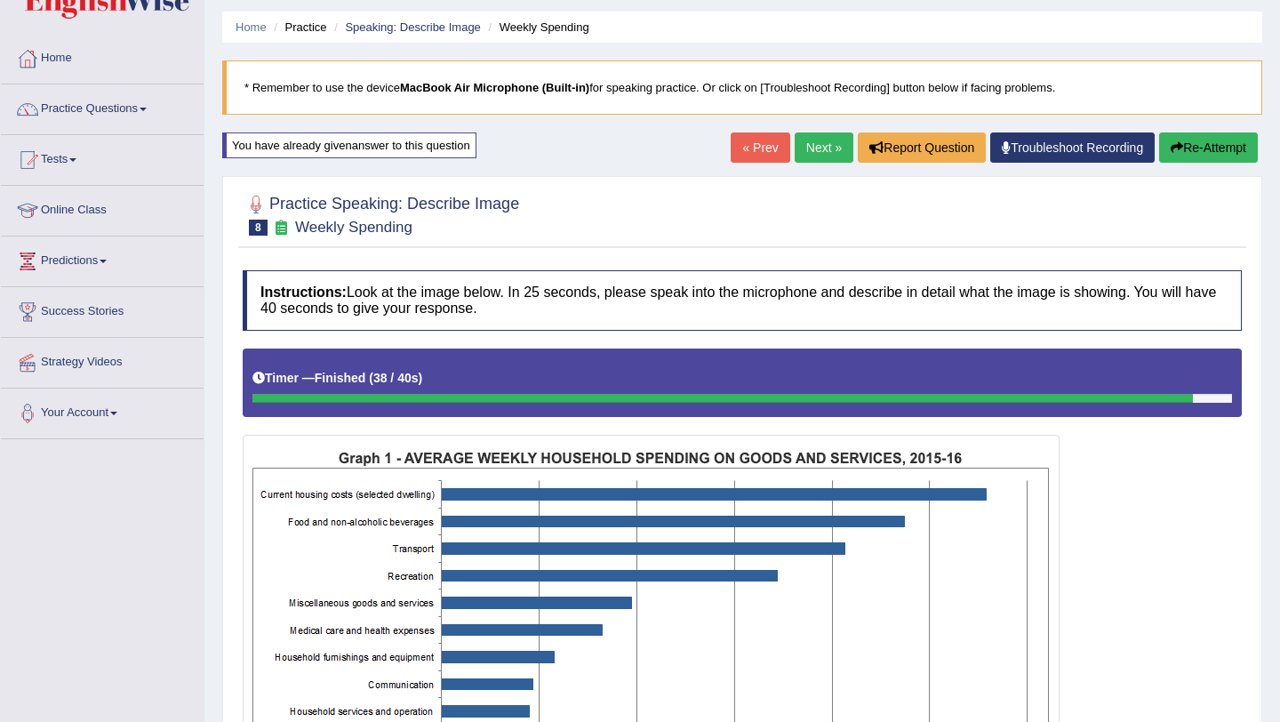
click at [1229, 157] on button "Re-Attempt" at bounding box center [1208, 147] width 99 height 30
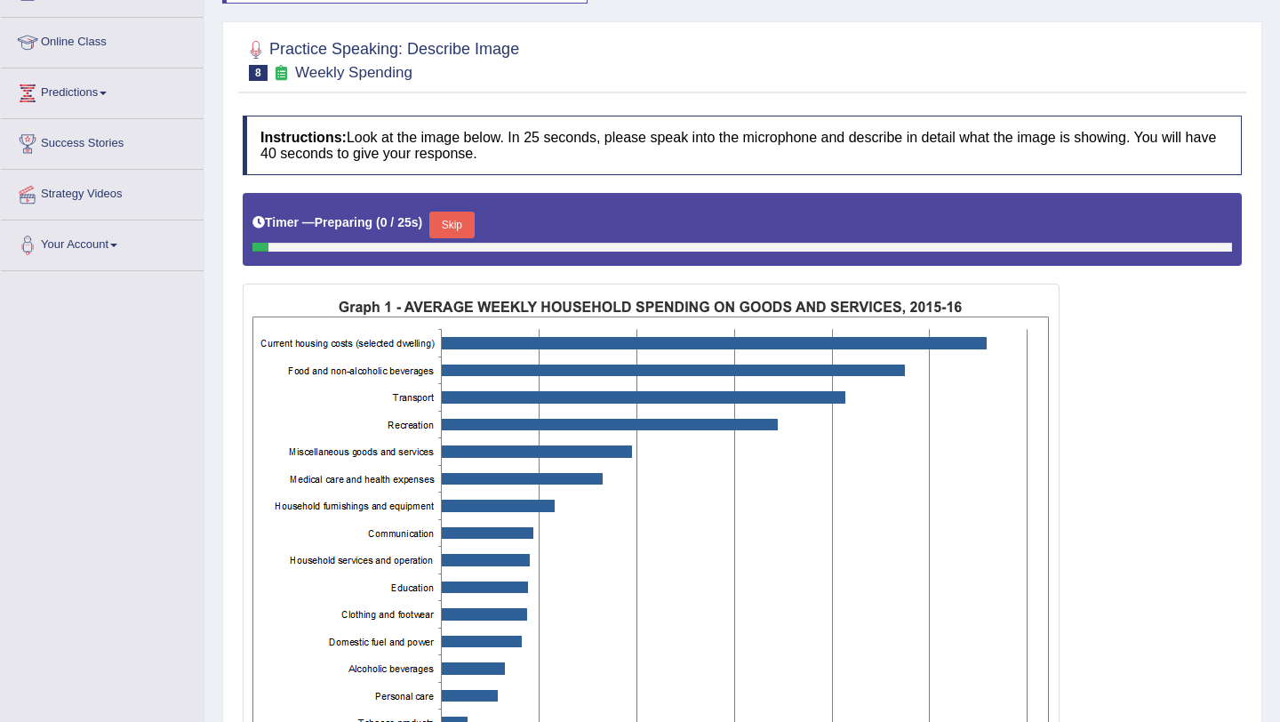
scroll to position [257, 0]
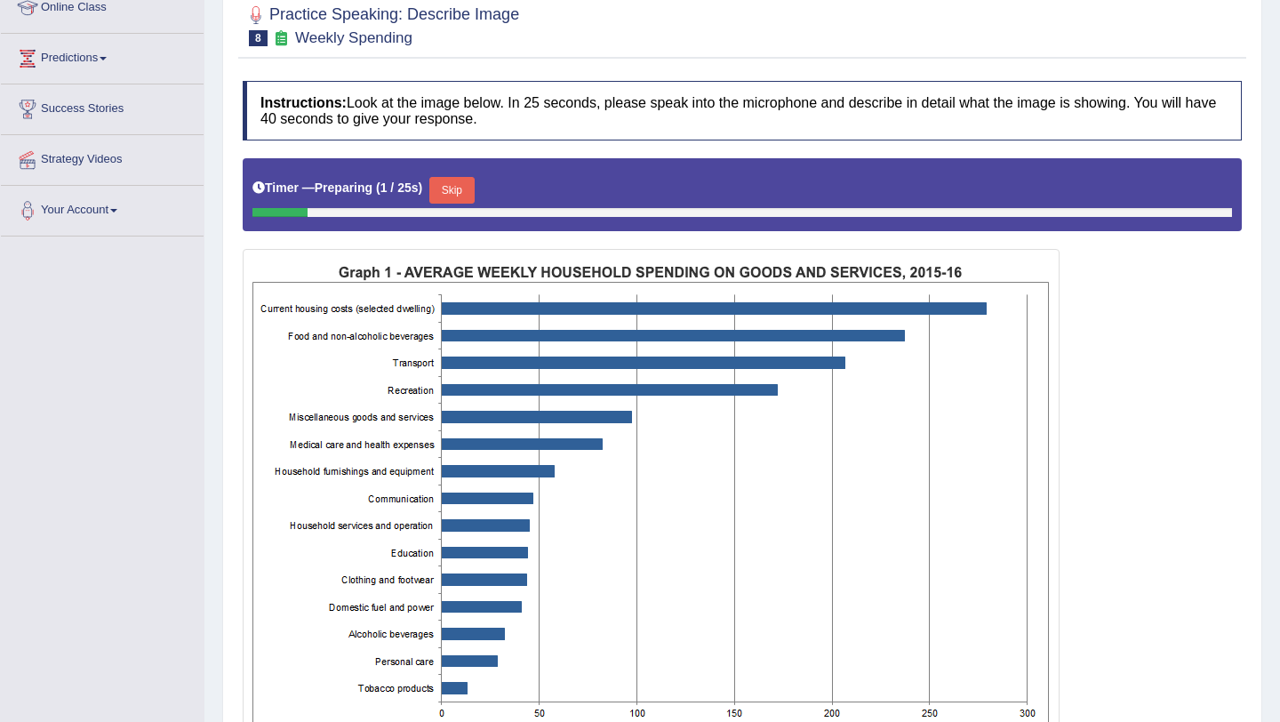
click at [468, 190] on button "Skip" at bounding box center [451, 190] width 44 height 27
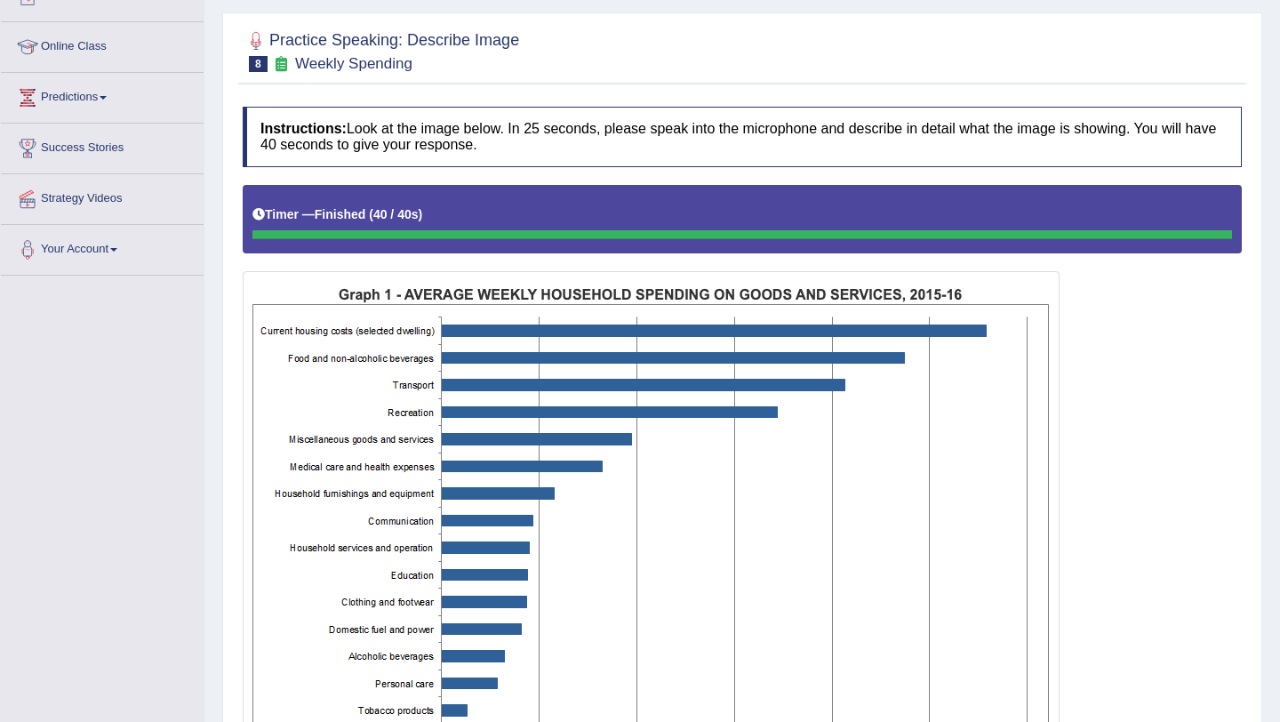
scroll to position [0, 0]
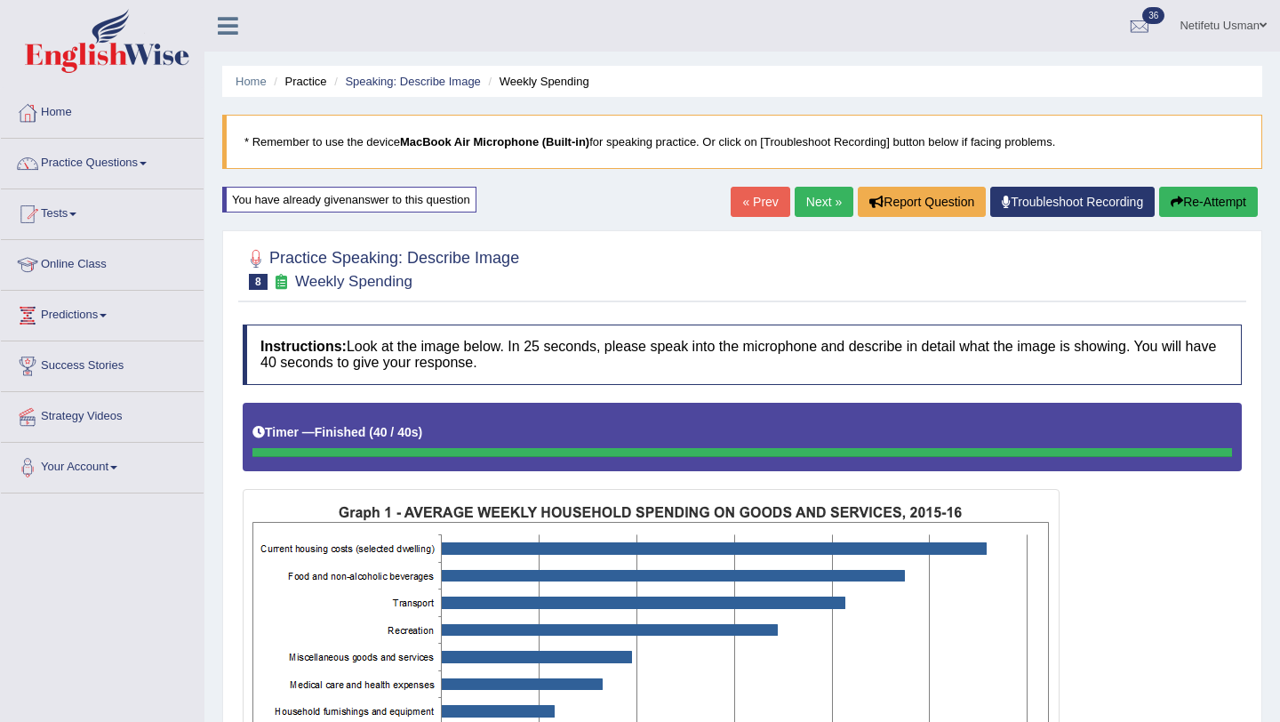
click at [816, 199] on link "Next »" at bounding box center [824, 202] width 59 height 30
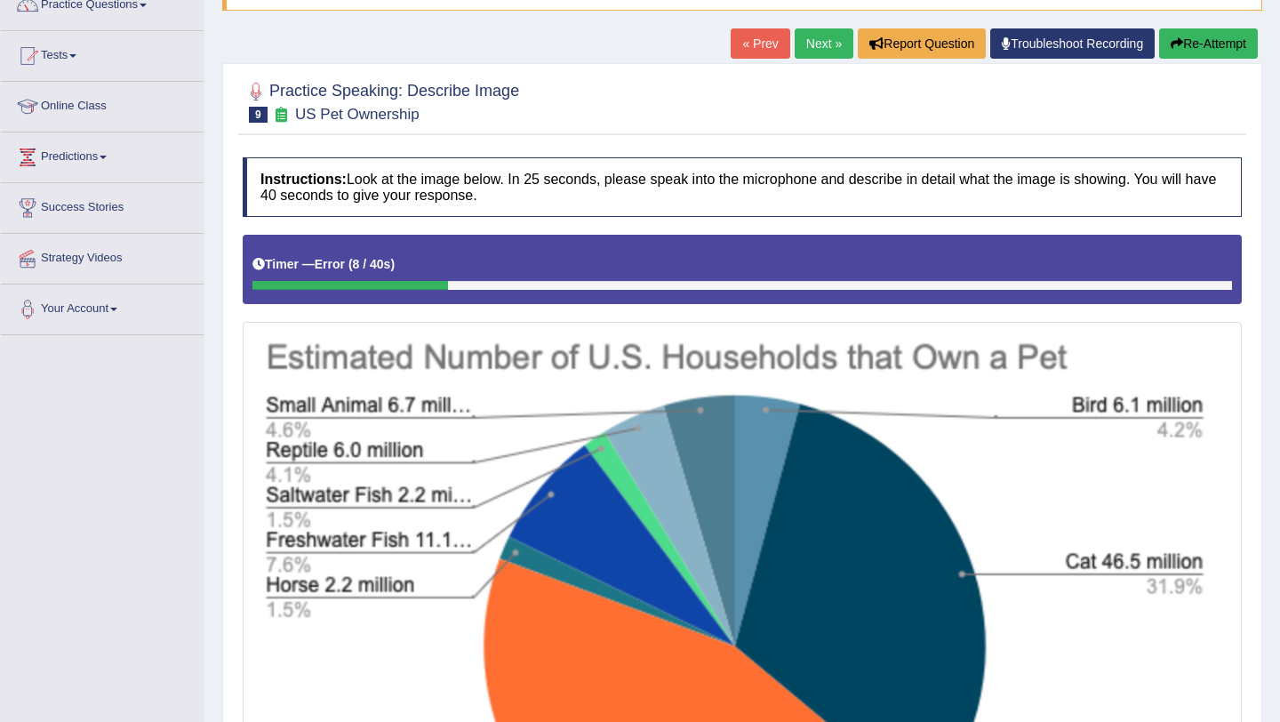
scroll to position [159, 0]
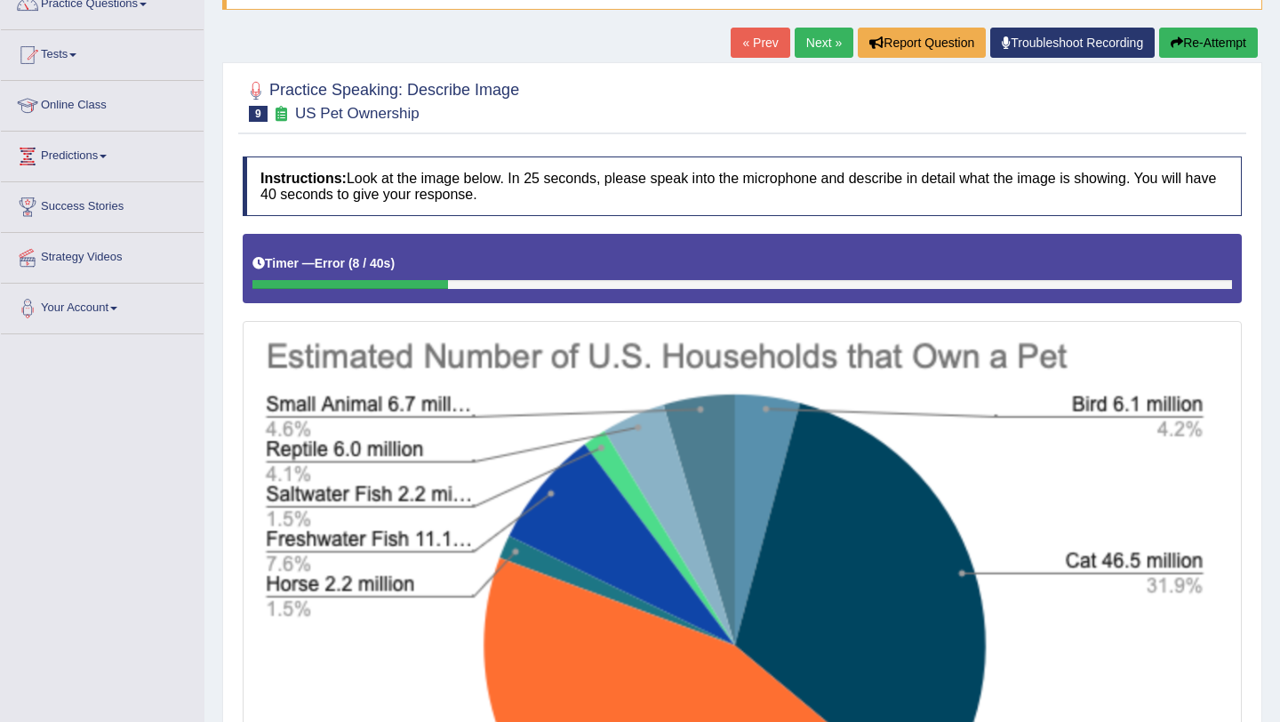
click at [1220, 44] on button "Re-Attempt" at bounding box center [1208, 43] width 99 height 30
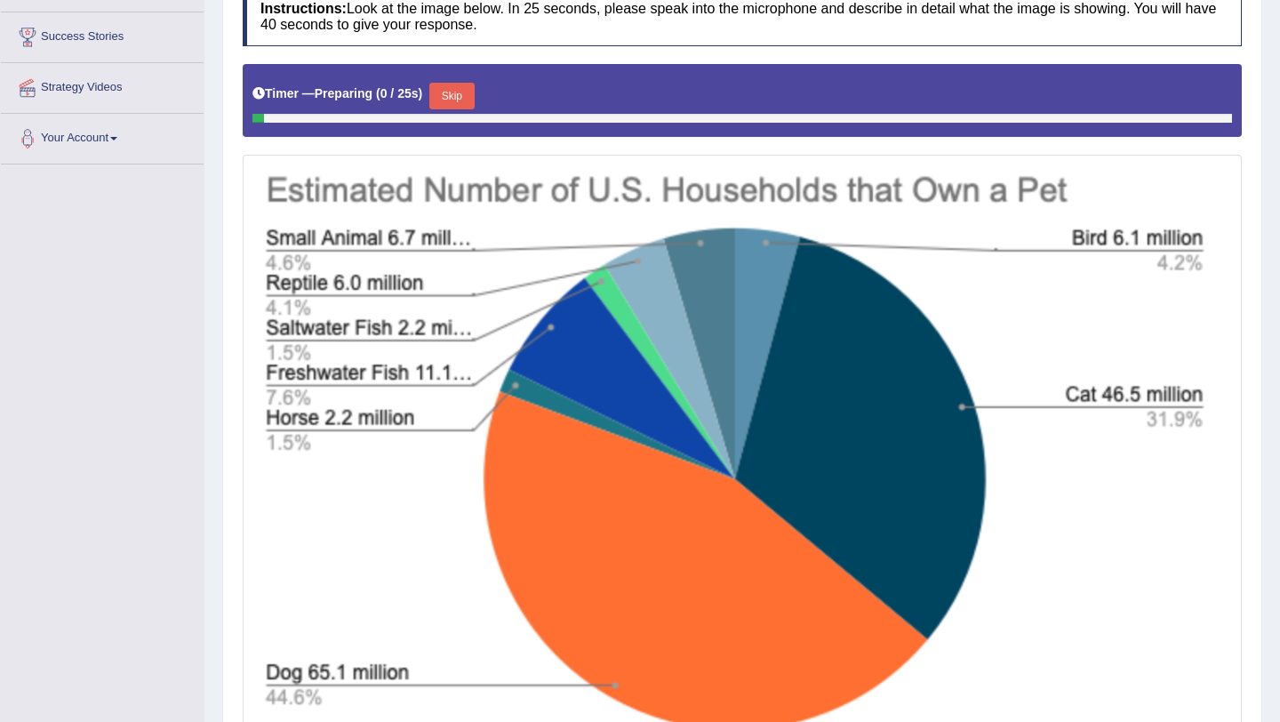
scroll to position [329, 0]
click at [465, 96] on button "Skip" at bounding box center [451, 96] width 44 height 27
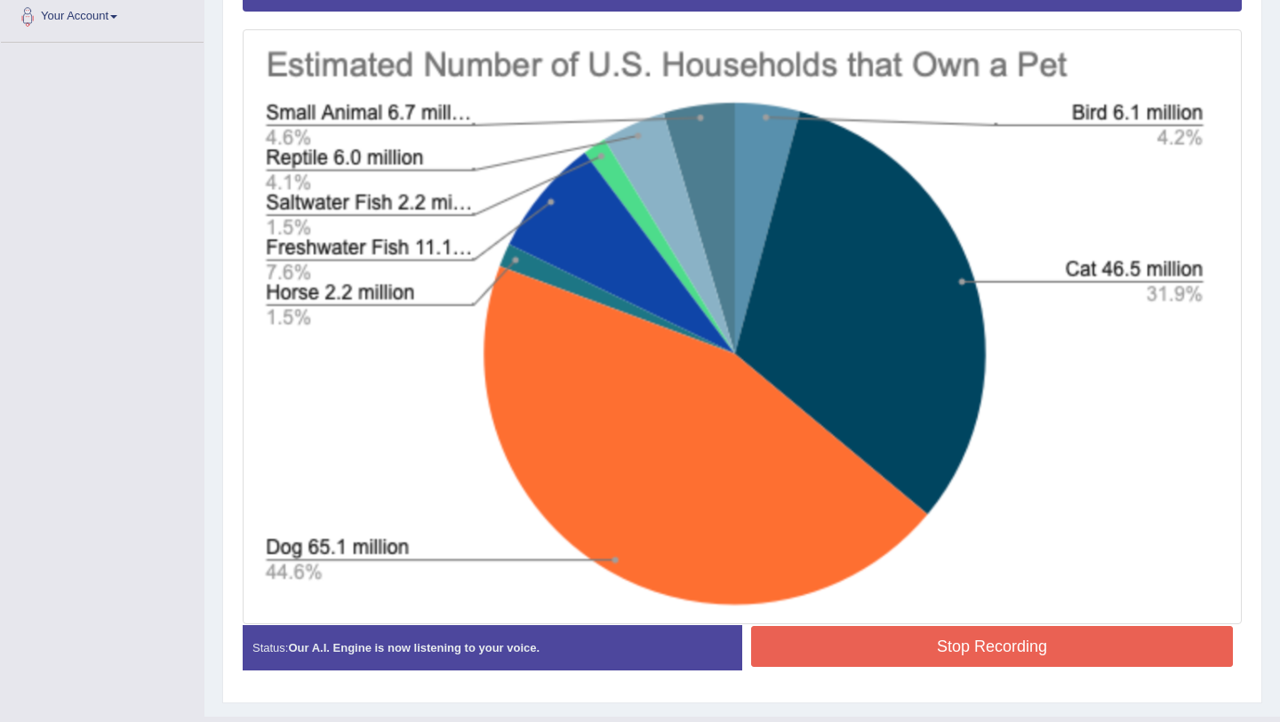
scroll to position [456, 0]
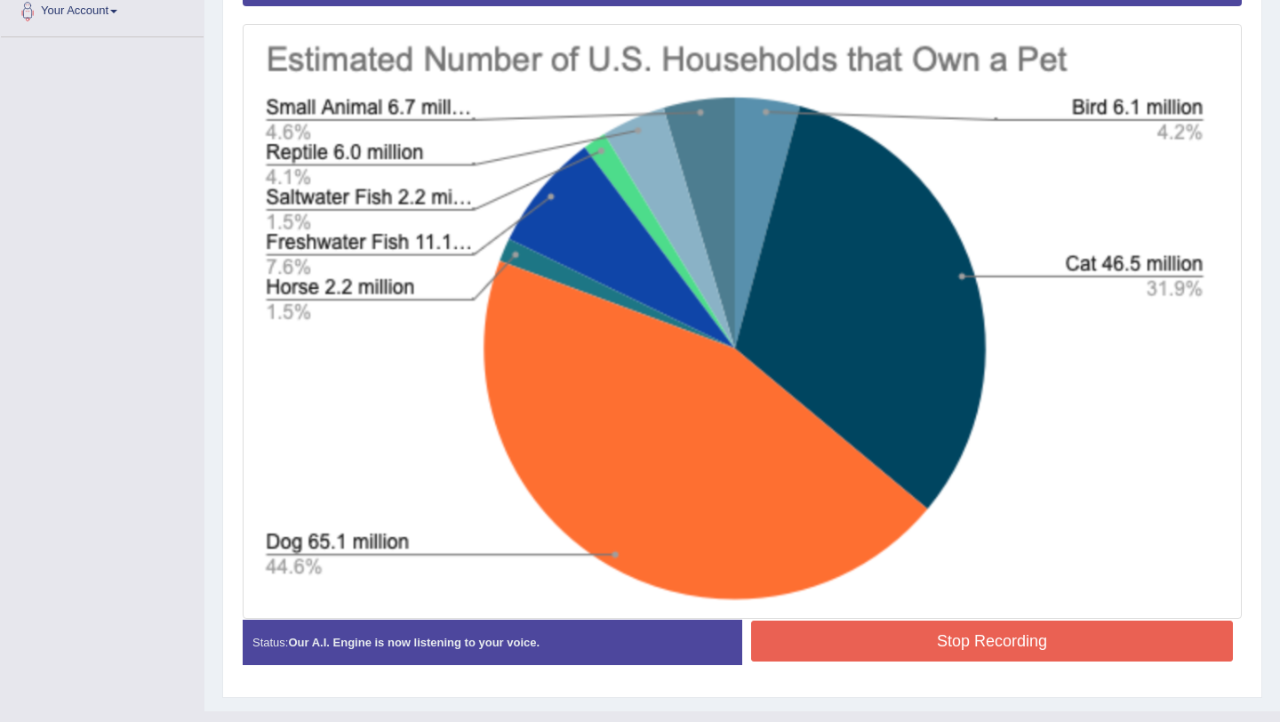
click at [831, 636] on button "Stop Recording" at bounding box center [992, 640] width 482 height 41
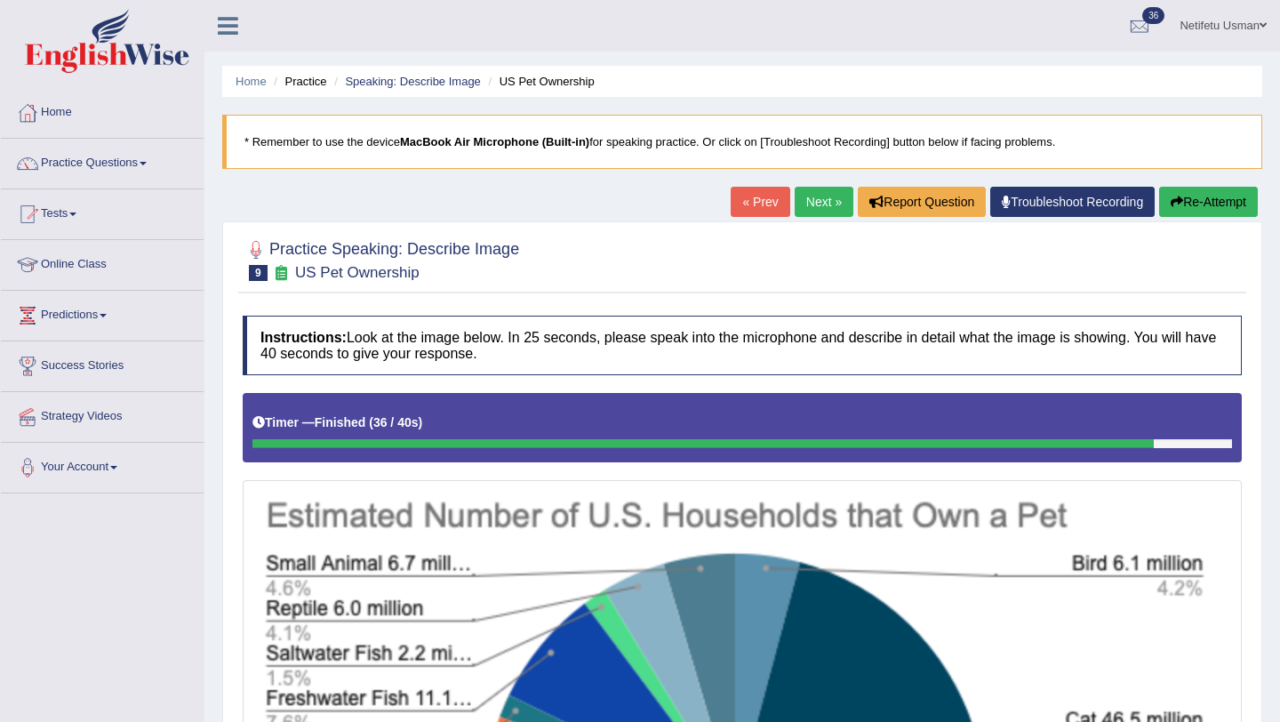
scroll to position [15, 0]
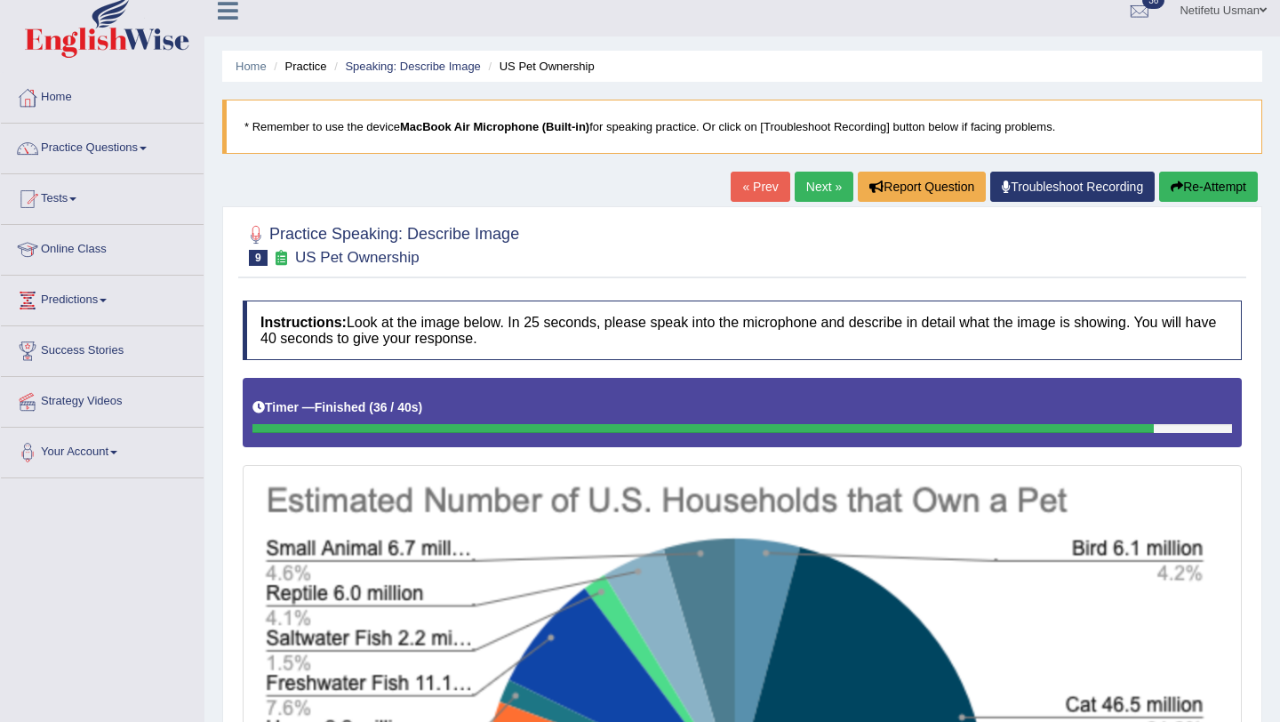
click at [812, 197] on link "Next »" at bounding box center [824, 187] width 59 height 30
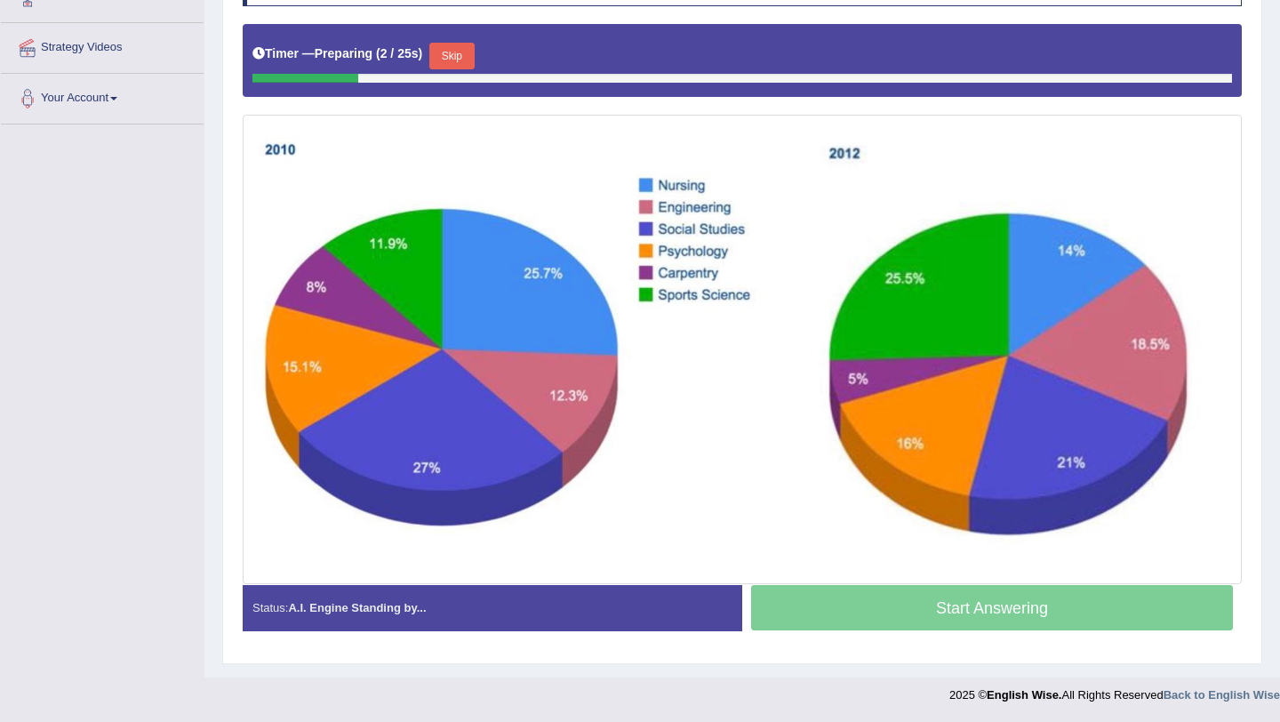
click at [457, 60] on button "Skip" at bounding box center [451, 56] width 44 height 27
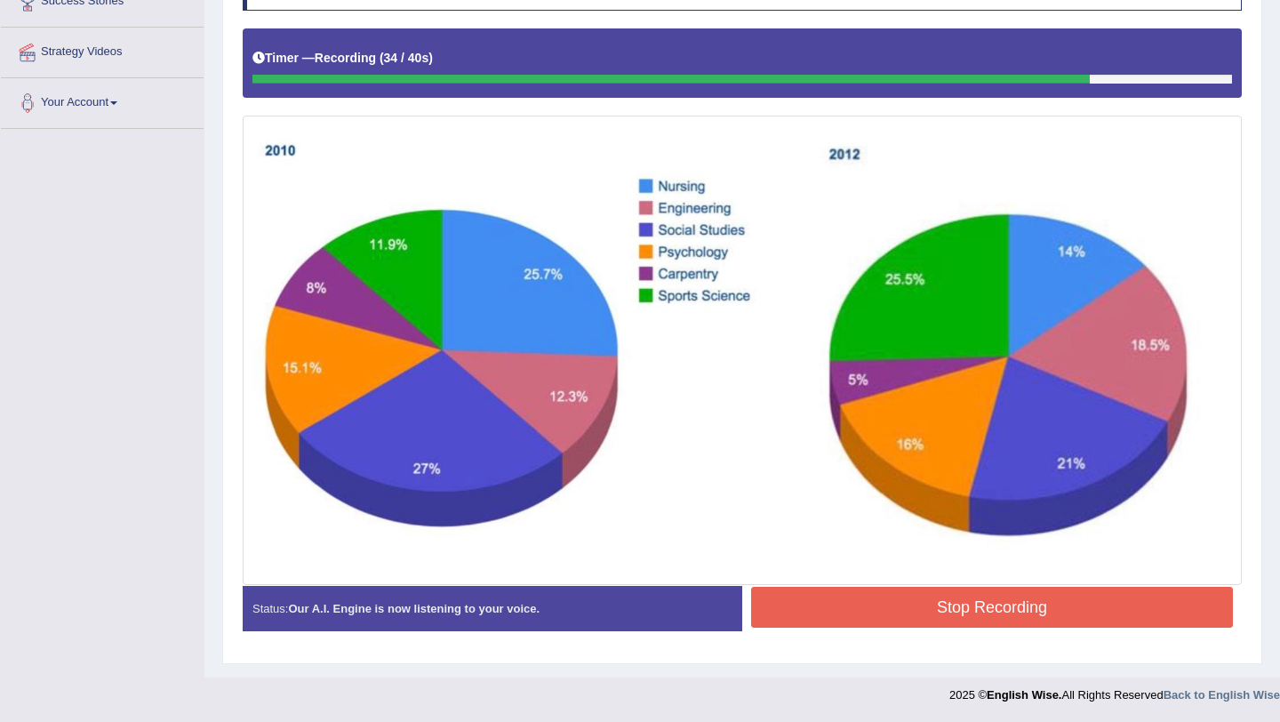
click at [820, 612] on button "Stop Recording" at bounding box center [992, 607] width 482 height 41
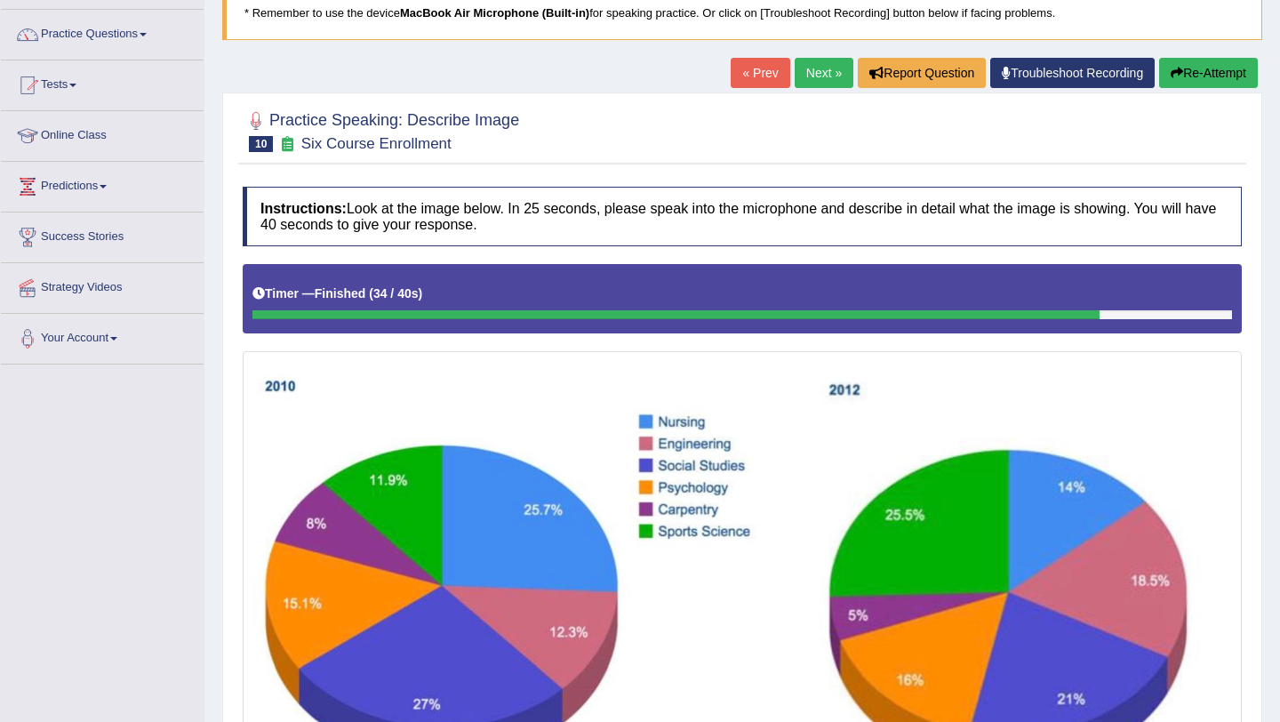
scroll to position [134, 0]
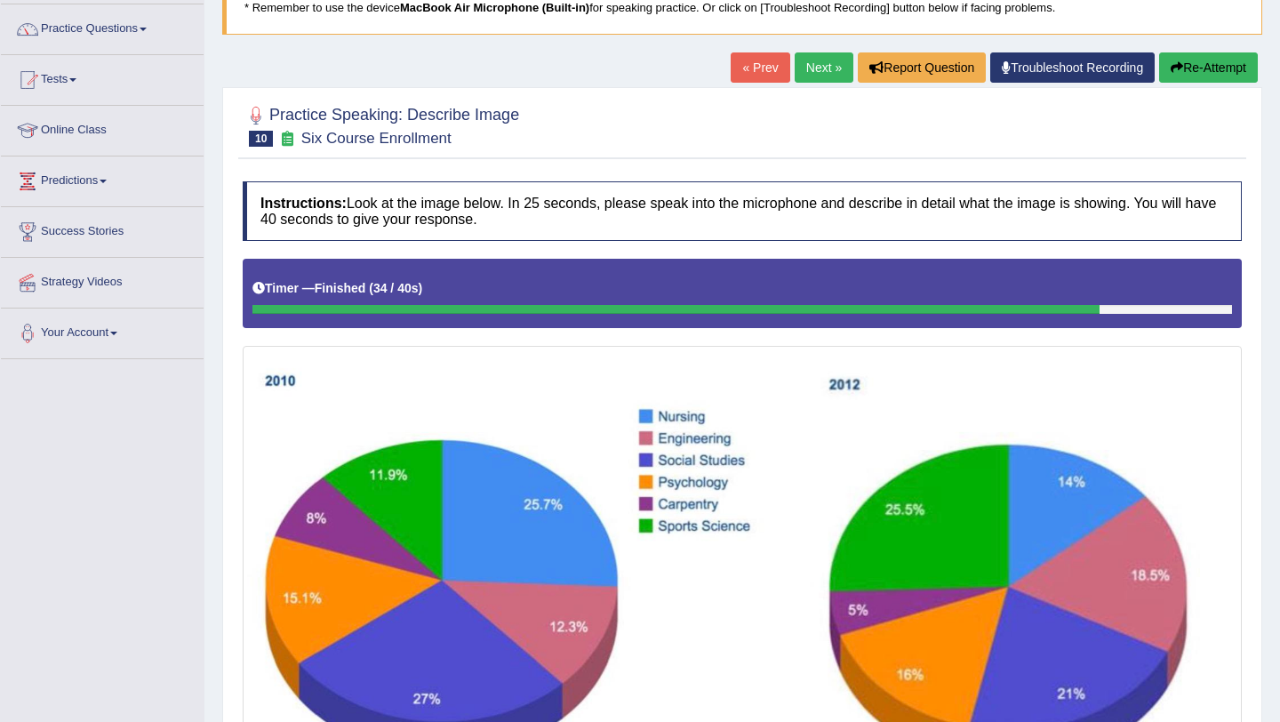
click at [810, 73] on link "Next »" at bounding box center [824, 67] width 59 height 30
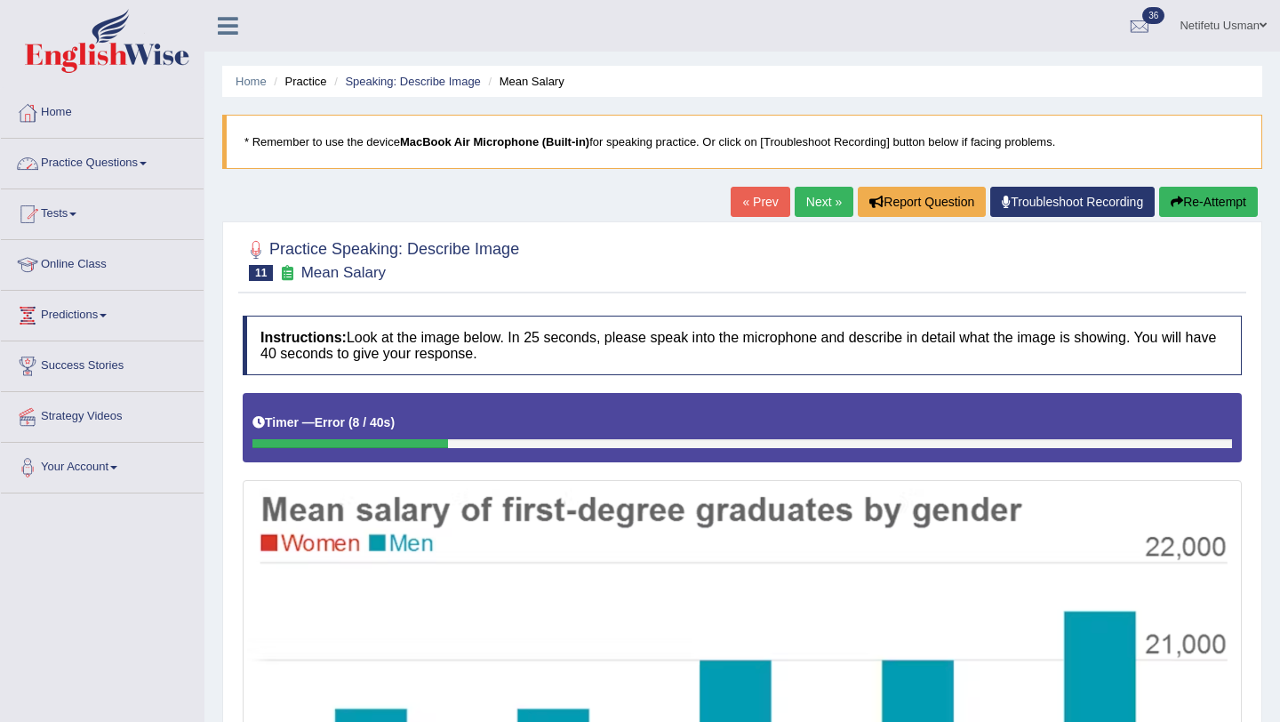
click at [146, 158] on link "Practice Questions" at bounding box center [102, 161] width 203 height 44
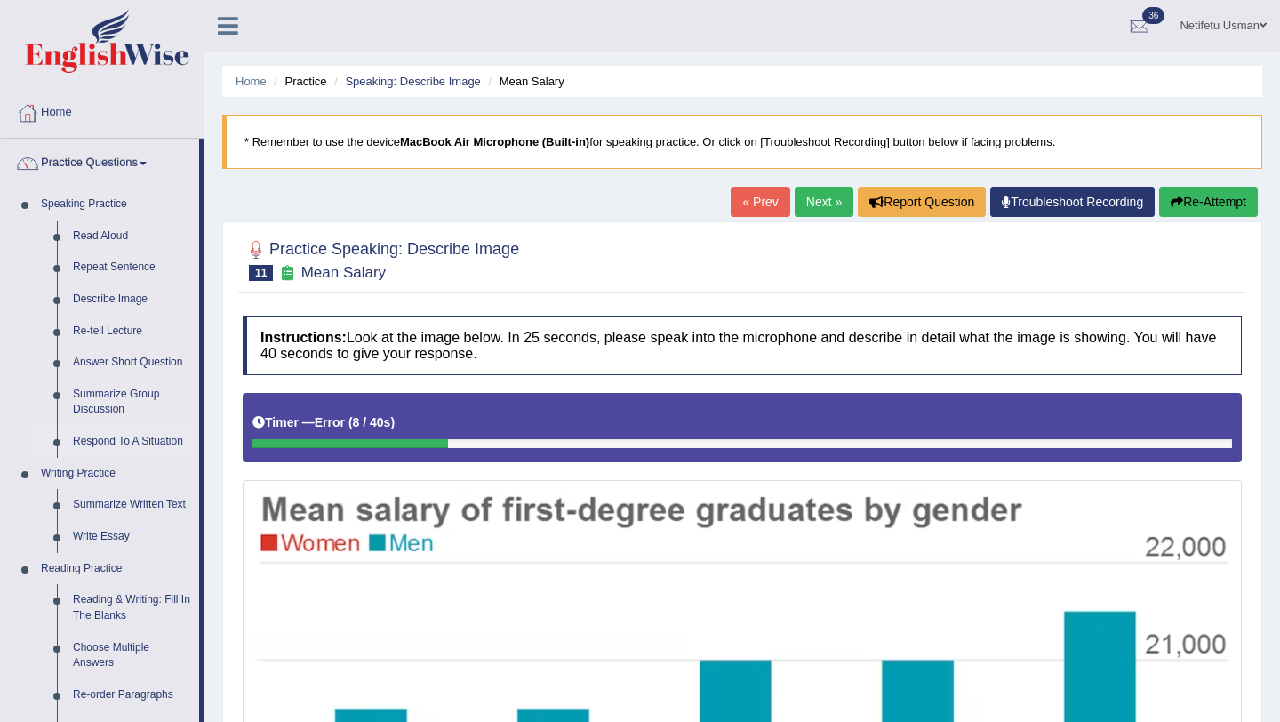
click at [111, 443] on link "Respond To A Situation" at bounding box center [132, 442] width 134 height 32
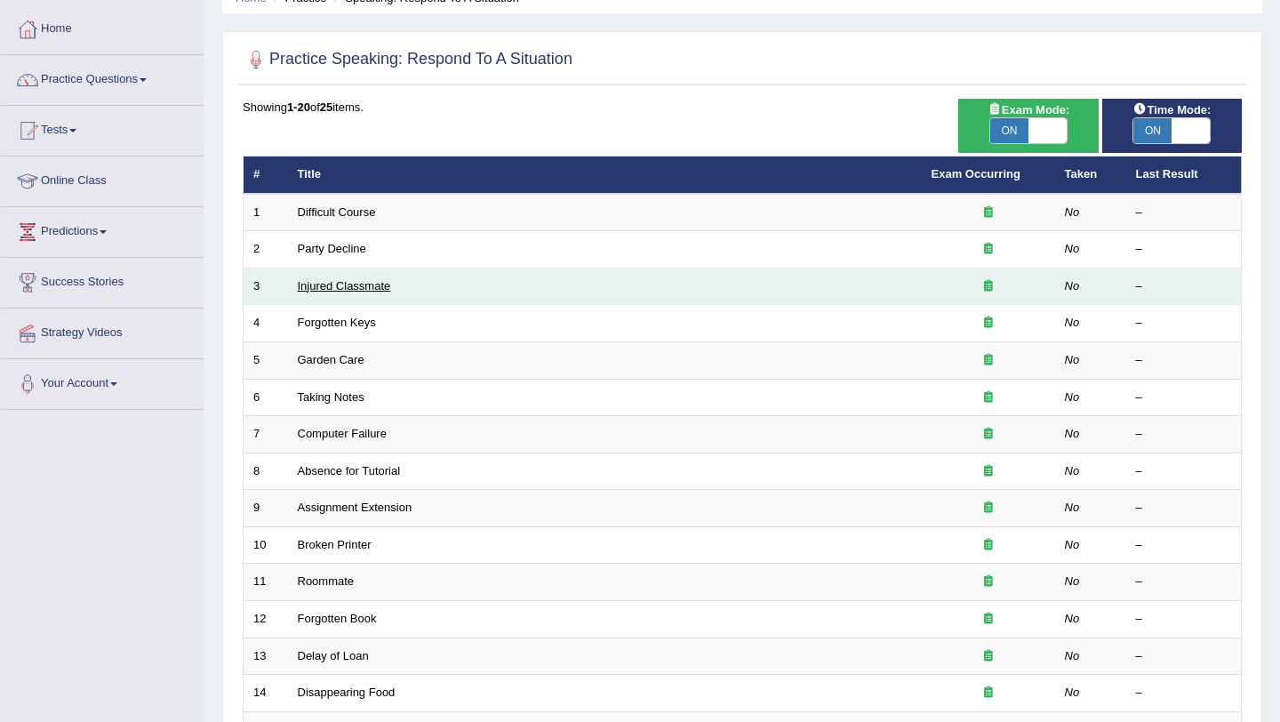
scroll to position [73, 0]
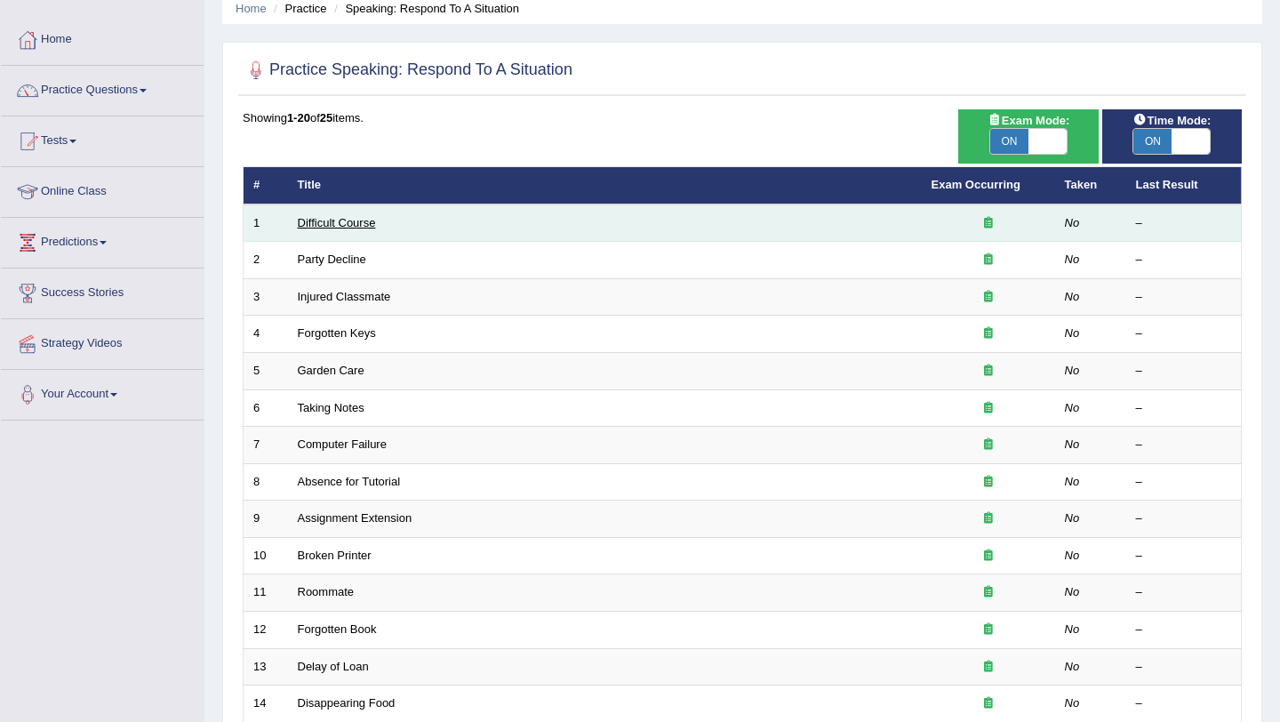
click at [325, 226] on link "Difficult Course" at bounding box center [337, 222] width 78 height 13
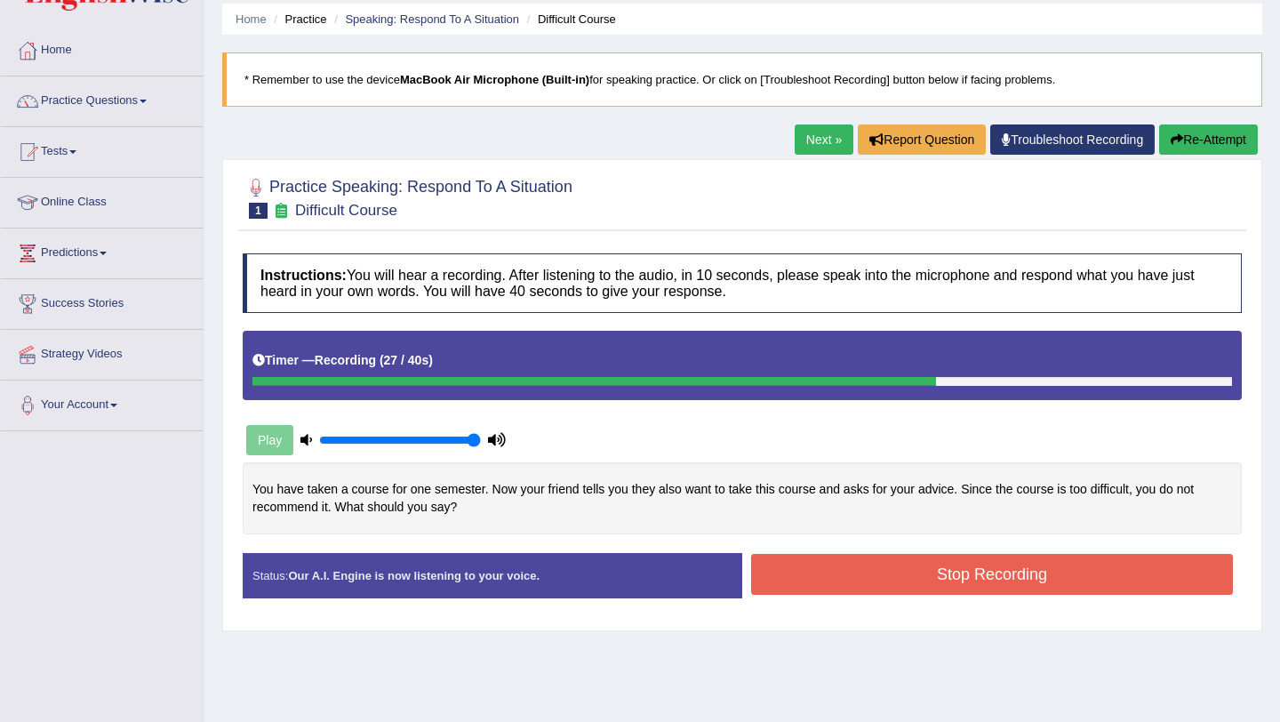
click at [788, 588] on button "Stop Recording" at bounding box center [992, 574] width 482 height 41
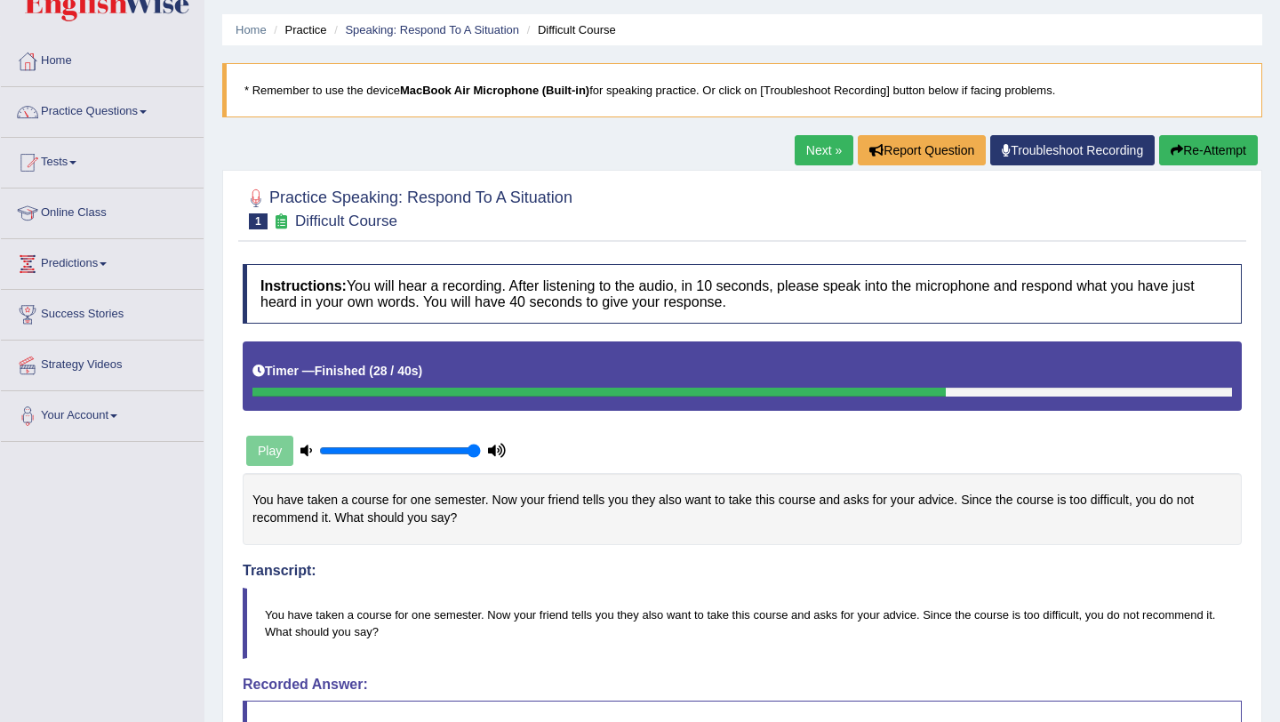
scroll to position [55, 0]
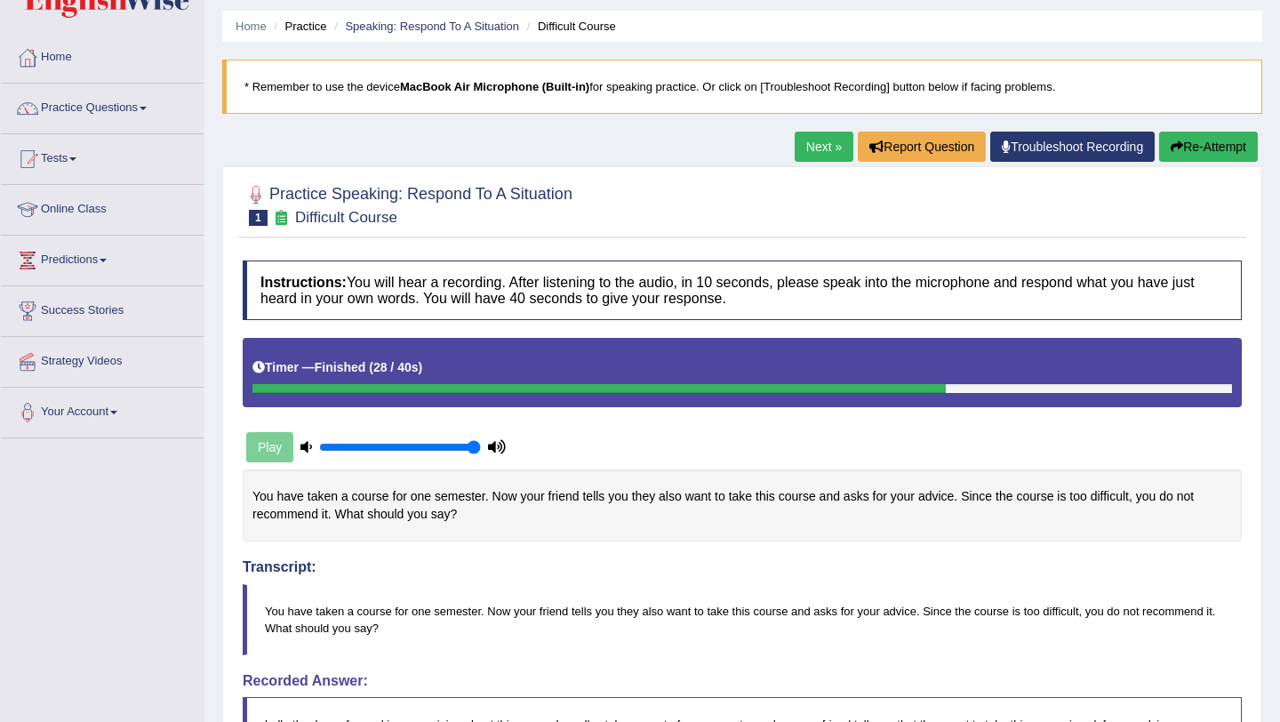
click at [1175, 149] on icon "button" at bounding box center [1177, 146] width 12 height 12
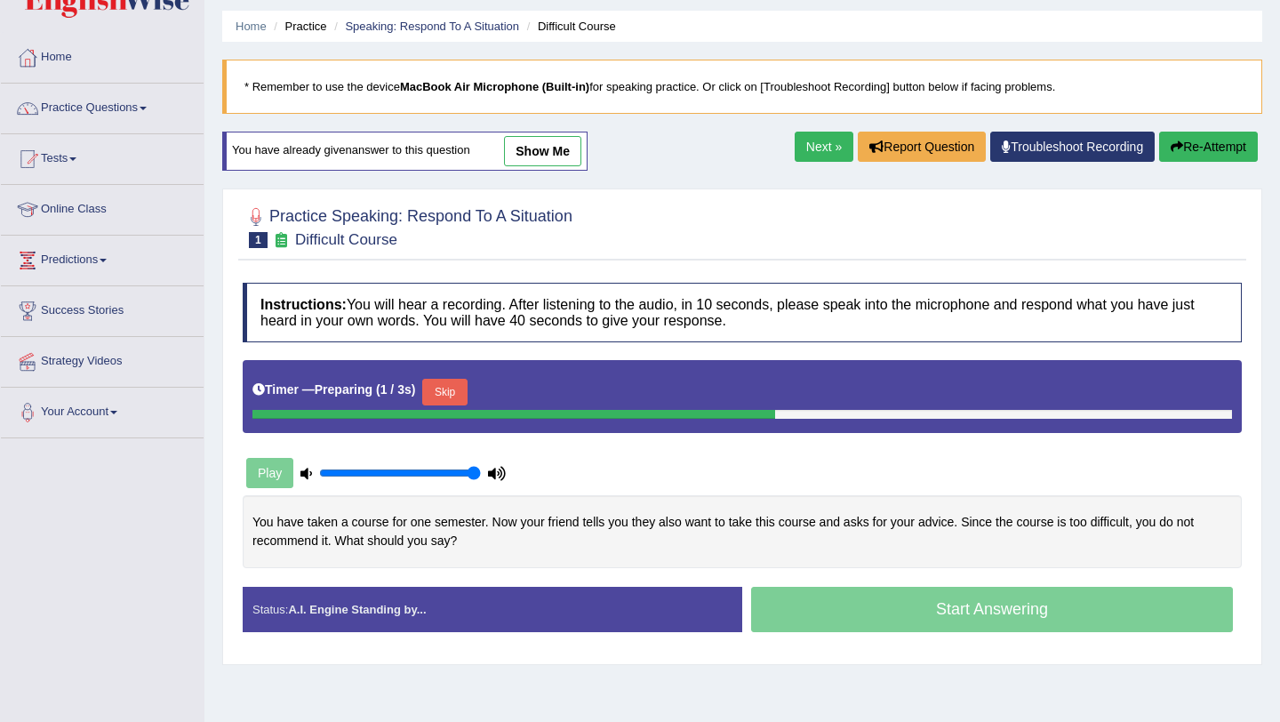
click at [450, 395] on button "Skip" at bounding box center [444, 392] width 44 height 27
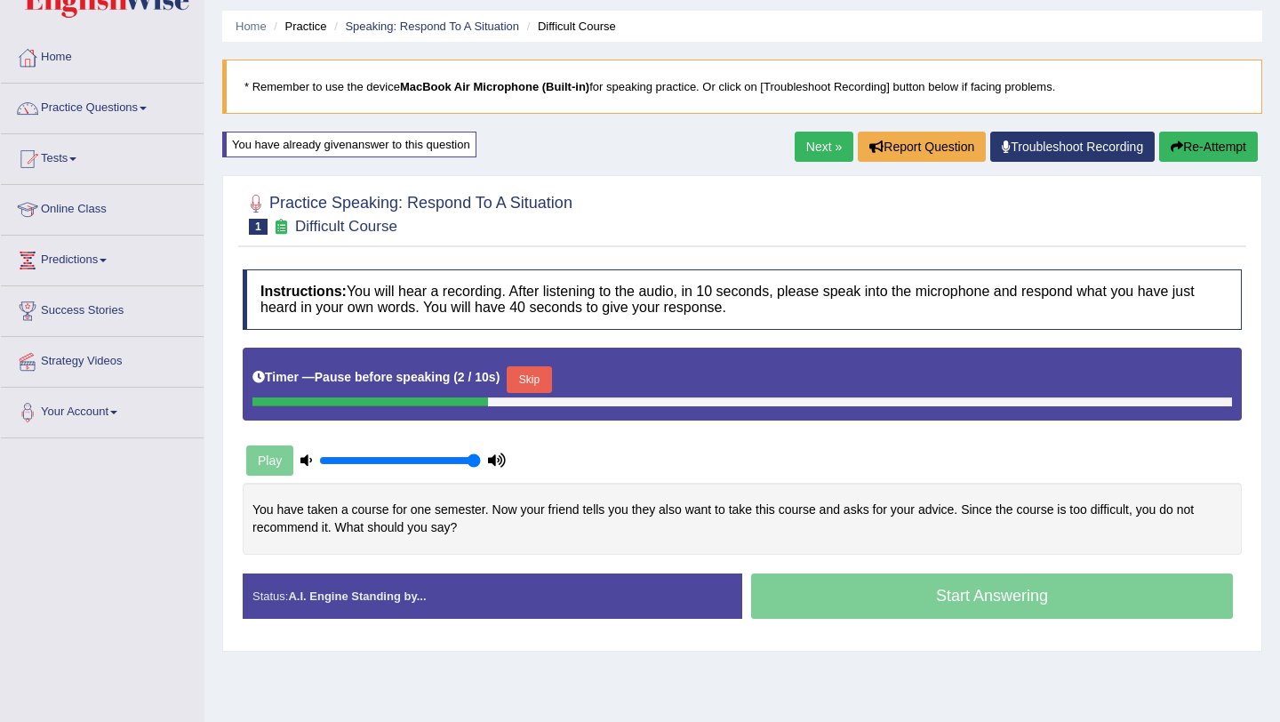
click at [540, 384] on button "Skip" at bounding box center [529, 379] width 44 height 27
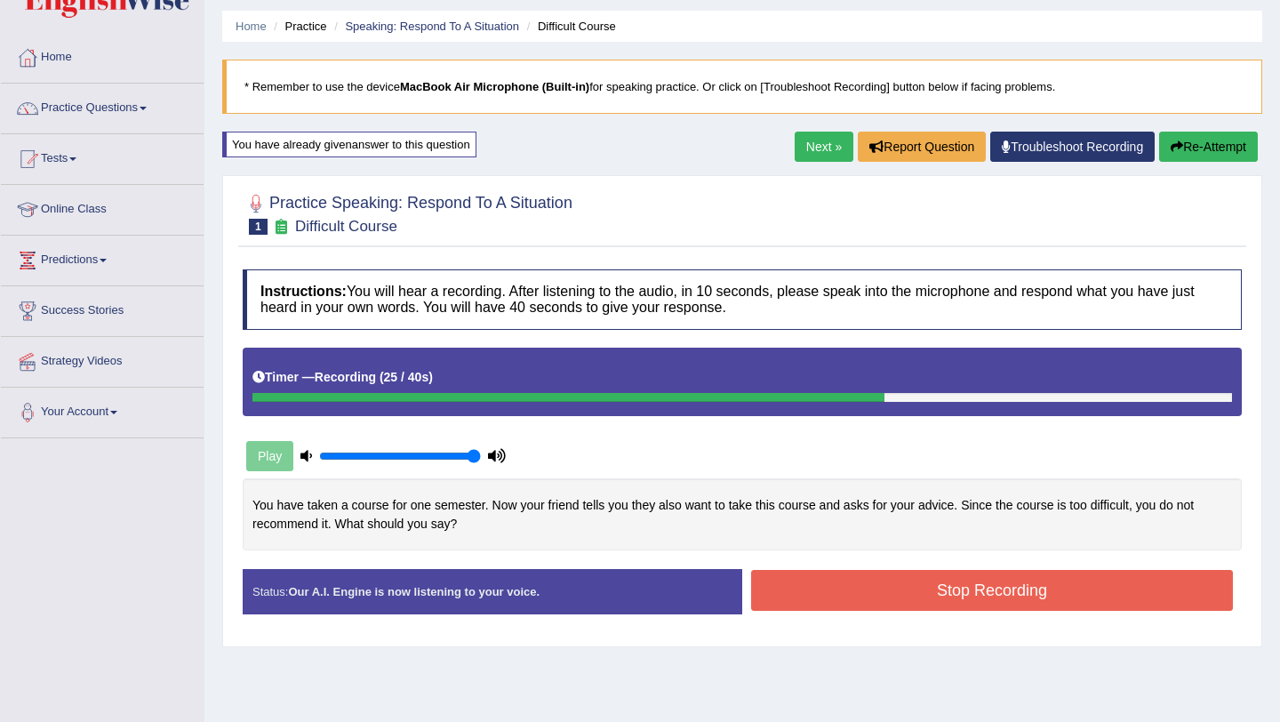
click at [813, 573] on button "Stop Recording" at bounding box center [992, 590] width 482 height 41
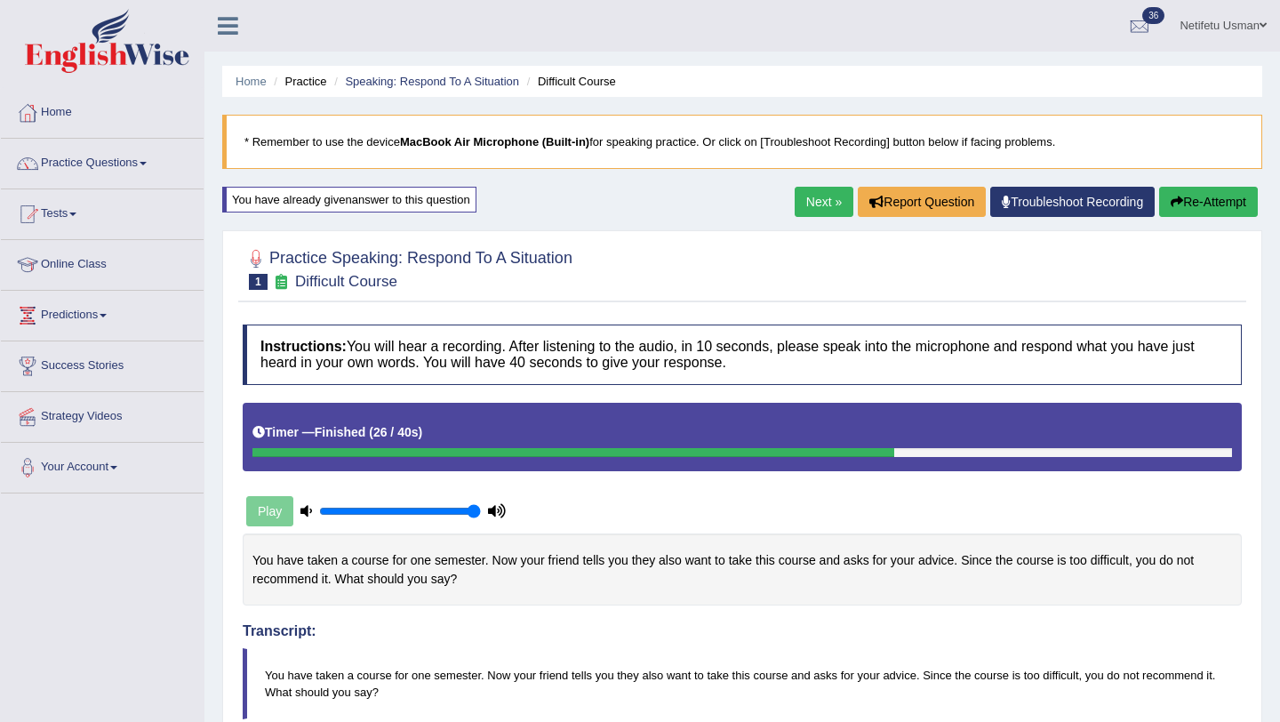
click at [1196, 203] on button "Re-Attempt" at bounding box center [1208, 202] width 99 height 30
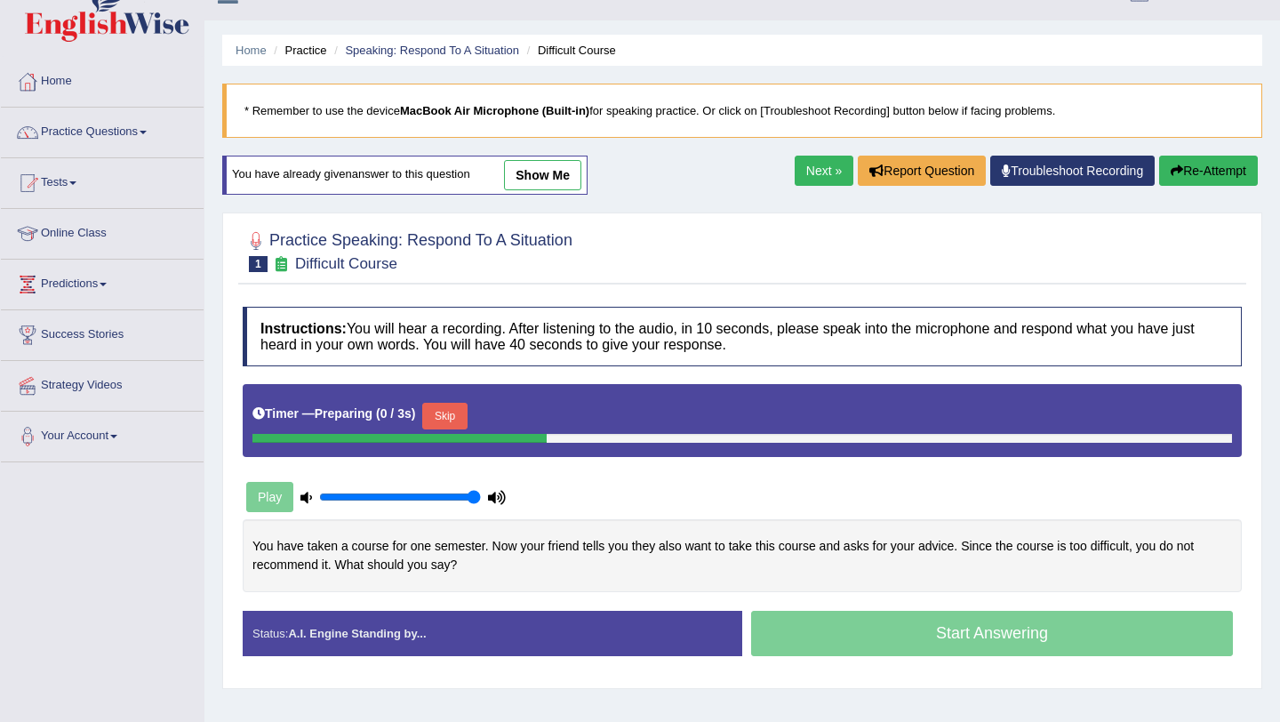
click at [452, 414] on button "Skip" at bounding box center [444, 416] width 44 height 27
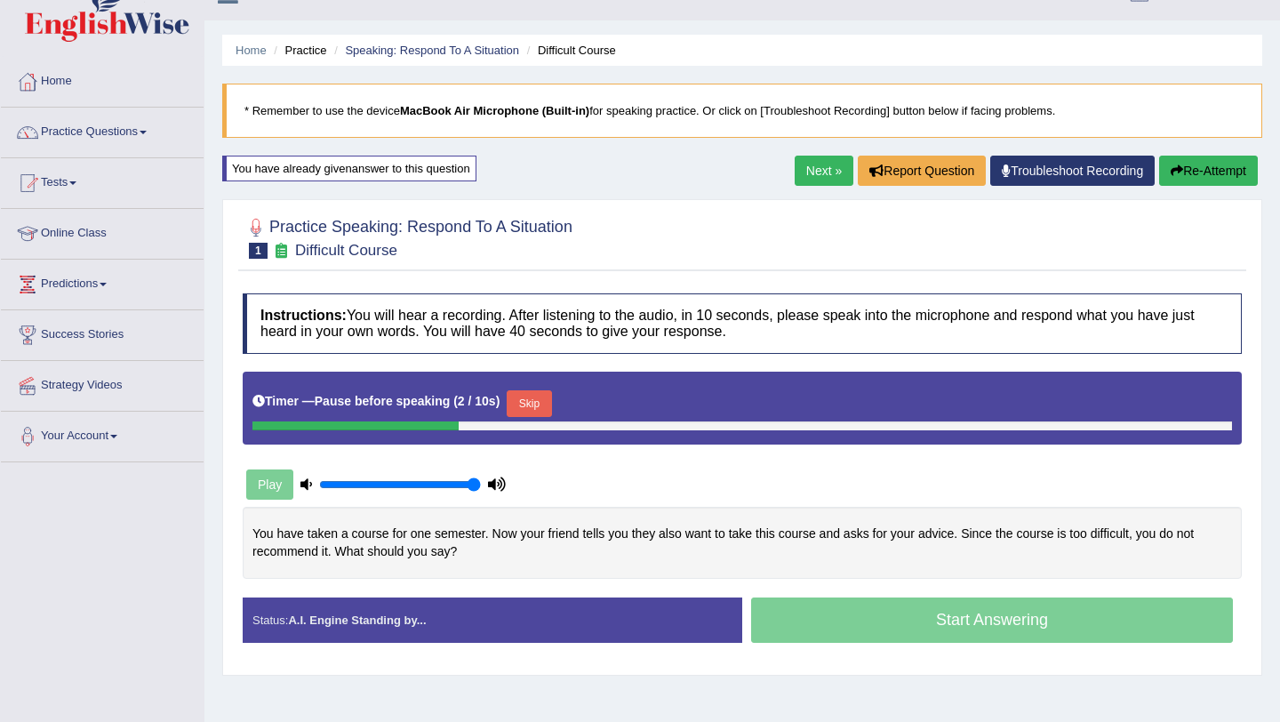
click at [529, 400] on button "Skip" at bounding box center [529, 403] width 44 height 27
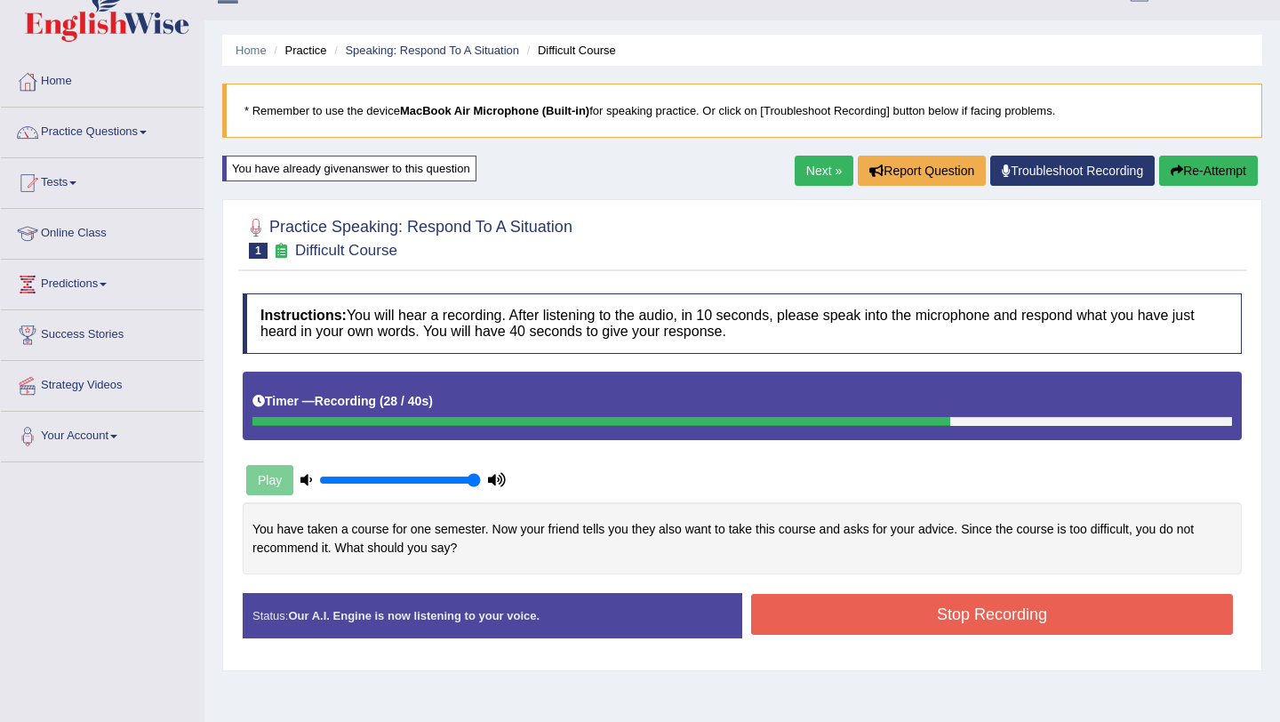
click at [938, 609] on button "Stop Recording" at bounding box center [992, 614] width 482 height 41
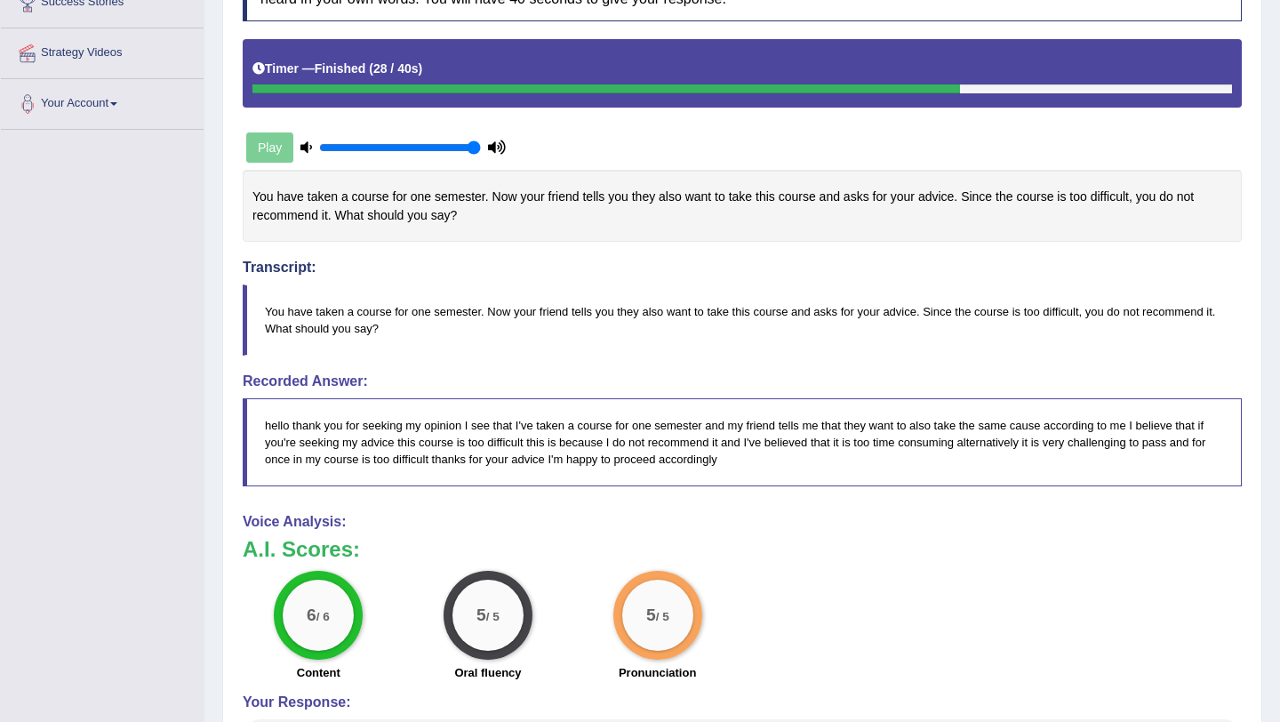
scroll to position [428, 0]
